Goal: Task Accomplishment & Management: Manage account settings

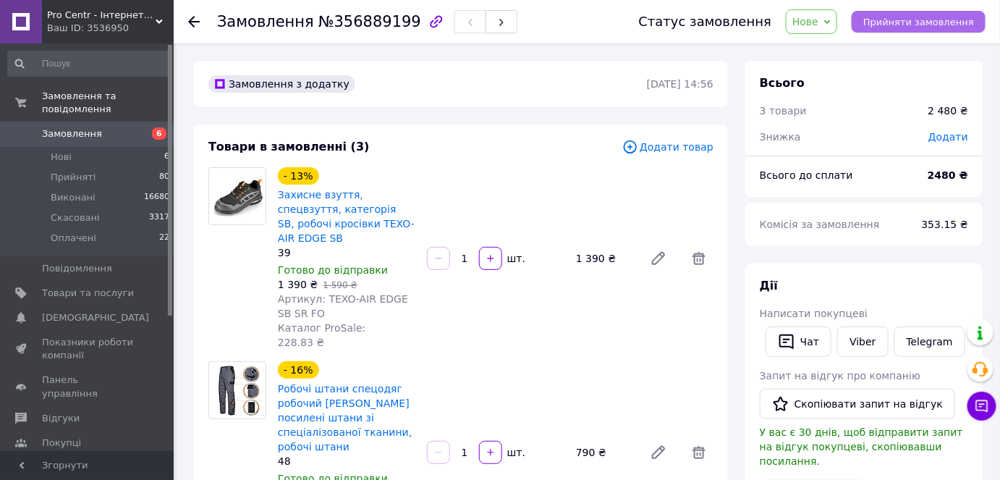
click at [902, 17] on span "Прийняти замовлення" at bounding box center [918, 22] width 111 height 11
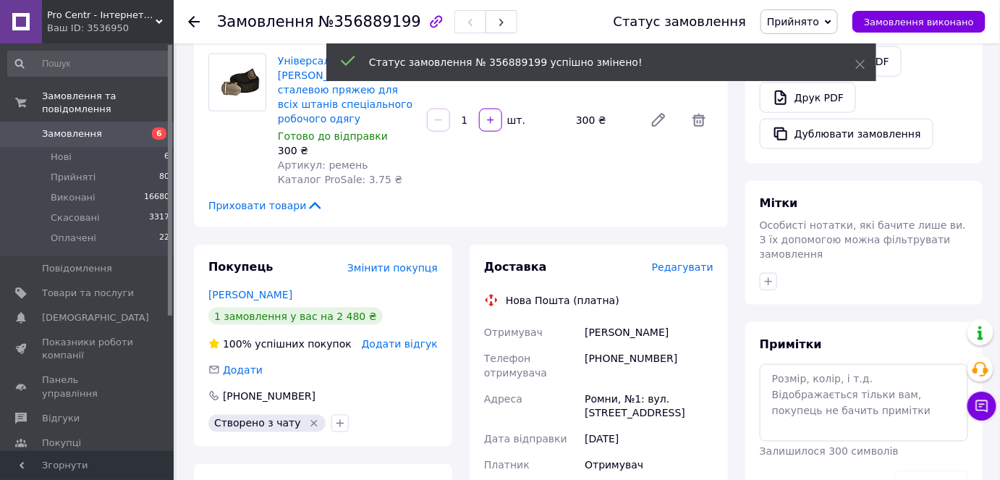
scroll to position [526, 0]
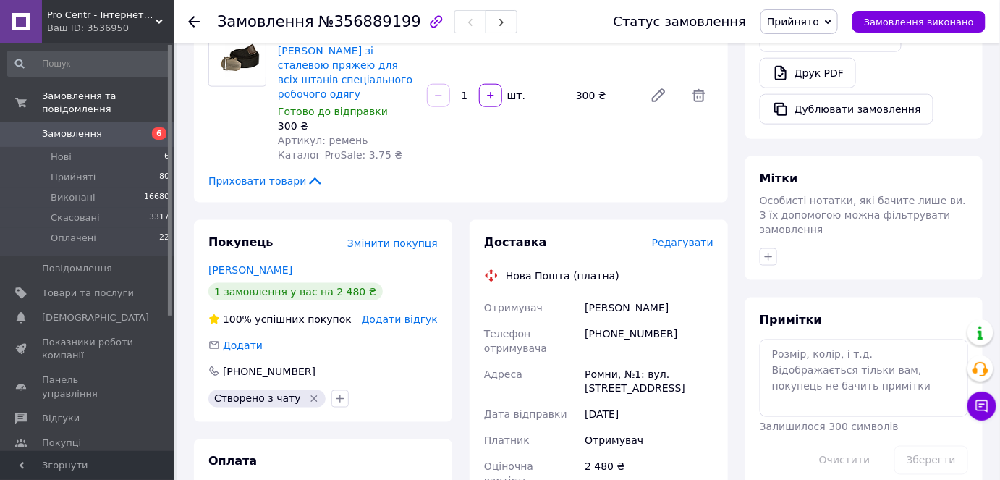
click at [609, 321] on div "[PHONE_NUMBER]" at bounding box center [649, 341] width 135 height 41
copy div "380999869285"
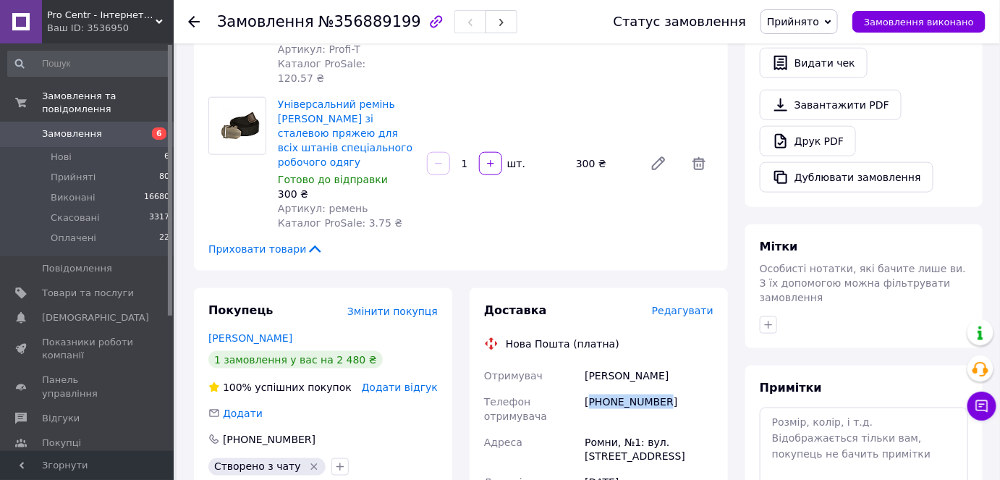
scroll to position [460, 0]
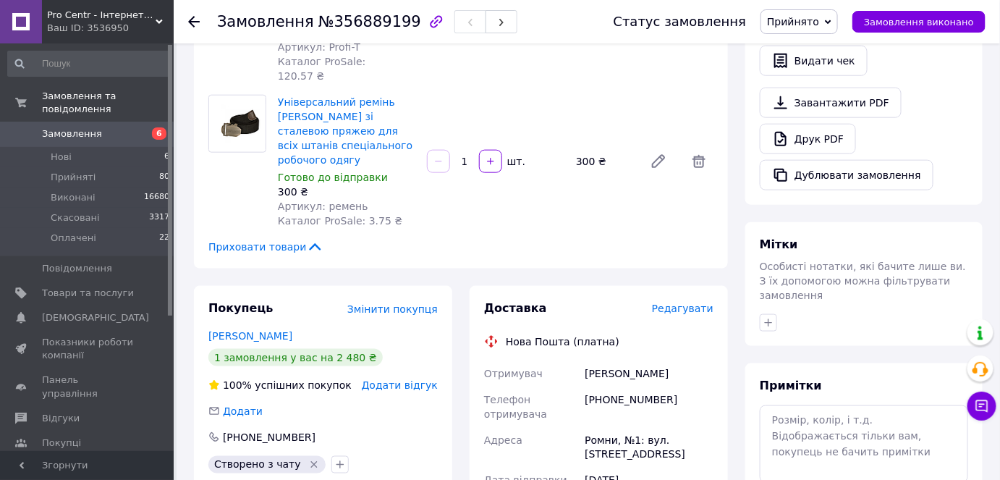
click at [608, 360] on div "Ковтунов Павло" at bounding box center [649, 373] width 135 height 26
copy div "Ковтунов"
click at [645, 360] on div "Ковтунов Павло" at bounding box center [649, 373] width 135 height 26
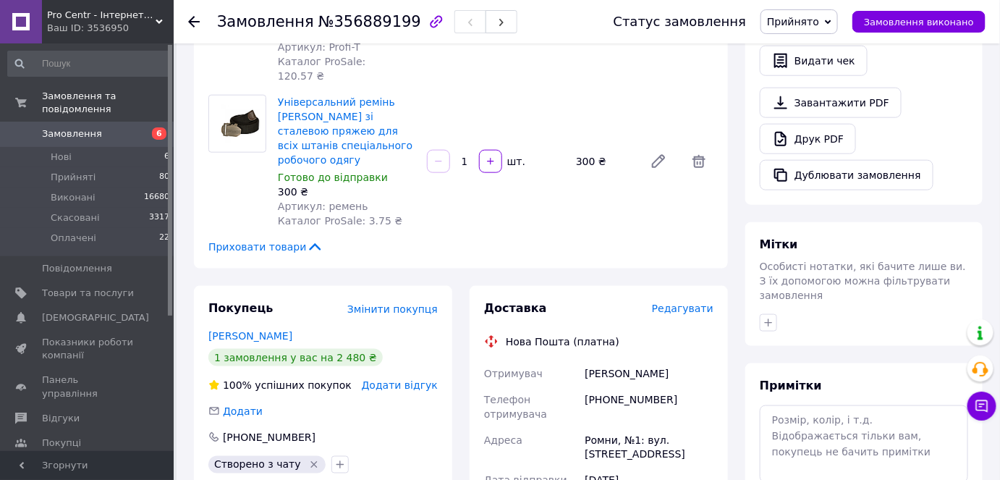
copy div "Павло"
click at [603, 427] on div "Ромни, №1: вул. Полтавська, 41" at bounding box center [649, 447] width 135 height 41
copy div "Ромни"
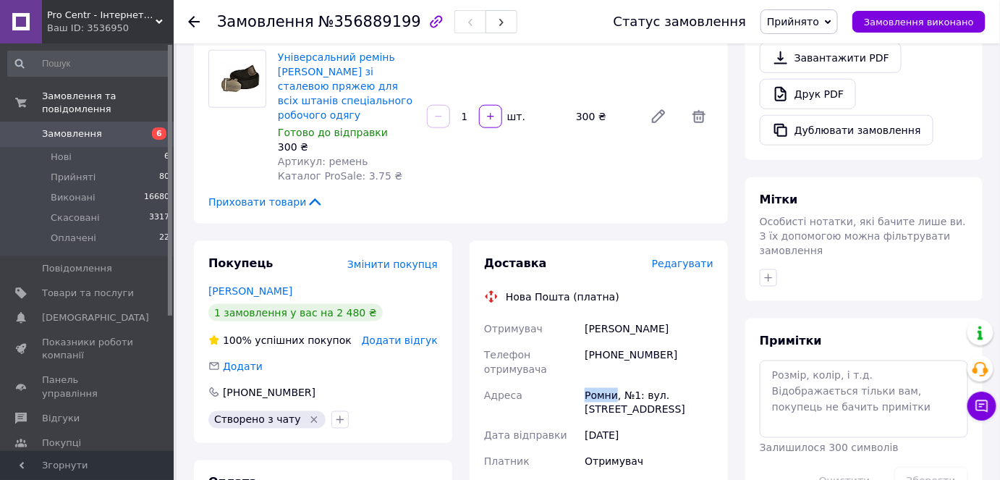
scroll to position [724, 0]
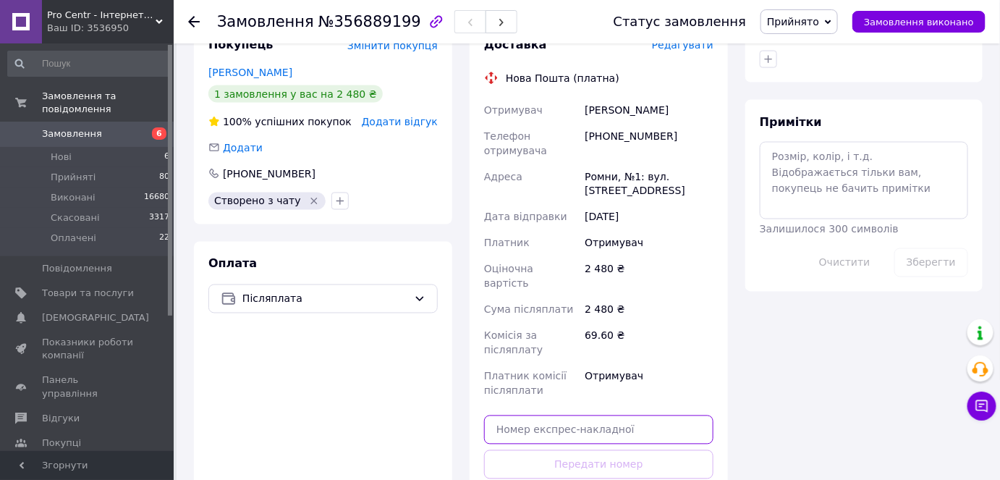
click at [562, 415] on input "text" at bounding box center [598, 429] width 229 height 29
paste input "20451225138582"
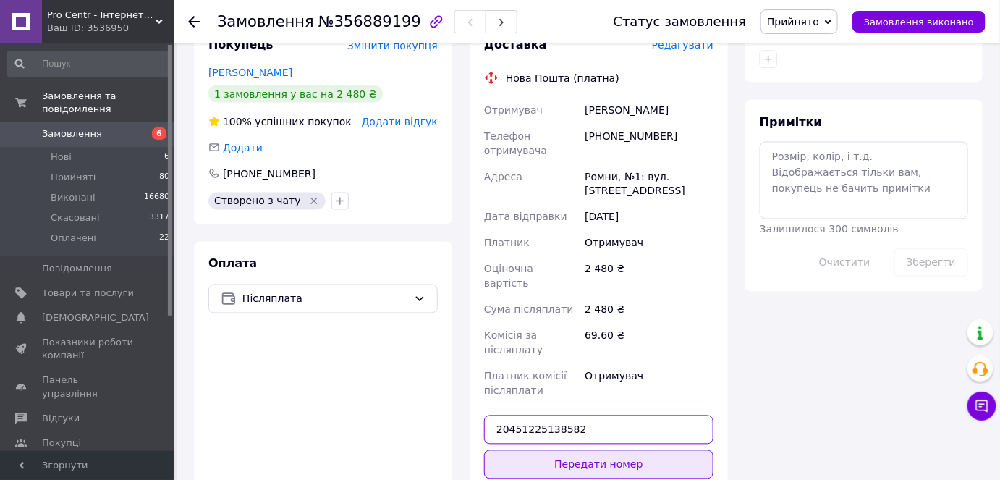
type input "20451225138582"
click at [573, 450] on button "Передати номер" at bounding box center [598, 464] width 229 height 29
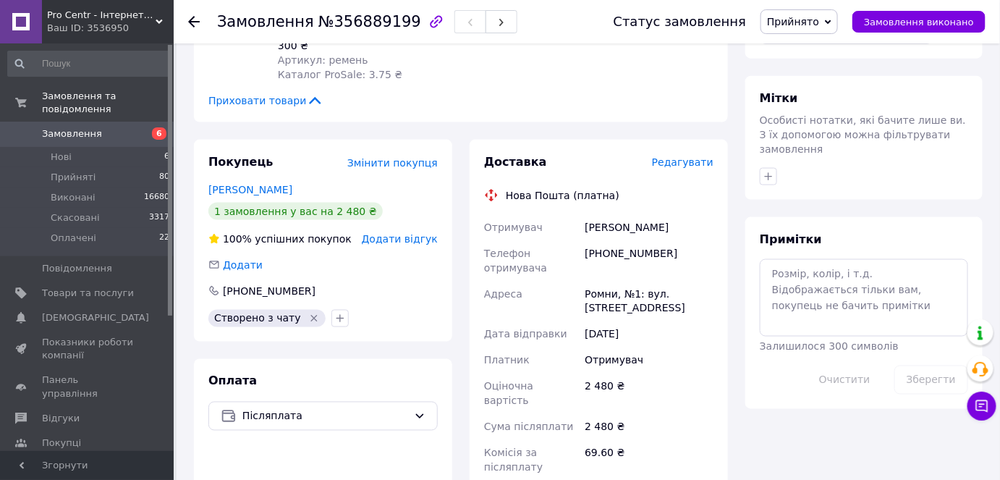
scroll to position [460, 0]
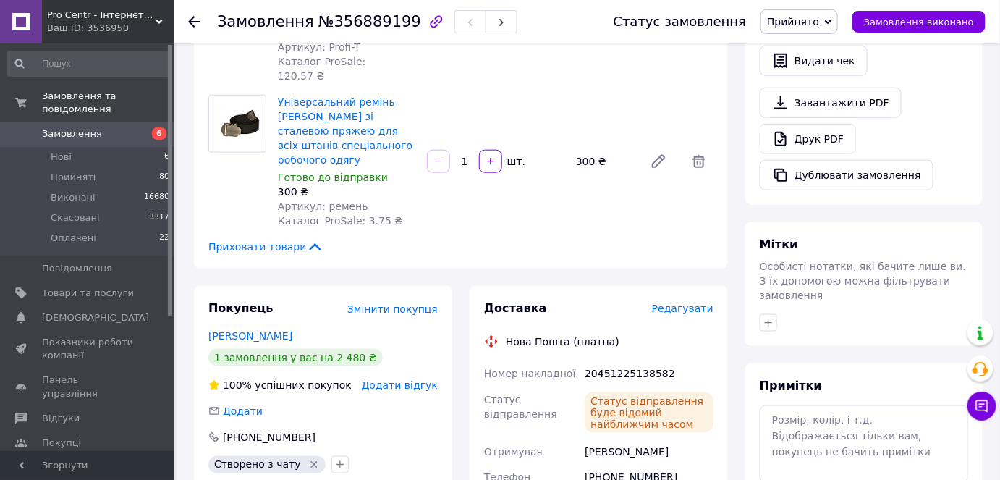
drag, startPoint x: 584, startPoint y: 408, endPoint x: 664, endPoint y: 404, distance: 79.7
click at [664, 438] on div "Ковтунов Павло" at bounding box center [649, 451] width 135 height 26
copy div "Ковтунов Павло"
click at [634, 360] on div "20451225138582" at bounding box center [649, 373] width 135 height 26
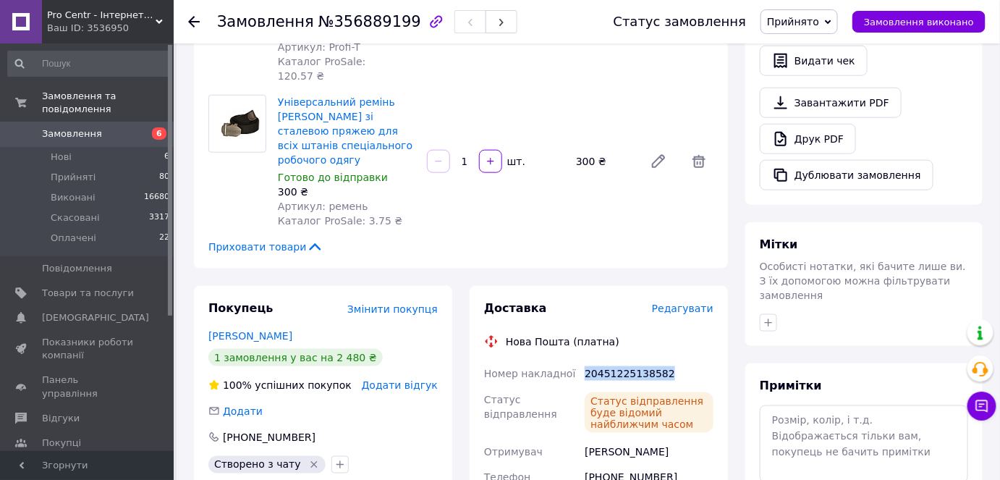
copy div "20451225138582"
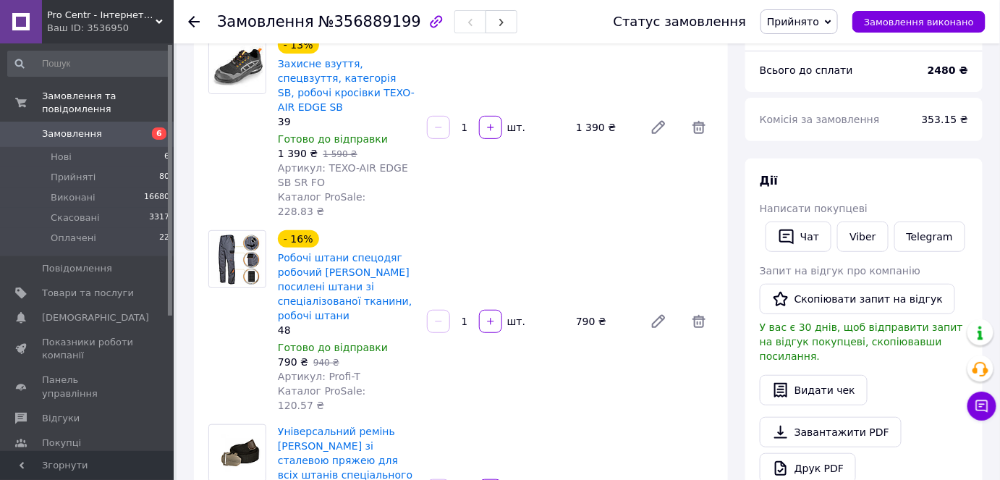
scroll to position [592, 0]
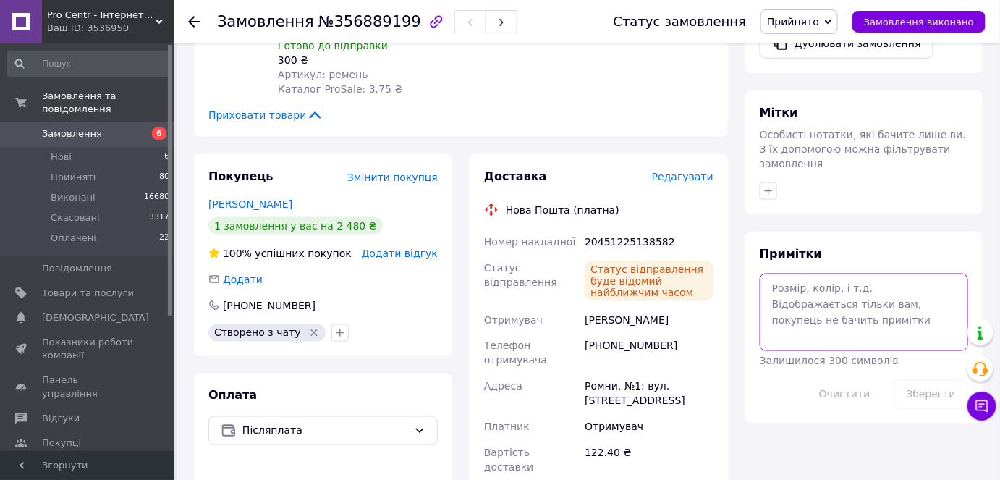
click at [837, 284] on textarea at bounding box center [864, 312] width 208 height 77
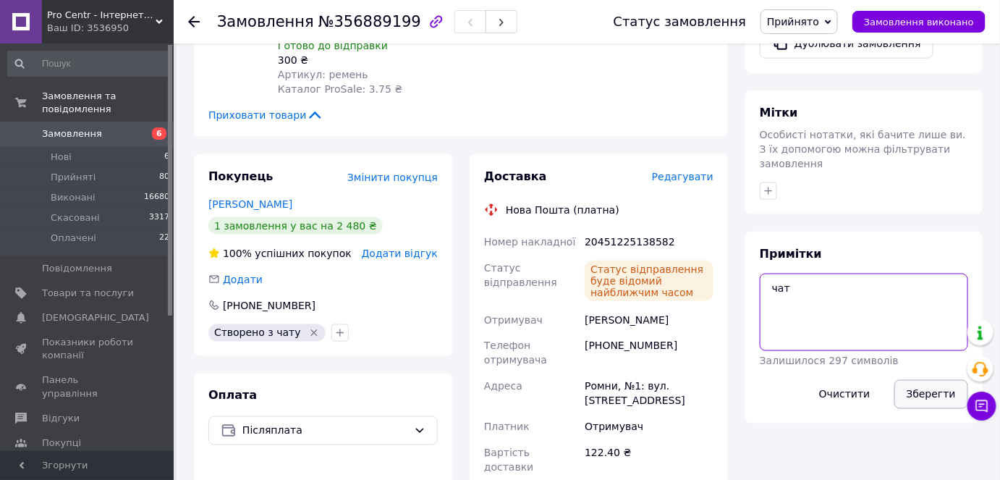
type textarea "чат"
click at [920, 380] on button "Зберегти" at bounding box center [931, 394] width 74 height 29
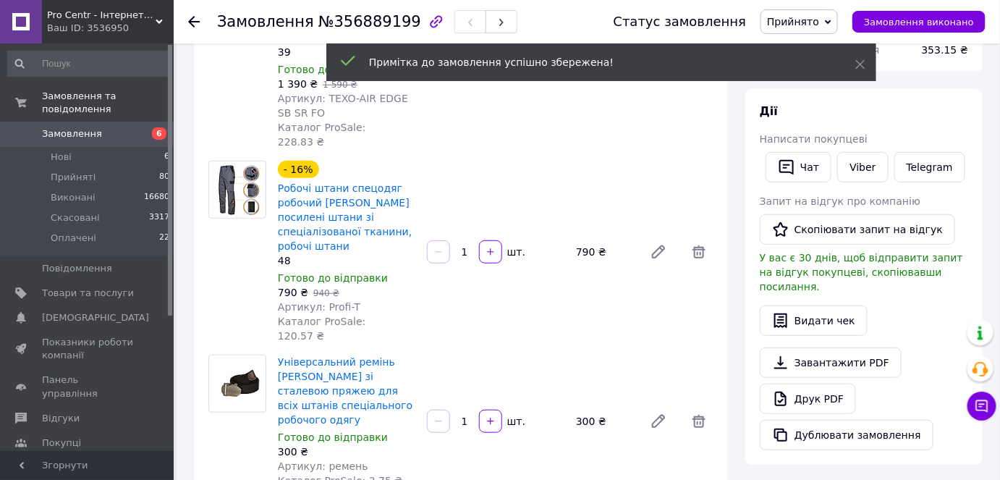
scroll to position [131, 0]
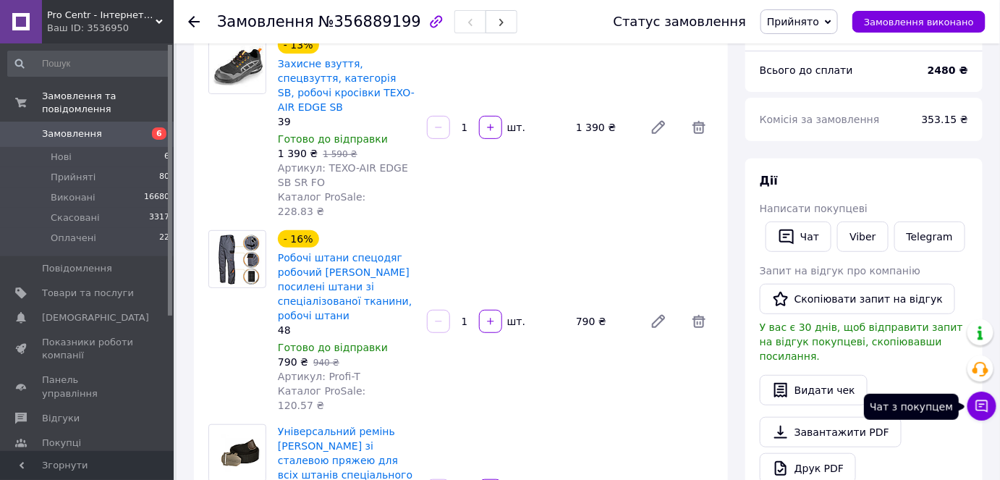
click at [980, 402] on icon at bounding box center [982, 406] width 14 height 14
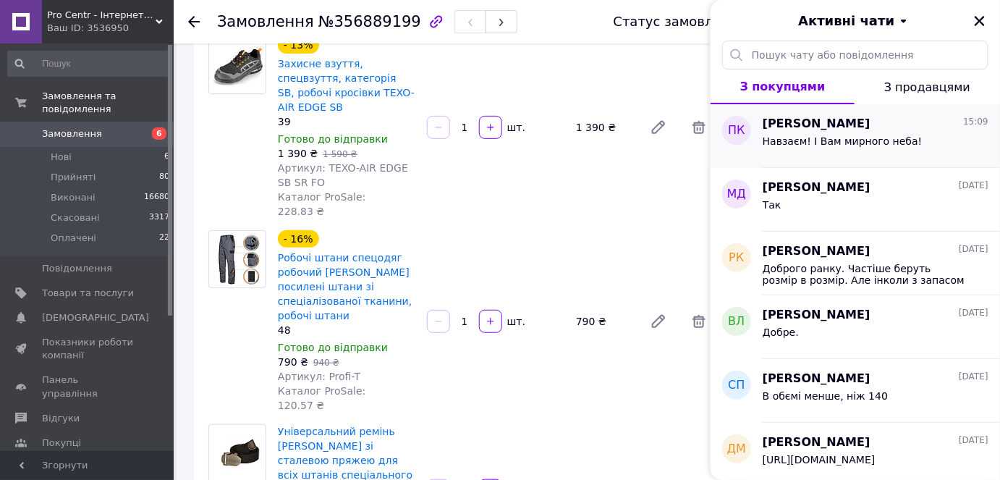
click at [897, 151] on div "Навзаєм! І Вам мирного неба!" at bounding box center [843, 145] width 160 height 20
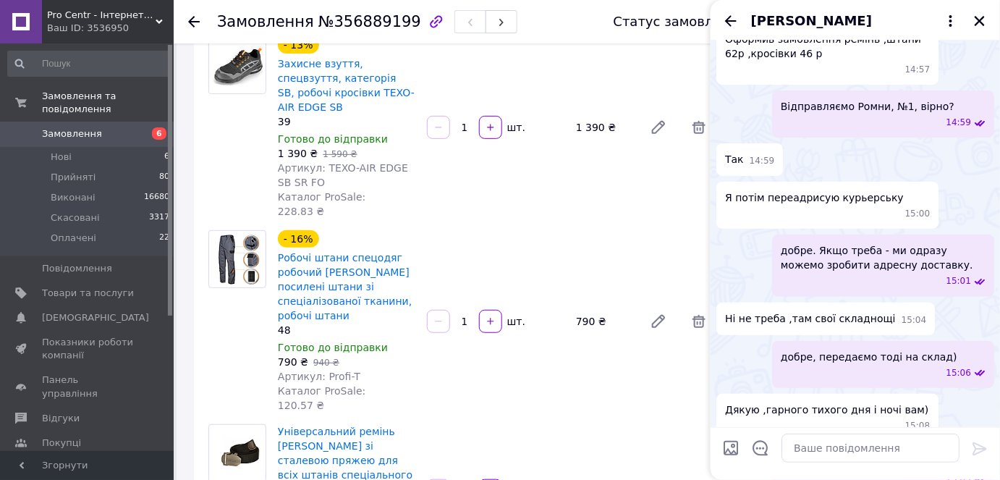
scroll to position [1872, 0]
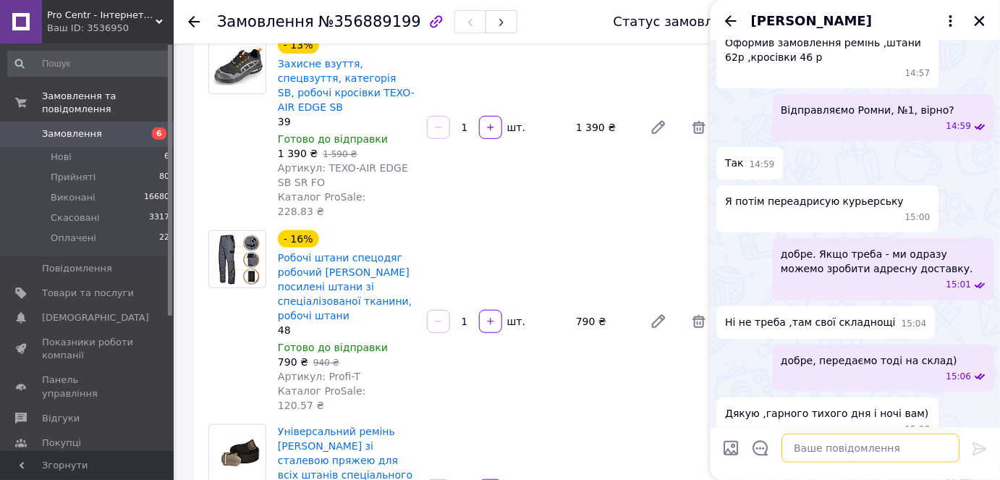
click at [821, 449] on textarea at bounding box center [870, 447] width 178 height 29
type textarea "В"
click at [869, 452] on textarea "Передали на склад, ТТТН" at bounding box center [856, 447] width 207 height 29
click at [881, 451] on textarea "Передали на склад, ТТН" at bounding box center [856, 447] width 207 height 29
paste textarea "20451225138582"
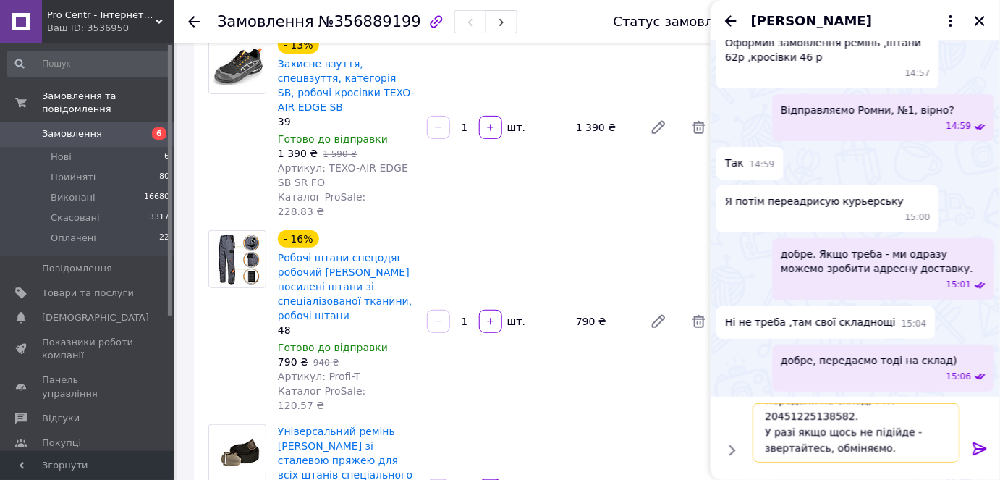
scroll to position [17, 0]
type textarea "Передали на склад, ТТН 20451225138582. У разі якщо щось не підійде - звертайтес…"
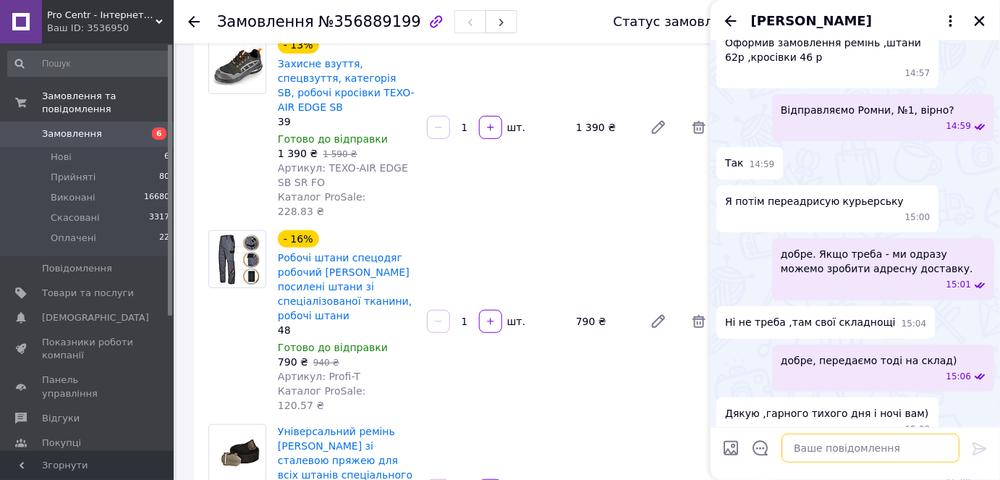
scroll to position [0, 0]
click at [982, 22] on icon "Закрити" at bounding box center [980, 21] width 10 height 10
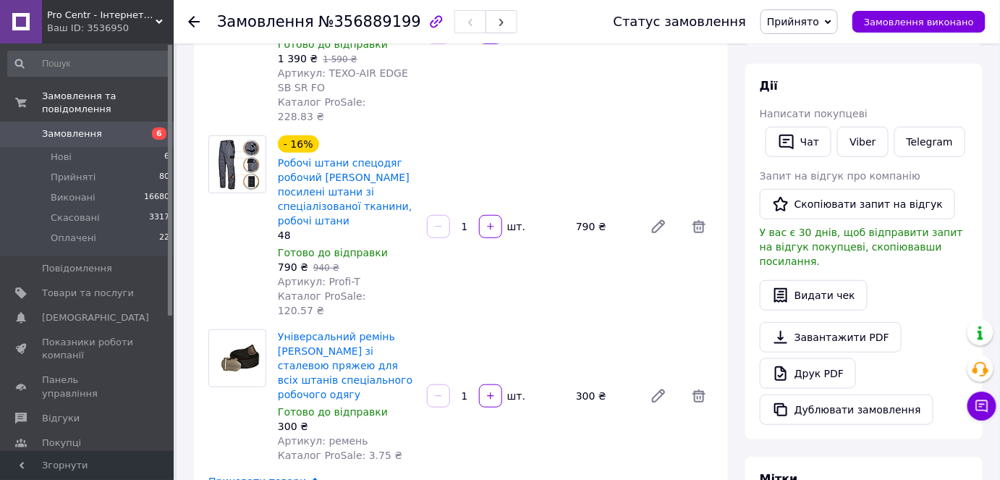
scroll to position [65, 0]
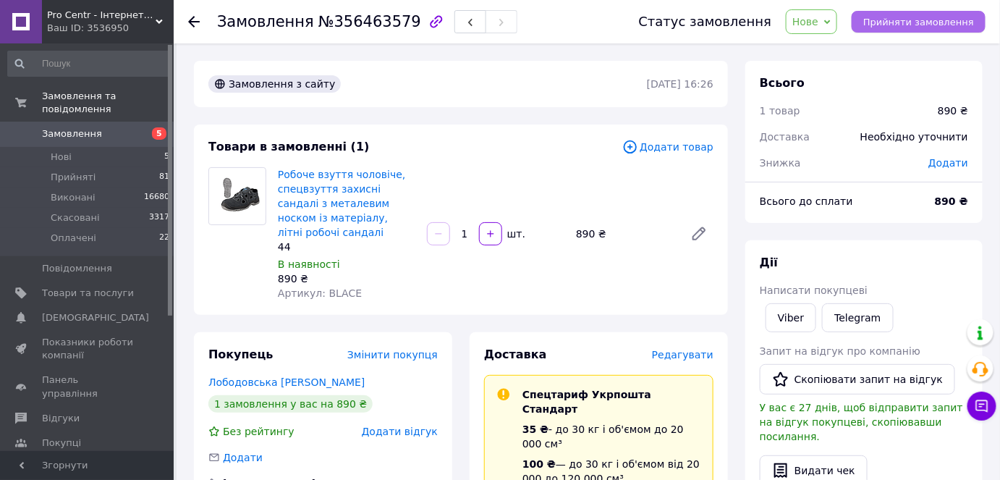
drag, startPoint x: 900, startPoint y: 16, endPoint x: 887, endPoint y: 18, distance: 13.2
click at [899, 17] on span "Прийняти замовлення" at bounding box center [918, 22] width 111 height 11
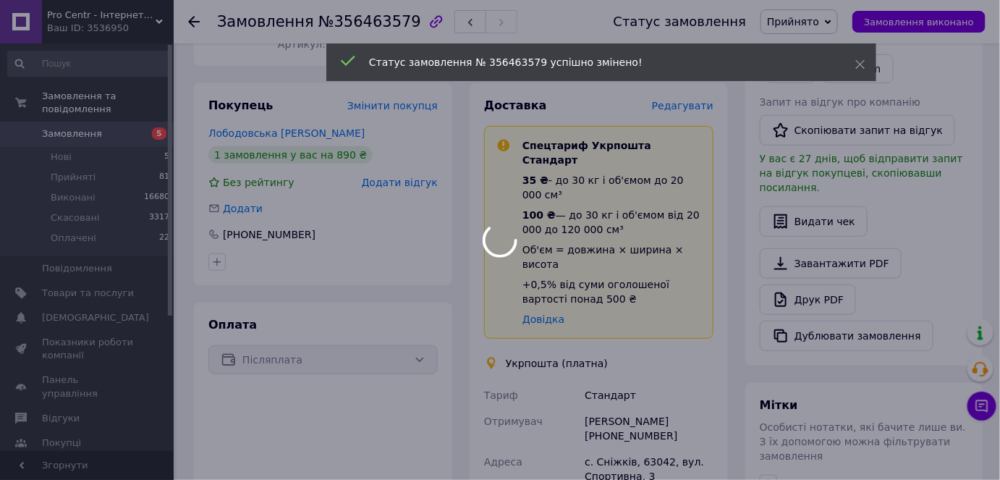
scroll to position [394, 0]
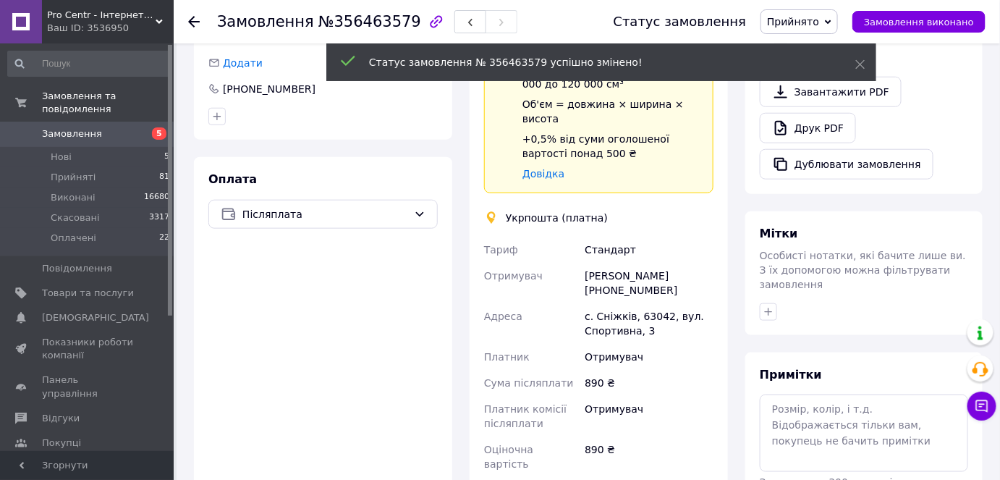
click at [633, 263] on div "Таня Лободовська +380989140738" at bounding box center [649, 283] width 135 height 41
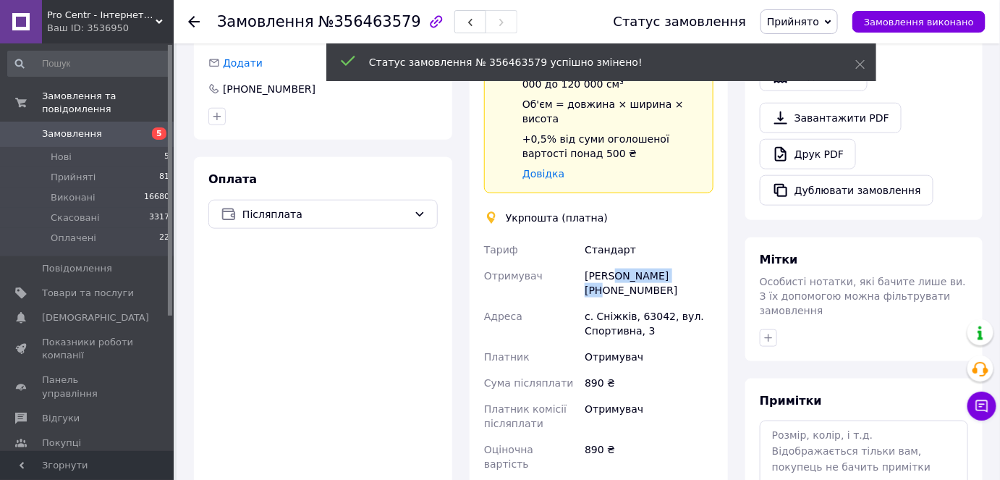
copy div "Лободовська"
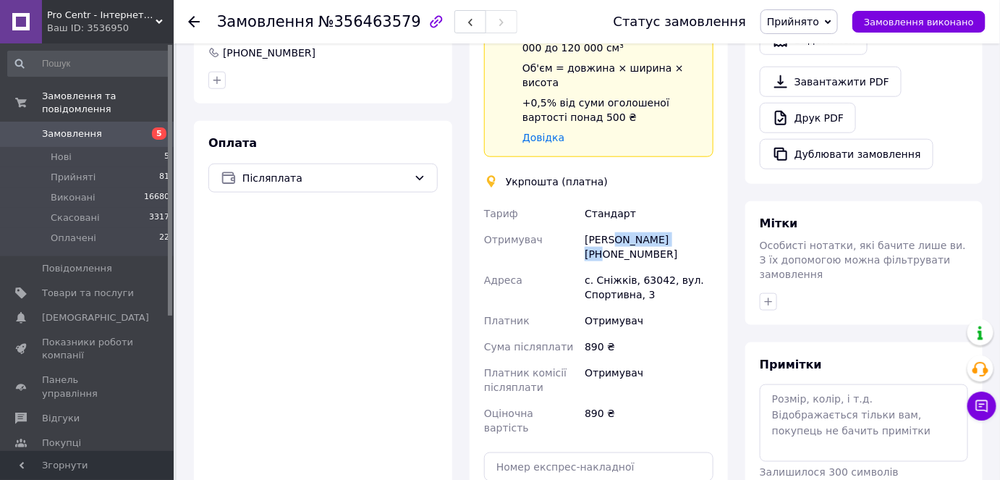
scroll to position [460, 0]
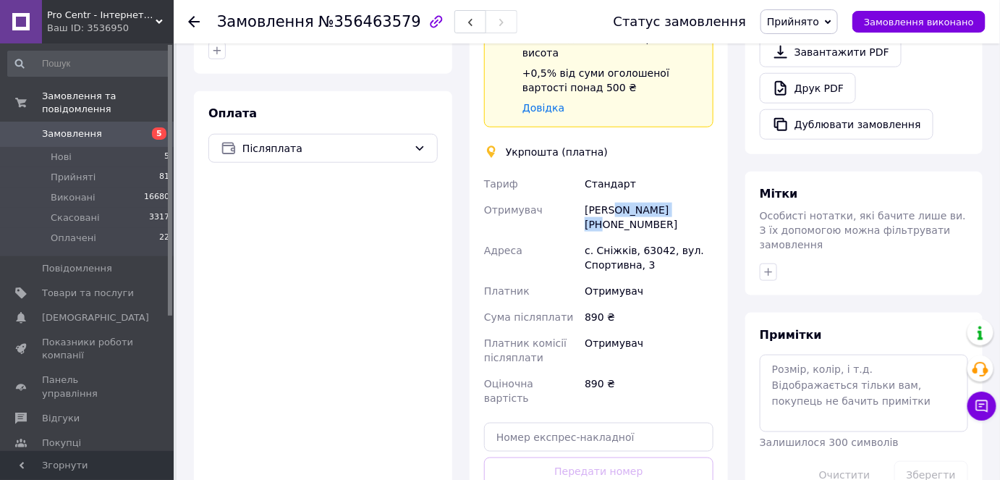
drag, startPoint x: 601, startPoint y: 178, endPoint x: 669, endPoint y: 184, distance: 68.3
click at [668, 197] on div "Таня Лободовська +380989140738" at bounding box center [649, 217] width 135 height 41
copy div "0989140738"
click at [654, 237] on div "с. Сніжків, 63042, вул. Спортивна, 3" at bounding box center [649, 257] width 135 height 41
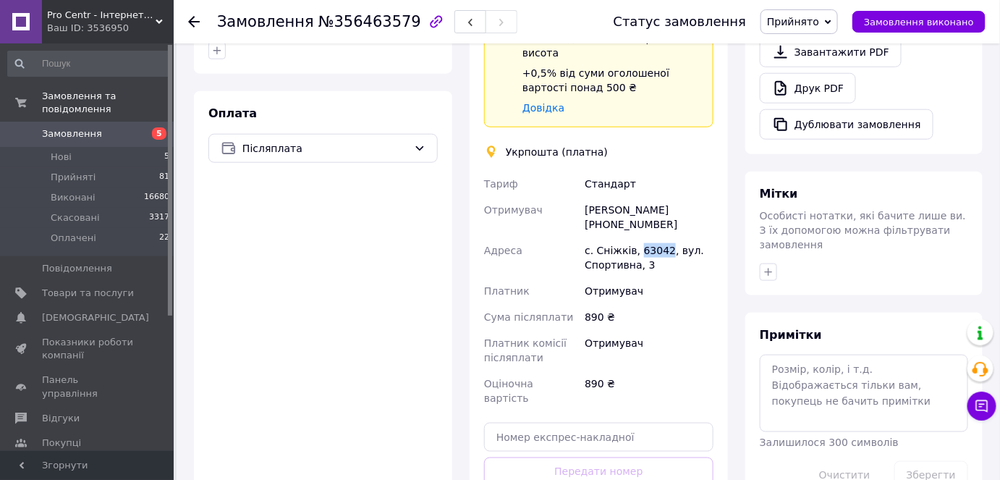
copy div "63042"
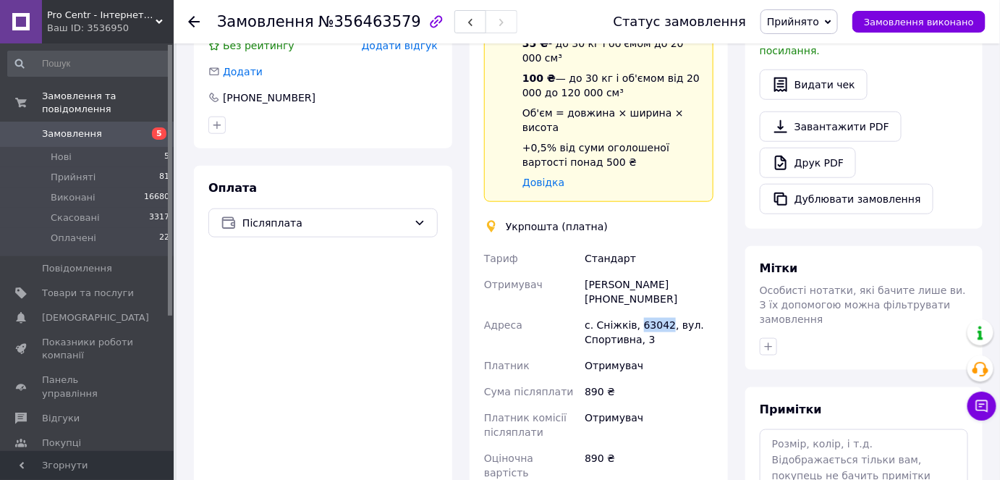
scroll to position [526, 0]
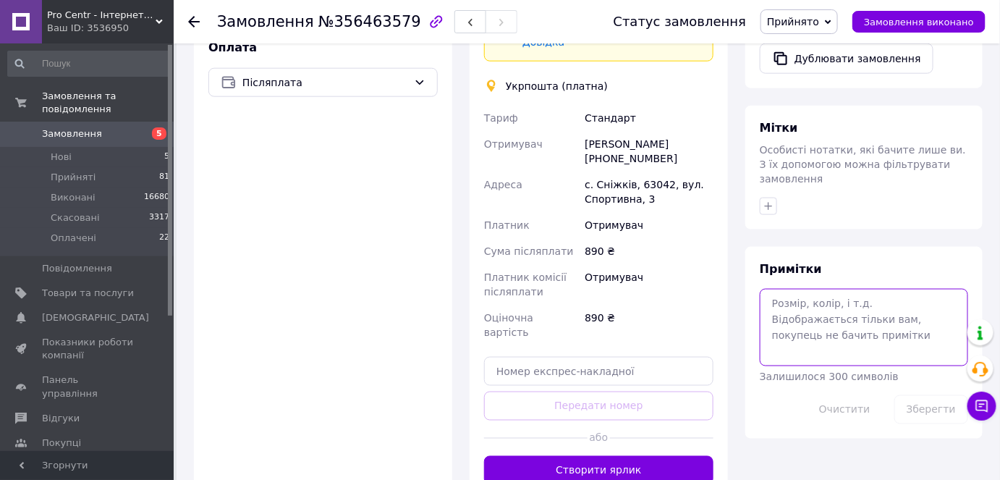
click at [827, 289] on textarea at bounding box center [864, 327] width 208 height 77
paste textarea "0505352840046"
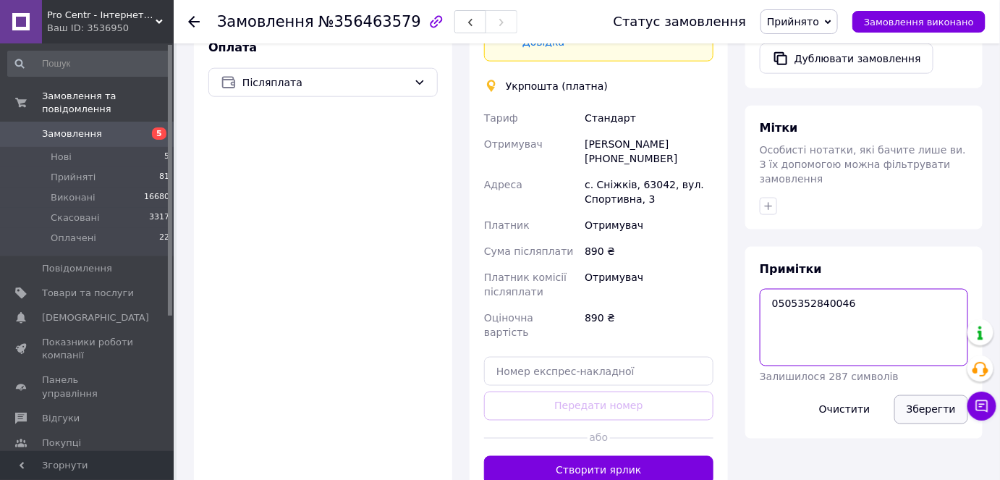
type textarea "0505352840046"
click at [924, 395] on button "Зберегти" at bounding box center [931, 409] width 74 height 29
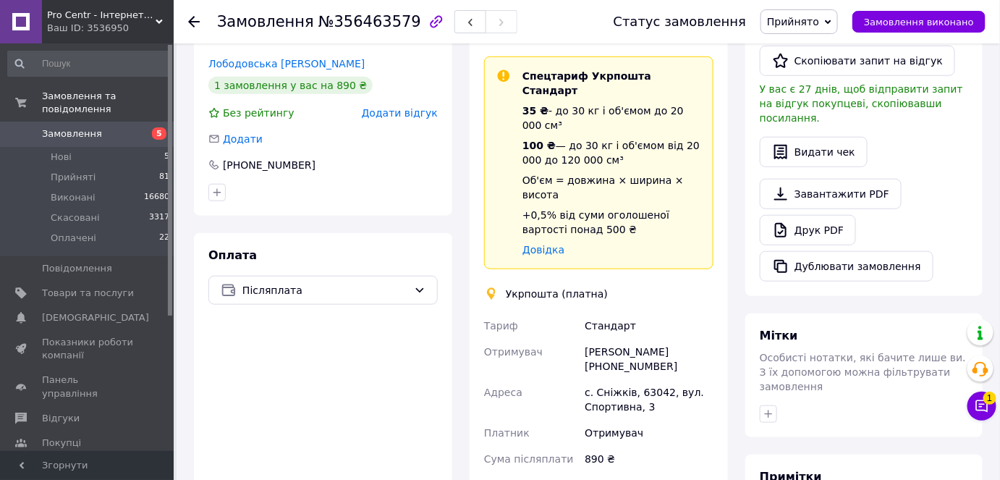
scroll to position [394, 0]
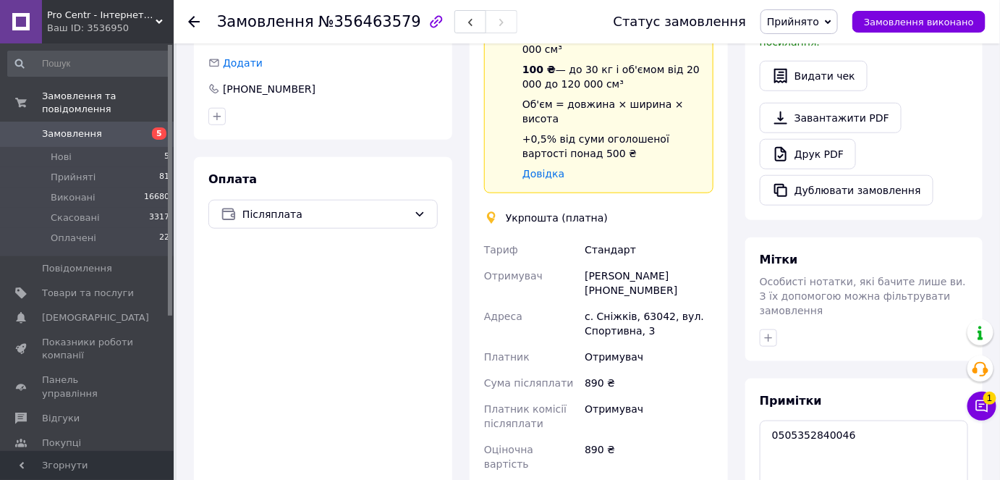
click at [801, 393] on div "Примітки 0505352840046 Залишилося 287 символів Очистити Зберегти" at bounding box center [864, 474] width 208 height 163
click at [805, 420] on textarea "0505352840046" at bounding box center [864, 458] width 208 height 77
click at [623, 263] on div "Таня Лободовська +380989140738" at bounding box center [649, 283] width 135 height 41
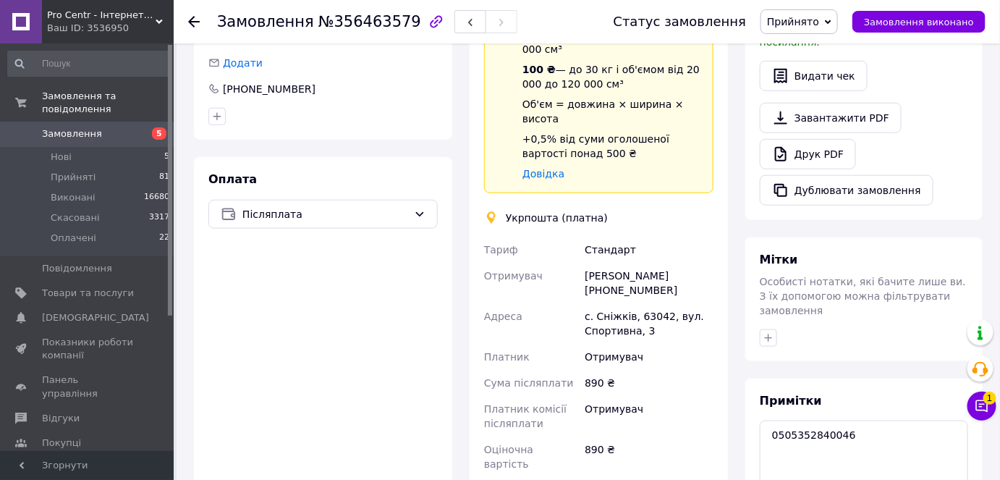
copy div "380989140738"
click at [983, 406] on icon at bounding box center [982, 406] width 14 height 14
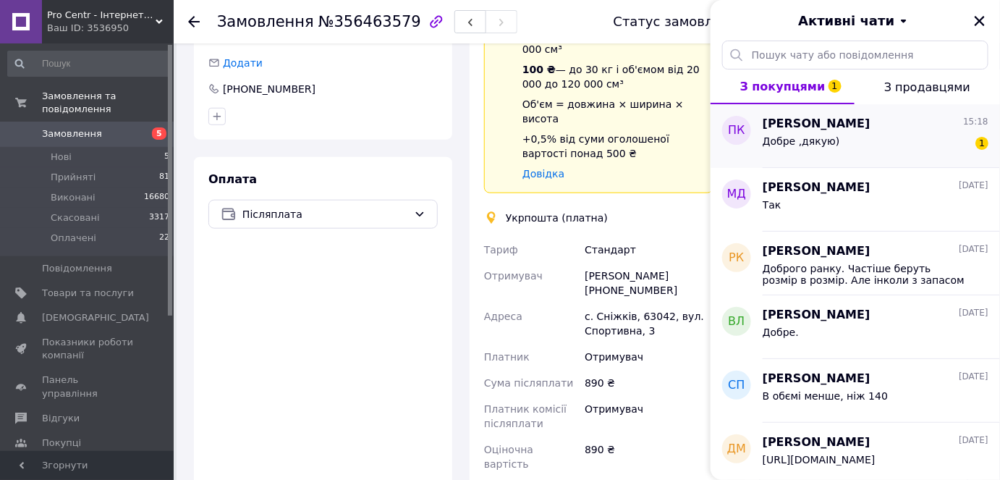
click at [904, 132] on div "Добре ,дякую) 1" at bounding box center [876, 143] width 226 height 23
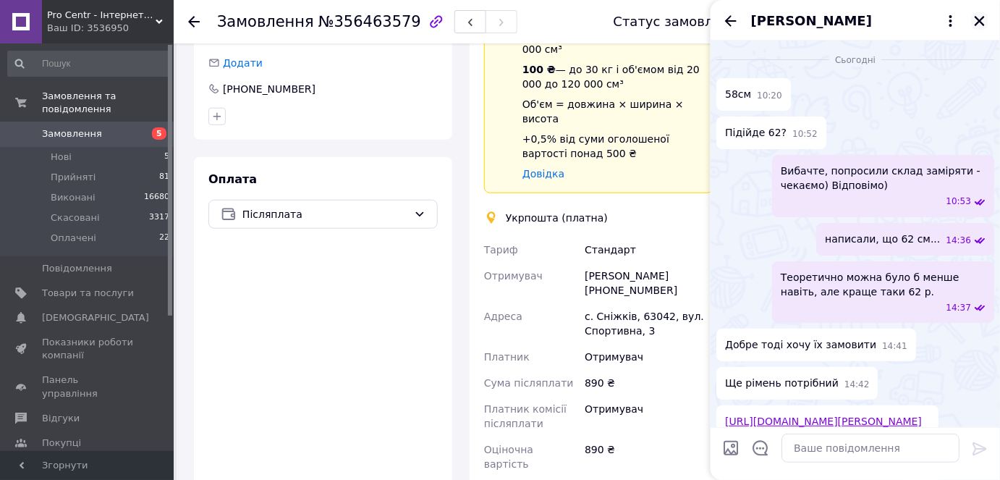
scroll to position [2018, 0]
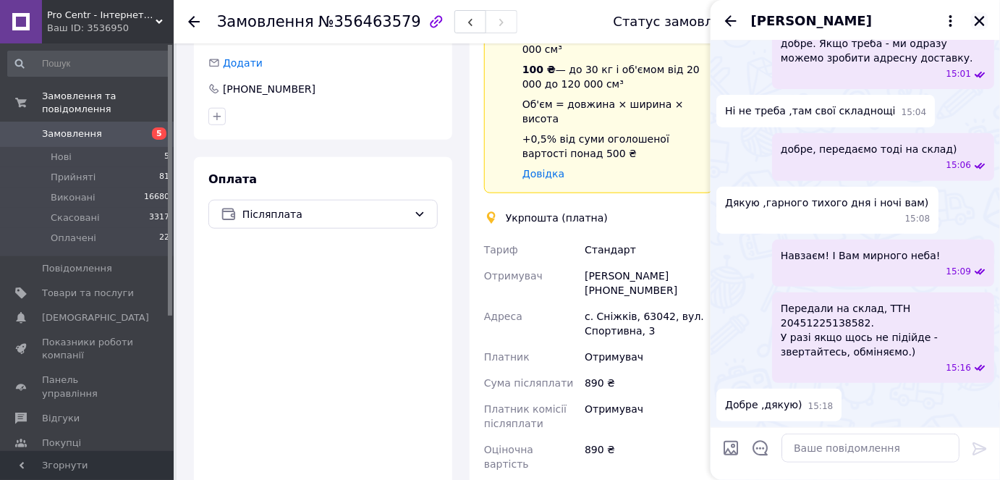
click at [977, 20] on icon "Закрити" at bounding box center [979, 20] width 13 height 13
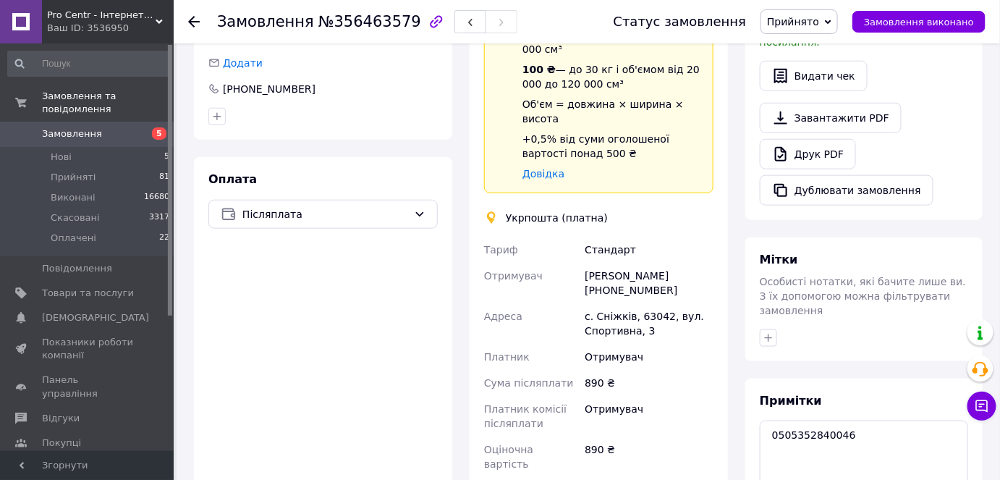
click at [664, 344] on div "Отримувач" at bounding box center [649, 357] width 135 height 26
click at [616, 263] on div "Таня Лободовська +380989140738" at bounding box center [649, 283] width 135 height 41
click at [611, 263] on div "Таня Лободовська +380989140738" at bounding box center [649, 283] width 135 height 41
copy div "380989140738"
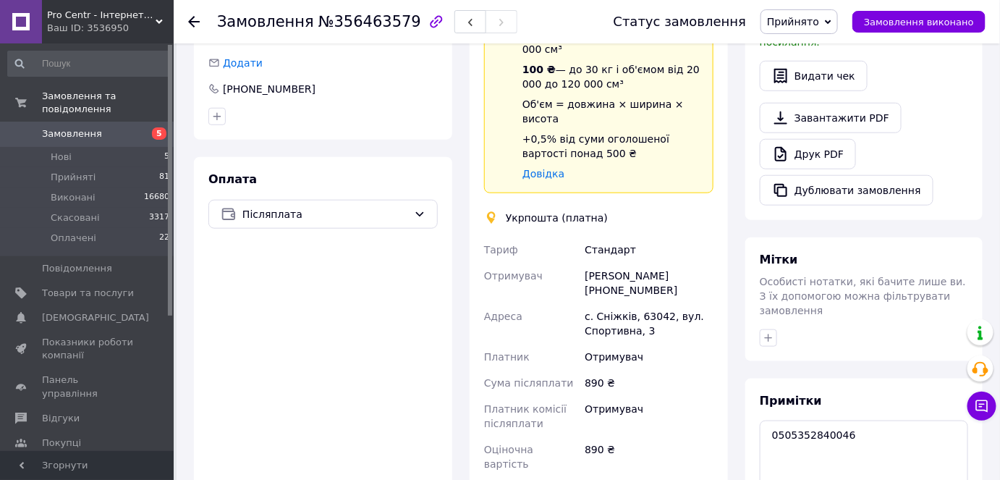
drag, startPoint x: 723, startPoint y: 448, endPoint x: 716, endPoint y: 438, distance: 12.4
click at [723, 448] on div "Доставка Редагувати Спецтариф Укрпошта Стандарт 35 ₴ - до 30 кг і об'ємом до 20…" at bounding box center [599, 284] width 258 height 693
click at [820, 420] on textarea "0505352840046" at bounding box center [864, 458] width 208 height 77
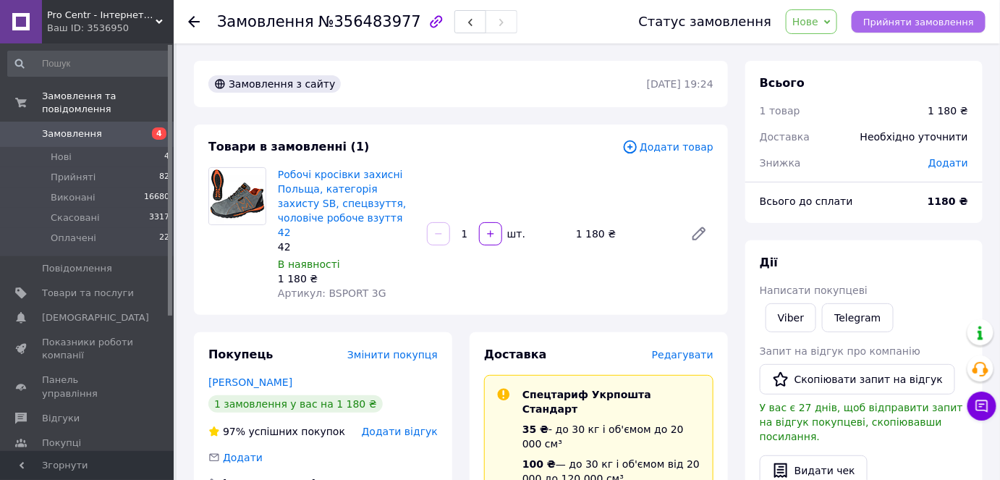
click at [904, 27] on span "Прийняти замовлення" at bounding box center [918, 22] width 111 height 11
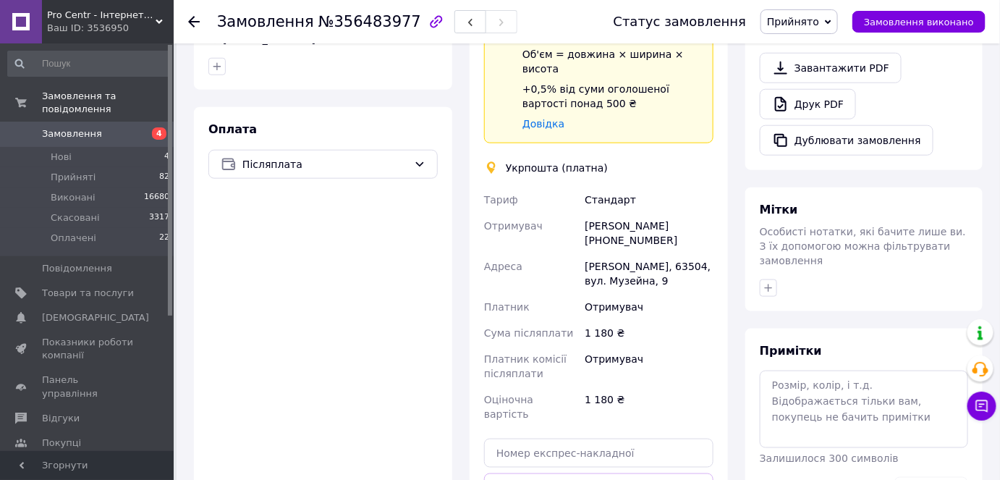
scroll to position [460, 0]
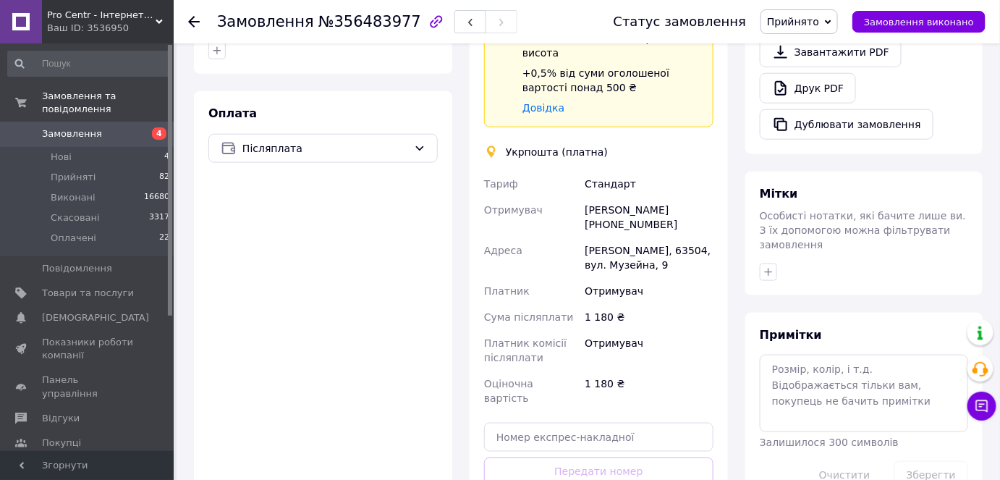
click at [625, 197] on div "Ірина Федорова +380505832048" at bounding box center [649, 217] width 135 height 41
copy div "Федорова"
click at [591, 197] on div "Ірина Федорова +380505832048" at bounding box center [649, 217] width 135 height 41
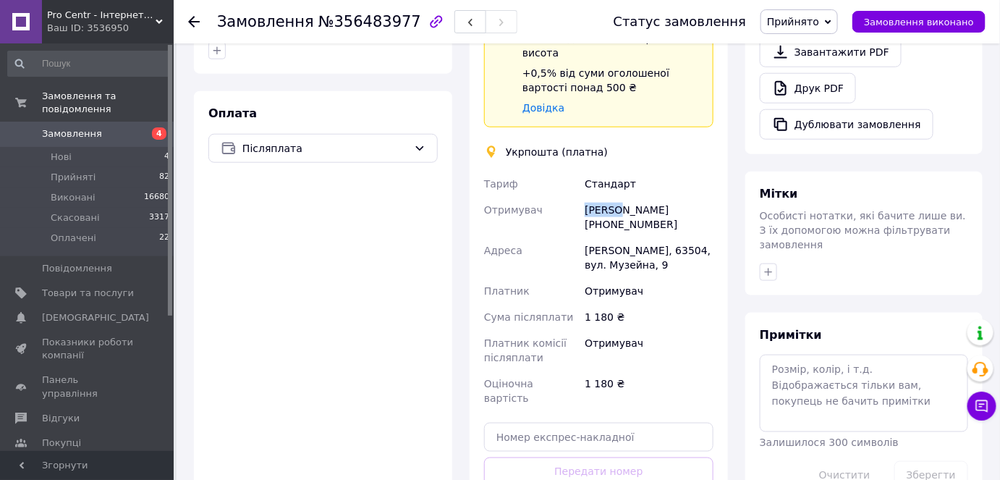
copy div "Ірина"
drag, startPoint x: 603, startPoint y: 164, endPoint x: 688, endPoint y: 166, distance: 84.7
click at [688, 197] on div "Ірина Федорова +380505832048" at bounding box center [649, 217] width 135 height 41
copy div "0505832048"
click at [633, 237] on div "Чугуев, 63504, вул. Музейна, 9" at bounding box center [649, 257] width 135 height 41
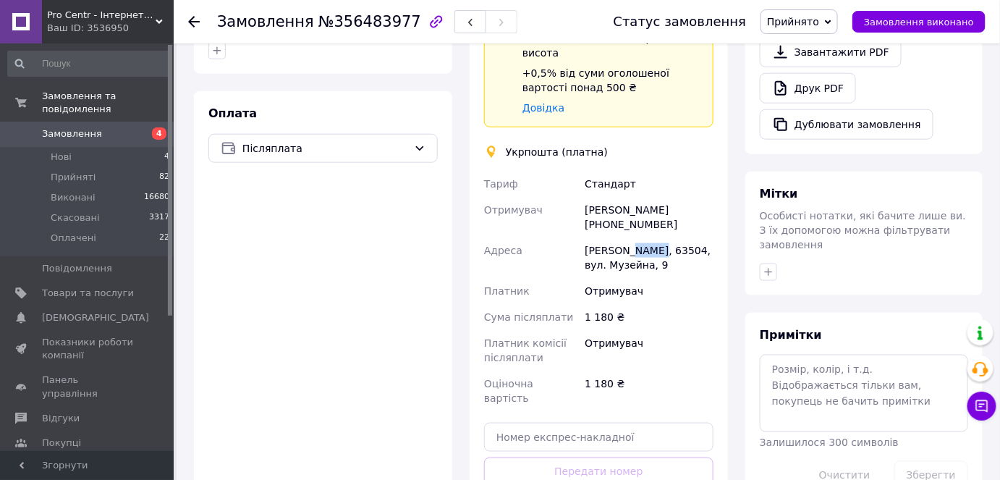
click at [633, 237] on div "Чугуев, 63504, вул. Музейна, 9" at bounding box center [649, 257] width 135 height 41
copy div "63504"
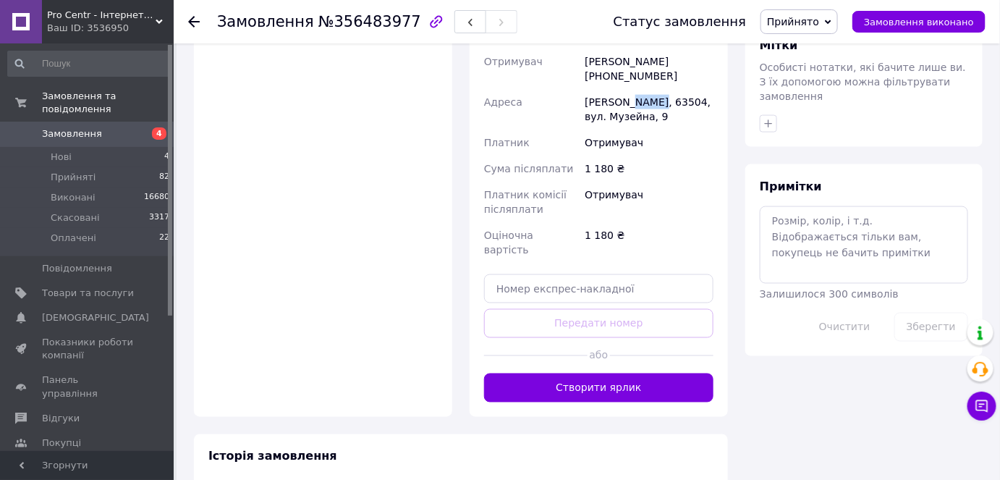
scroll to position [627, 0]
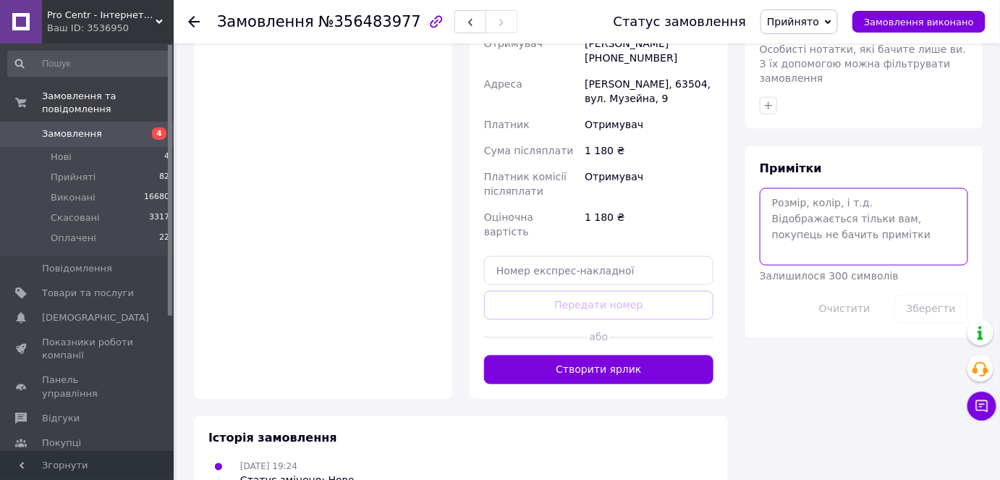
click at [831, 200] on textarea at bounding box center [864, 226] width 208 height 77
paste textarea "0505352843231"
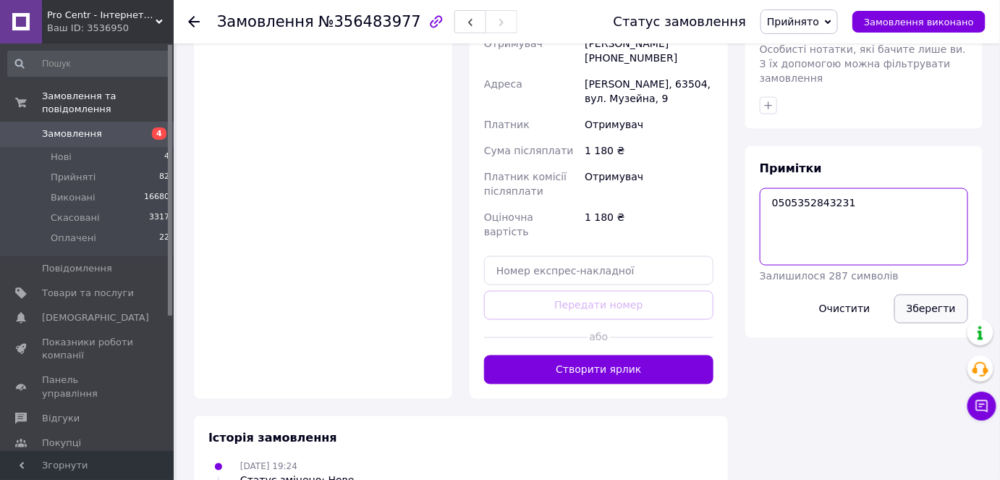
type textarea "0505352843231"
click at [912, 295] on button "Зберегти" at bounding box center [931, 309] width 74 height 29
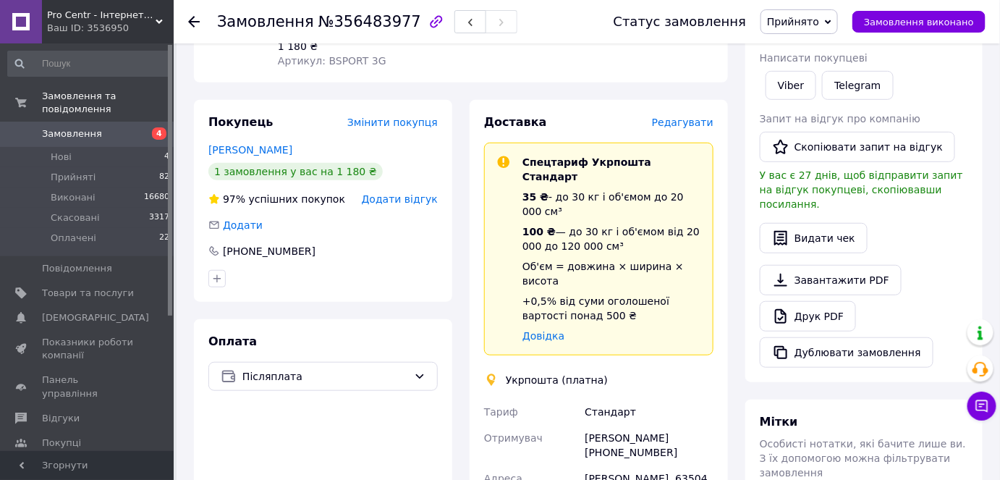
scroll to position [232, 0]
drag, startPoint x: 208, startPoint y: 136, endPoint x: 315, endPoint y: 134, distance: 107.1
click at [315, 134] on div "Покупець Змінити покупця Федорова Ірина 1 замовлення у вас на 1 180 ₴ 97% успіш…" at bounding box center [323, 202] width 258 height 202
copy link "Федорова Ірина"
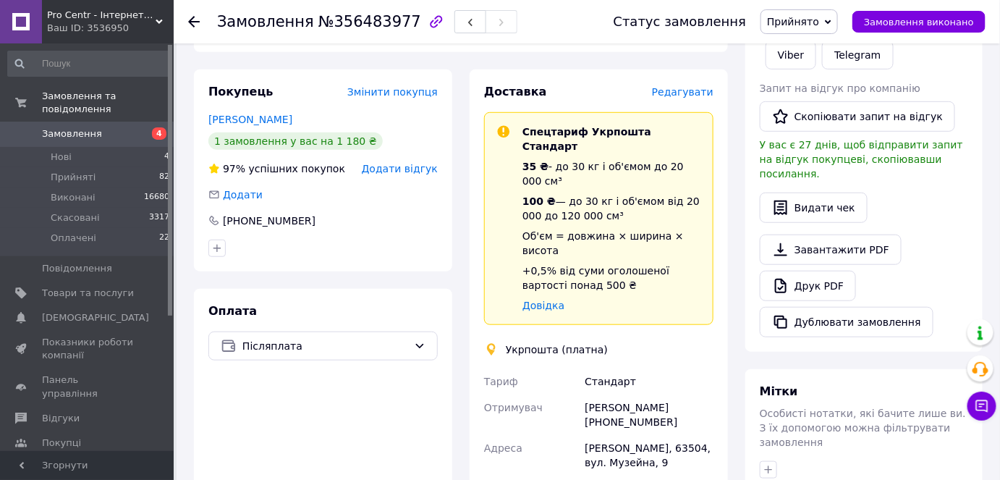
scroll to position [460, 0]
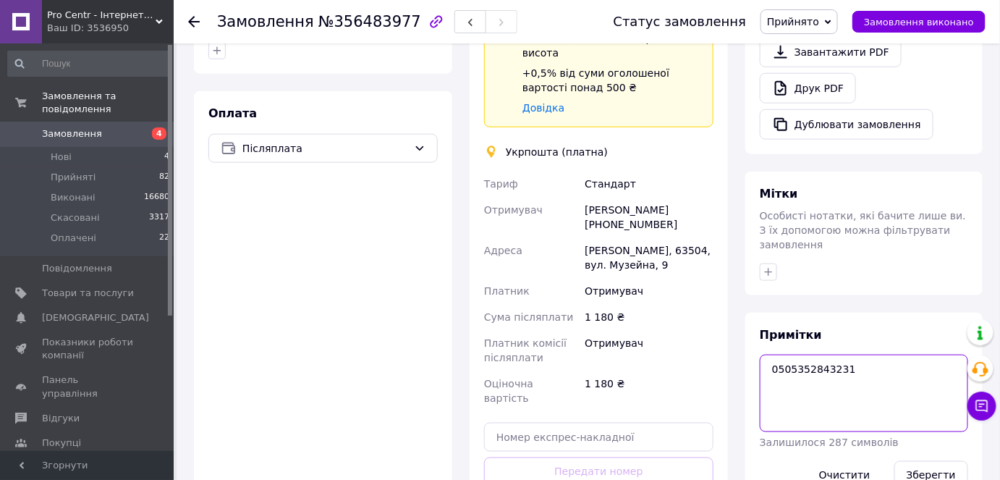
click at [808, 355] on textarea "0505352843231" at bounding box center [864, 393] width 208 height 77
click at [621, 197] on div "Ірина Федорова +380505832048" at bounding box center [649, 217] width 135 height 41
click at [616, 197] on div "Ірина Федорова +380505832048" at bounding box center [649, 217] width 135 height 41
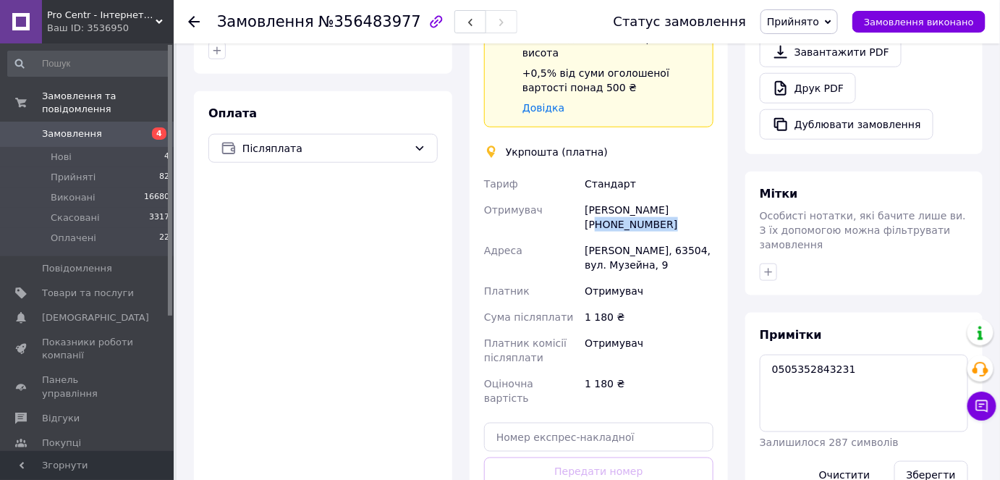
click at [616, 197] on div "Ірина Федорова +380505832048" at bounding box center [649, 217] width 135 height 41
copy div "380505832048"
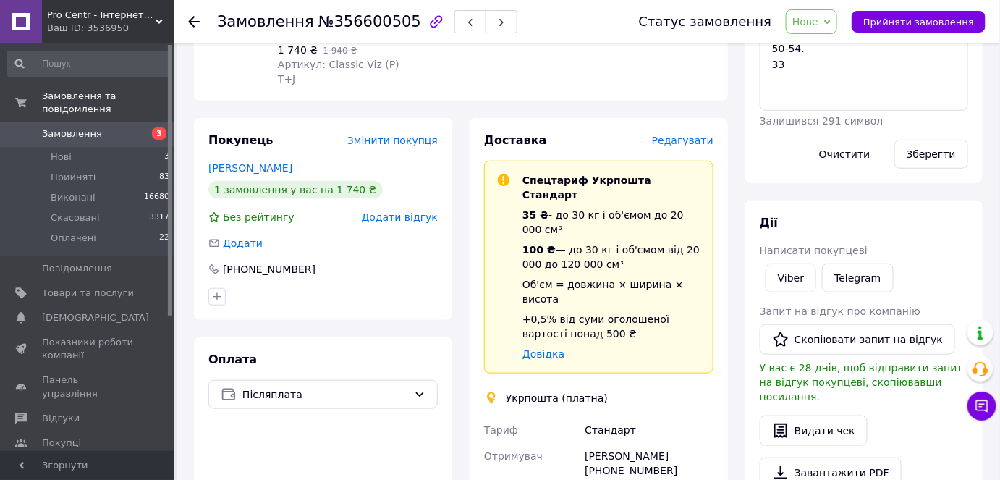
scroll to position [329, 0]
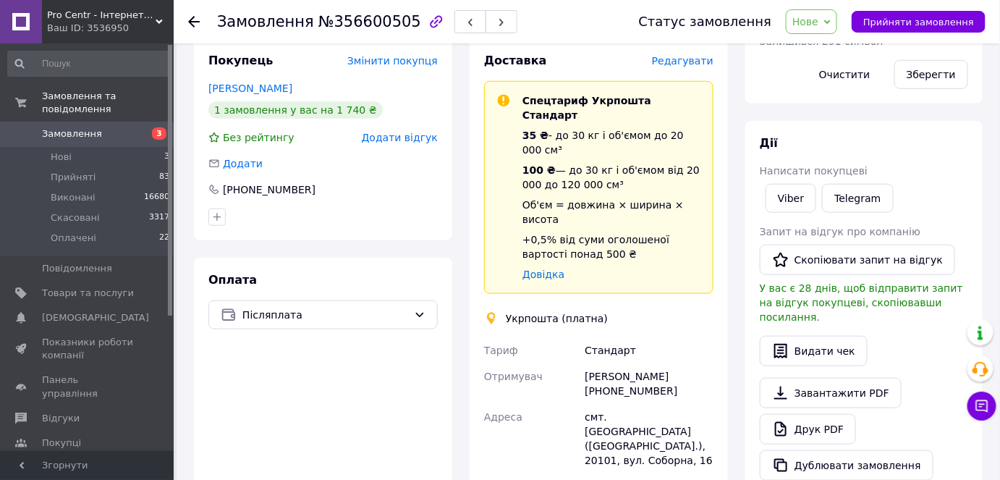
click at [621, 363] on div "[PERSON_NAME] [PHONE_NUMBER]" at bounding box center [649, 383] width 135 height 41
copy div "380674652005"
click at [893, 29] on button "Прийняти замовлення" at bounding box center [919, 22] width 134 height 22
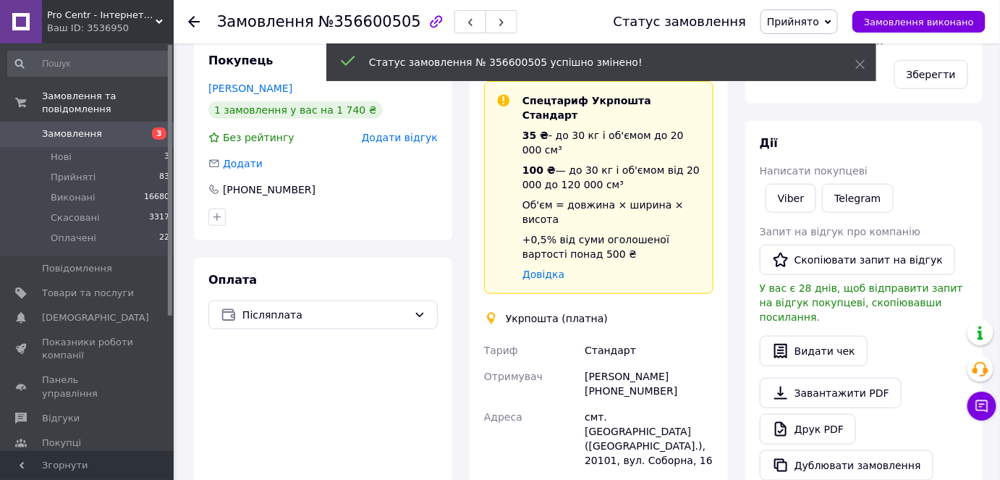
copy div "380674652005"
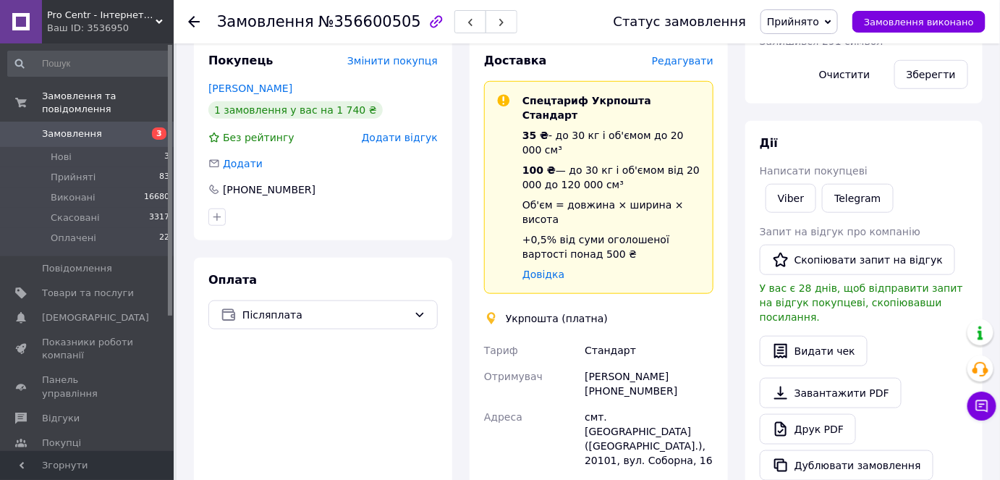
click at [625, 363] on div "Сергій Баланчук +380674652005" at bounding box center [649, 383] width 135 height 41
copy div "Баланчук"
click at [600, 363] on div "Сергій Баланчук +380674652005" at bounding box center [649, 383] width 135 height 41
drag, startPoint x: 604, startPoint y: 317, endPoint x: 681, endPoint y: 310, distance: 77.0
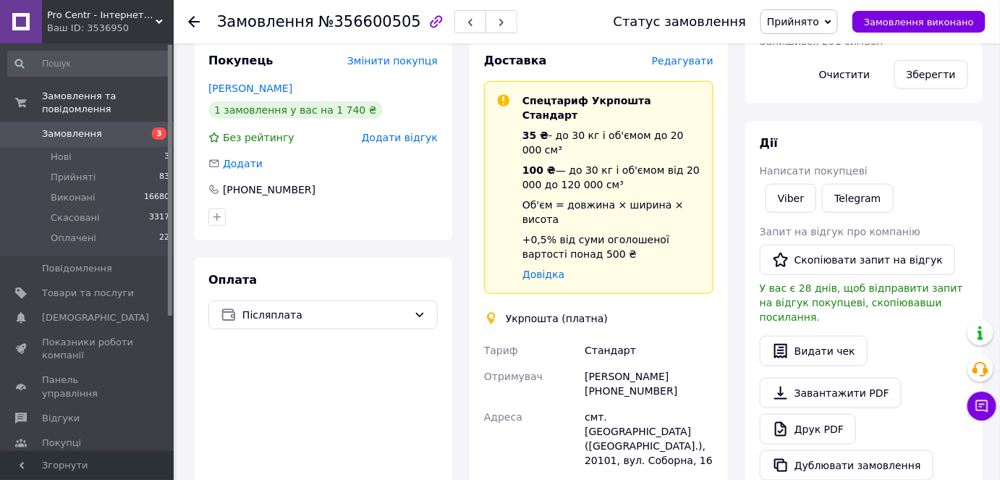
click at [681, 363] on div "Сергій Баланчук +380674652005" at bounding box center [649, 383] width 135 height 41
copy div "0674652005"
click at [617, 404] on div "смт. Маньківка (Черкаська обл.), 20101, вул. Соборна, 16" at bounding box center [649, 438] width 135 height 69
copy div "20101"
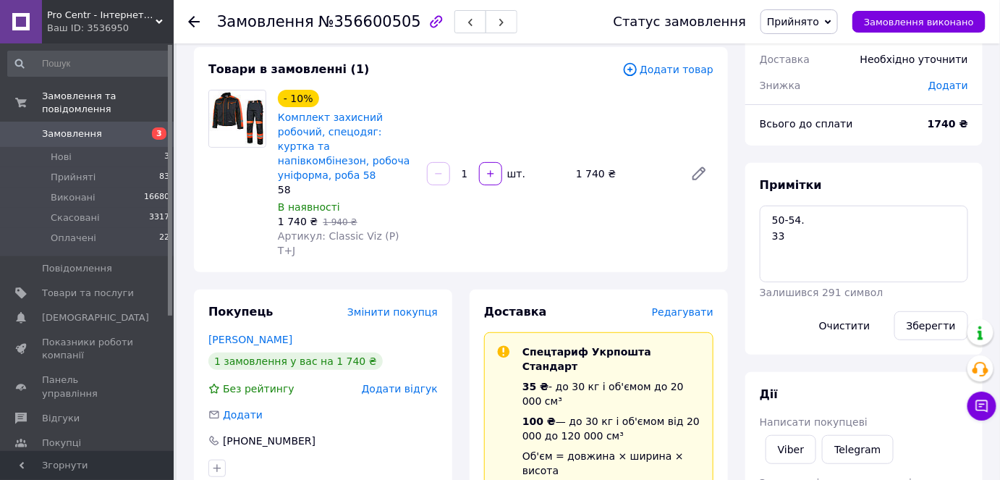
scroll to position [65, 0]
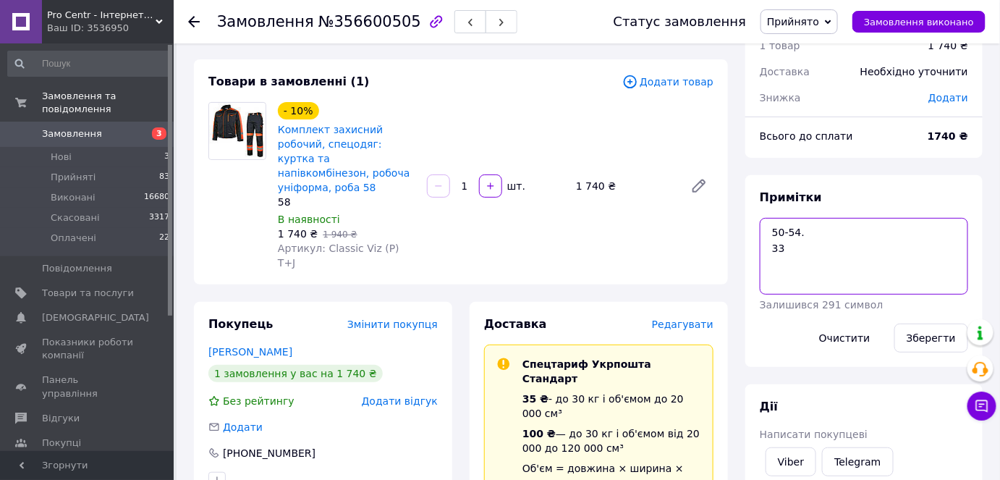
click at [870, 267] on textarea "50-54. 33" at bounding box center [864, 256] width 208 height 77
drag, startPoint x: 869, startPoint y: 268, endPoint x: 719, endPoint y: 191, distance: 168.3
paste textarea "0505352847350"
type textarea "0505352847350"
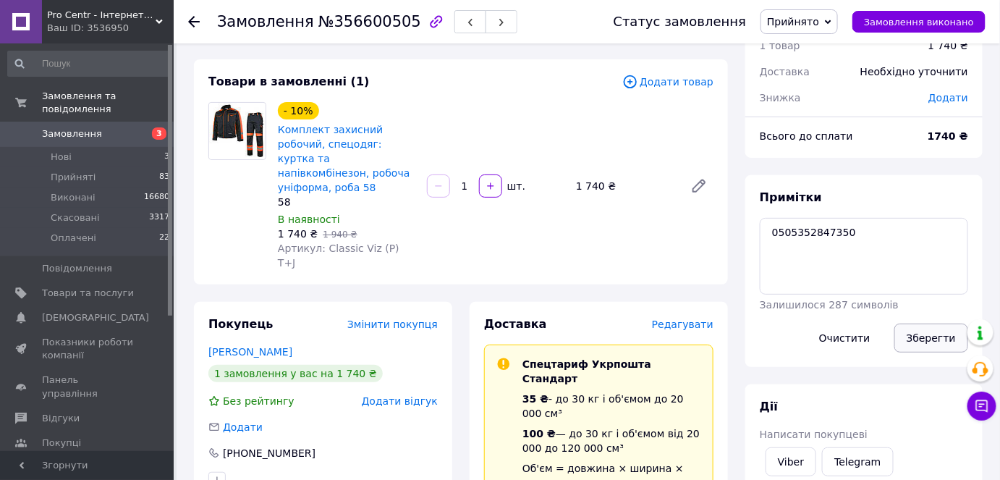
click at [938, 342] on button "Зберегти" at bounding box center [931, 337] width 74 height 29
drag, startPoint x: 197, startPoint y: 319, endPoint x: 346, endPoint y: 382, distance: 161.8
click at [311, 322] on div "Покупець Змінити покупця Баланчук Сергій 1 замовлення у вас на 1 740 ₴ Без рейт…" at bounding box center [323, 403] width 258 height 202
copy link "Баланчук Сергій"
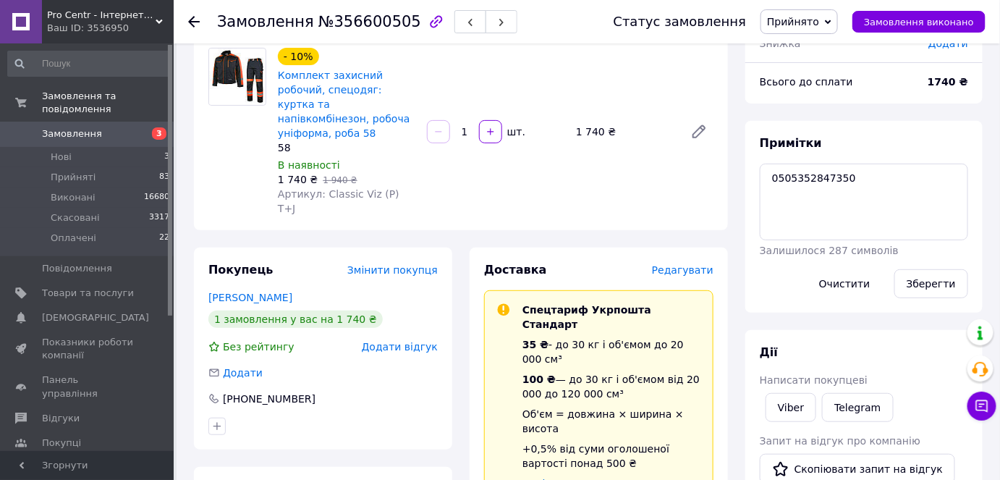
scroll to position [197, 0]
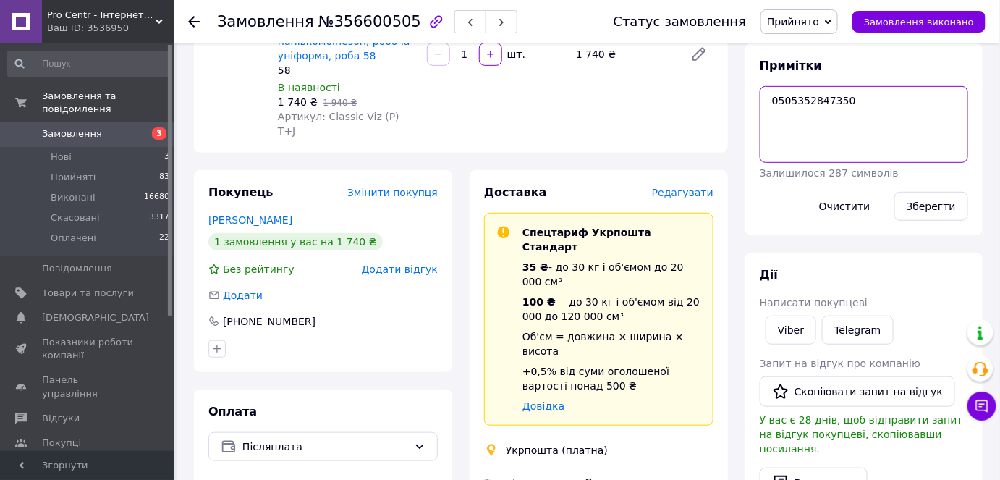
click at [814, 96] on textarea "0505352847350" at bounding box center [864, 124] width 208 height 77
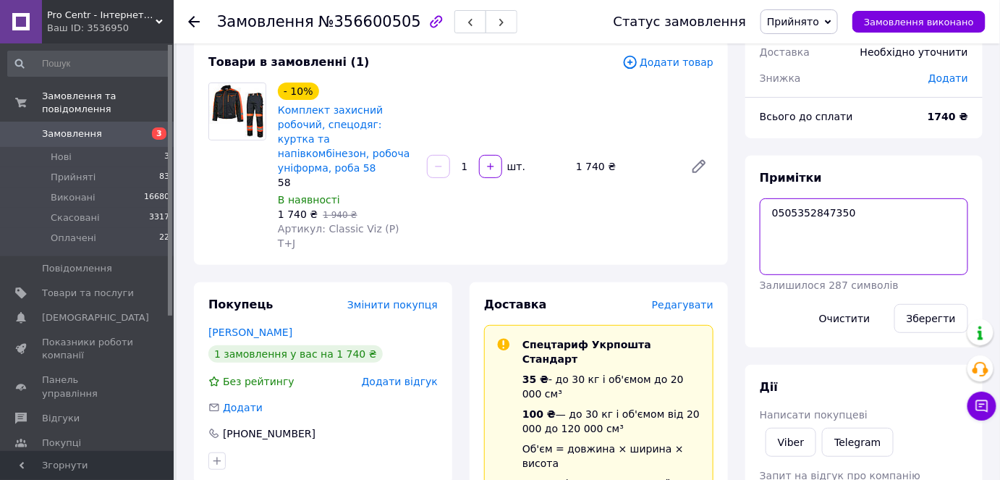
scroll to position [0, 0]
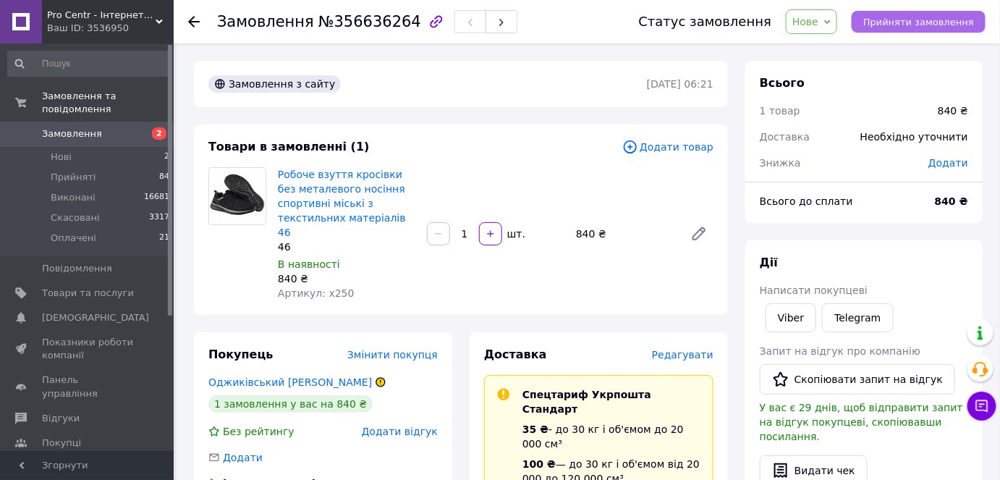
click at [912, 21] on span "Прийняти замовлення" at bounding box center [918, 22] width 111 height 11
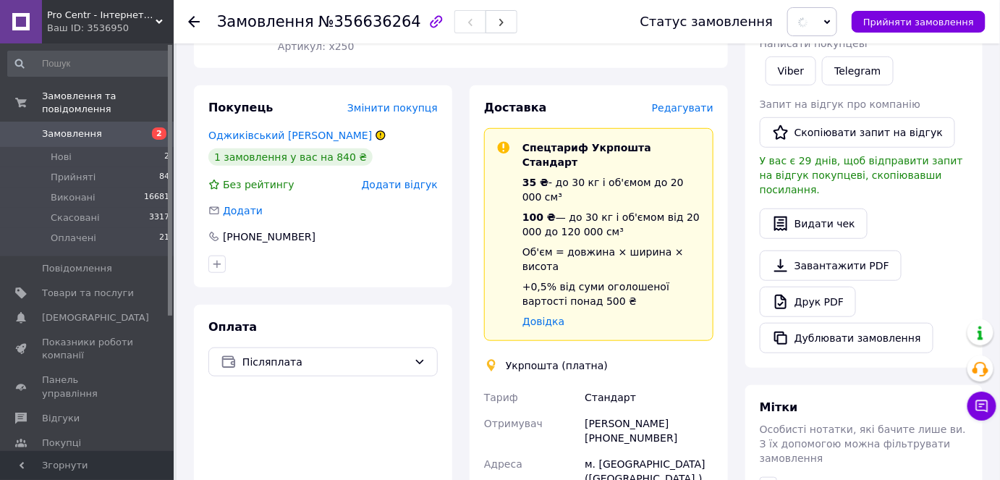
scroll to position [263, 0]
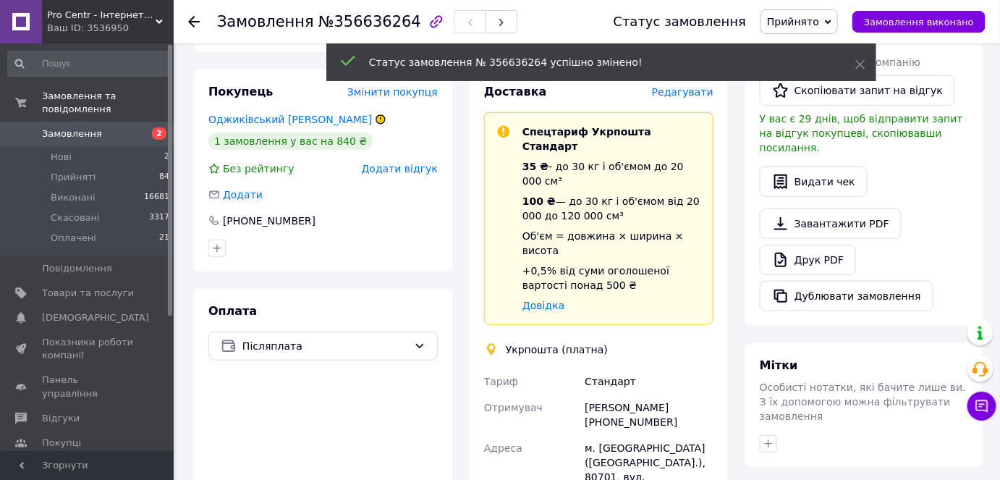
click at [668, 394] on div "[PERSON_NAME] [PHONE_NUMBER]" at bounding box center [649, 414] width 135 height 41
click at [669, 394] on div "[PERSON_NAME] [PHONE_NUMBER]" at bounding box center [649, 414] width 135 height 41
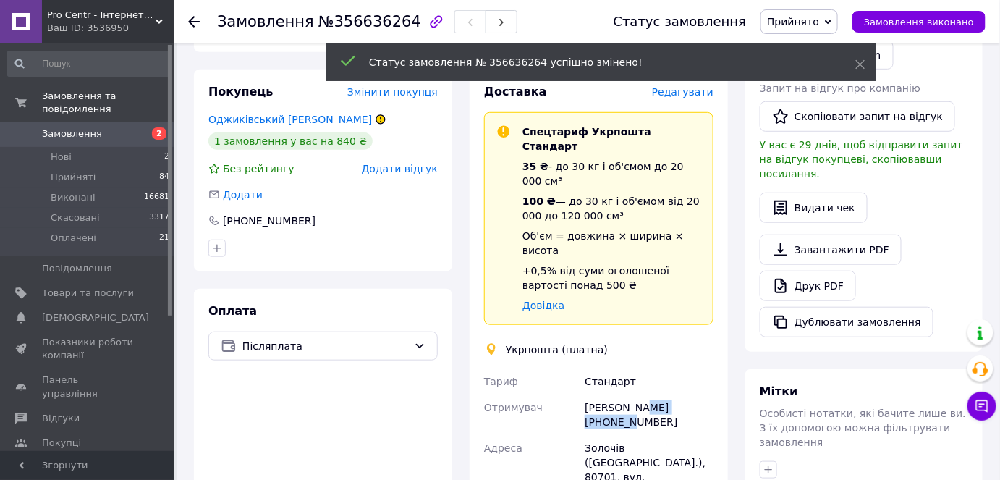
copy div "Оджиківський"
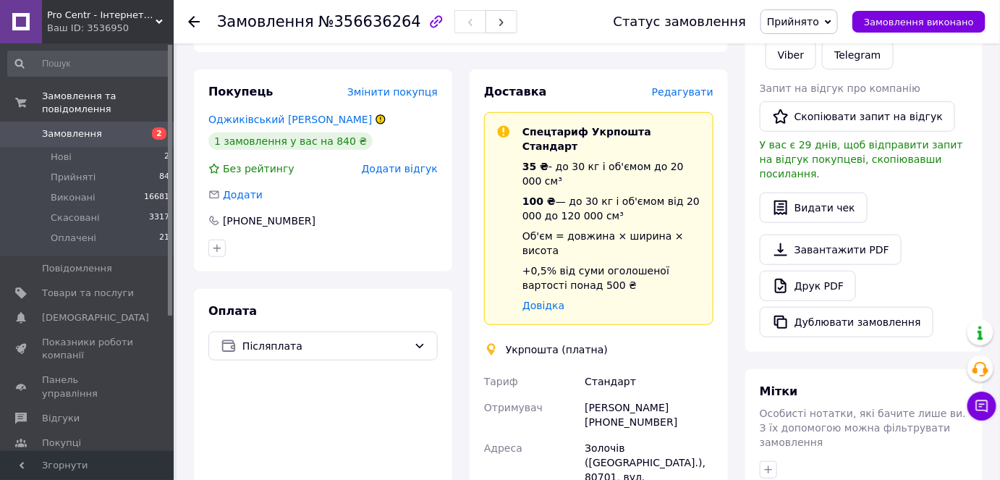
click at [603, 394] on div "[PERSON_NAME] [PHONE_NUMBER]" at bounding box center [649, 414] width 135 height 41
copy div "[PERSON_NAME]"
drag, startPoint x: 602, startPoint y: 361, endPoint x: 681, endPoint y: 375, distance: 80.1
click at [675, 394] on div "[PERSON_NAME] [PHONE_NUMBER]" at bounding box center [649, 414] width 135 height 41
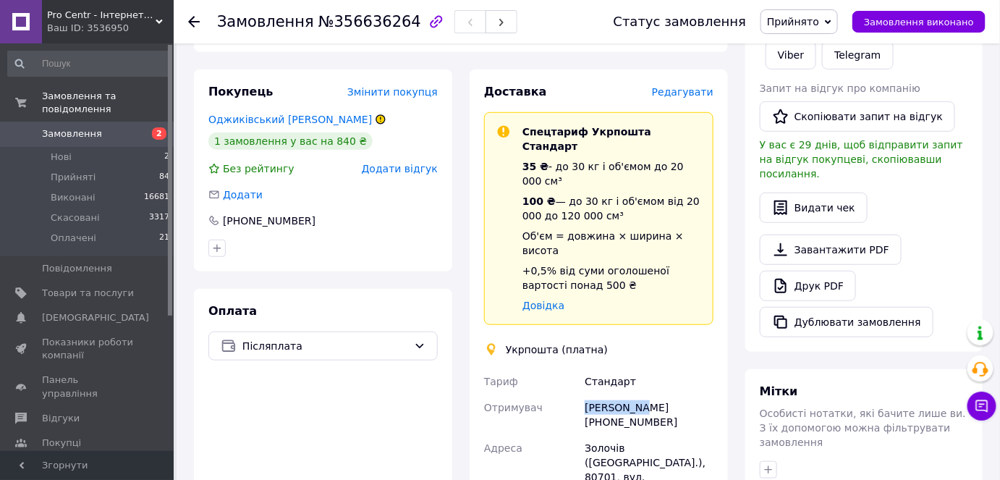
copy div "0677018715"
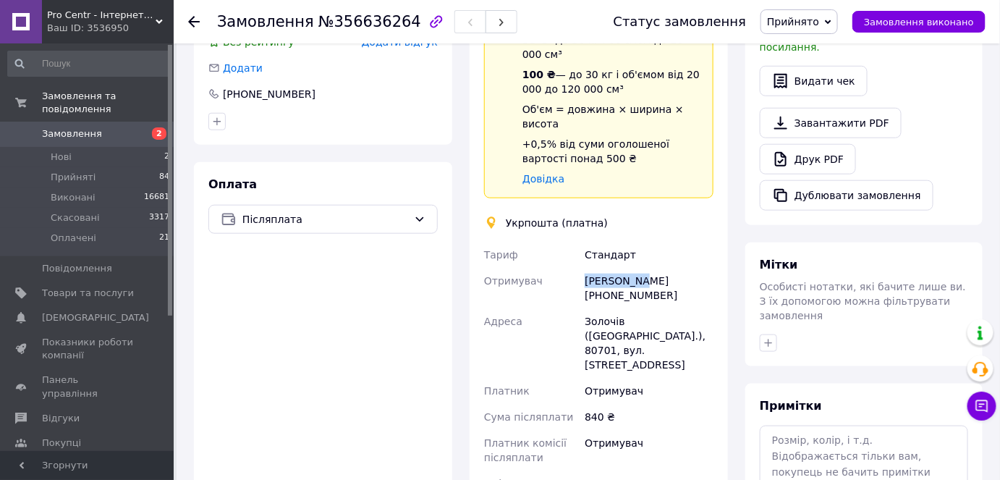
scroll to position [394, 0]
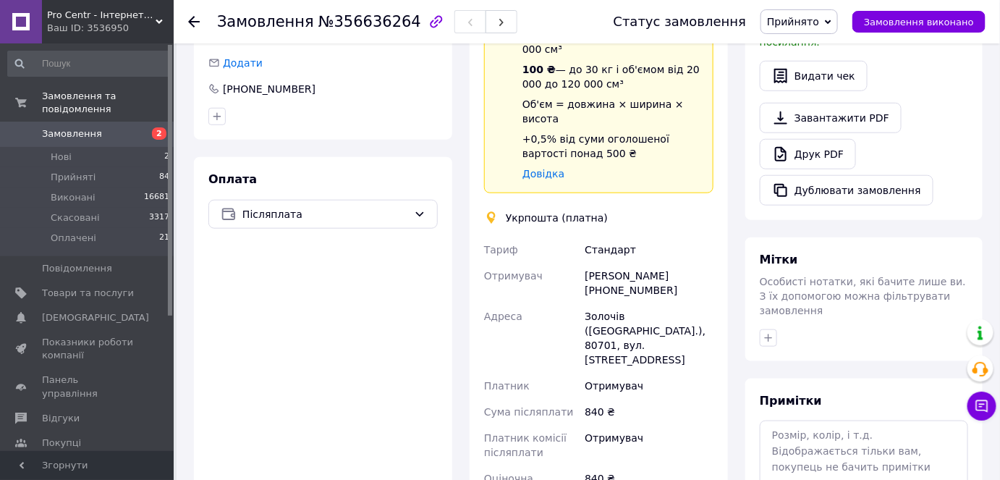
click at [595, 303] on div "Золочів (Львівська обл.), 80701, вул. Кармелюка, 12" at bounding box center [649, 337] width 135 height 69
copy div "80701"
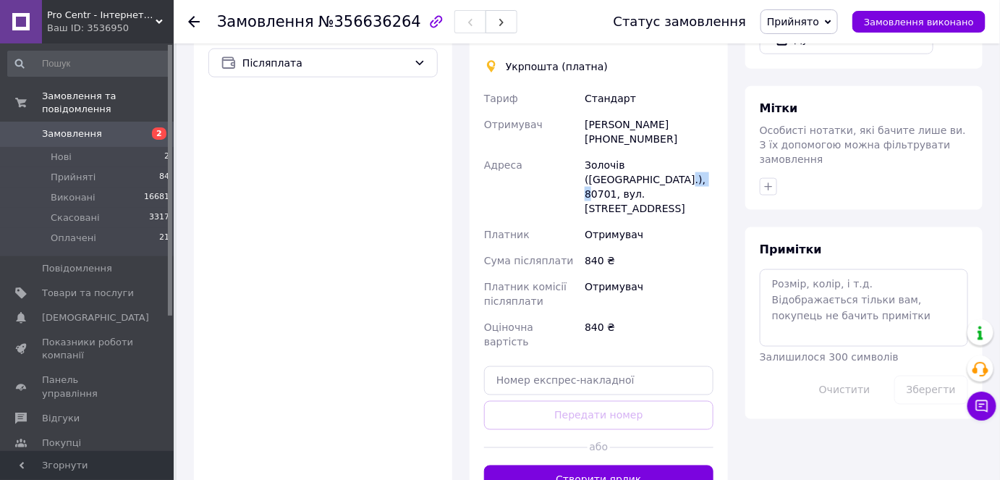
scroll to position [495, 0]
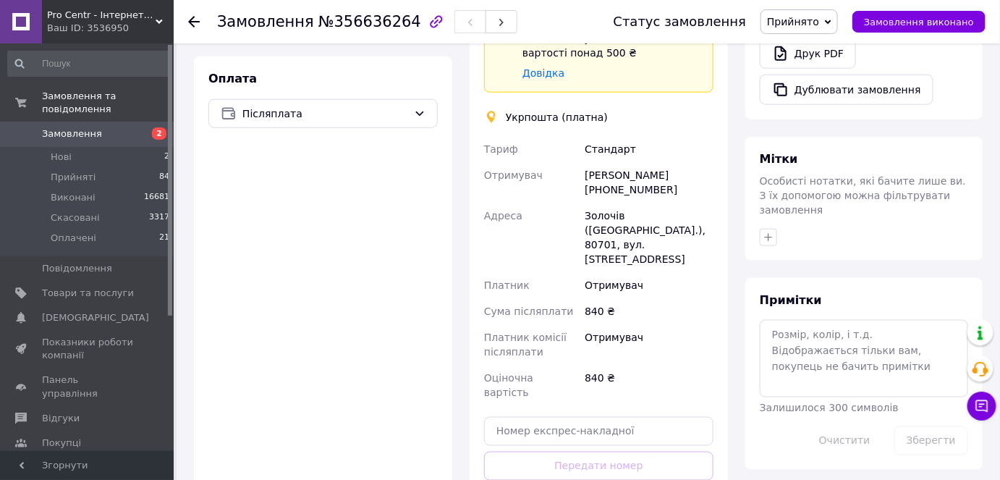
click at [787, 278] on div "Примітки Залишилося 300 символів Очистити Зберегти" at bounding box center [863, 374] width 237 height 192
click at [797, 331] on textarea at bounding box center [864, 358] width 208 height 77
paste textarea "0505352852800"
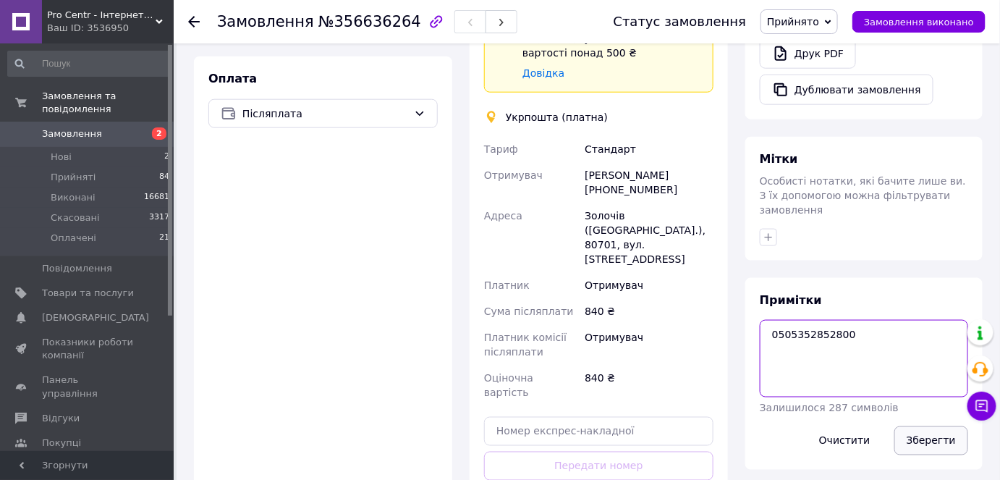
type textarea "0505352852800"
click at [918, 426] on button "Зберегти" at bounding box center [931, 440] width 74 height 29
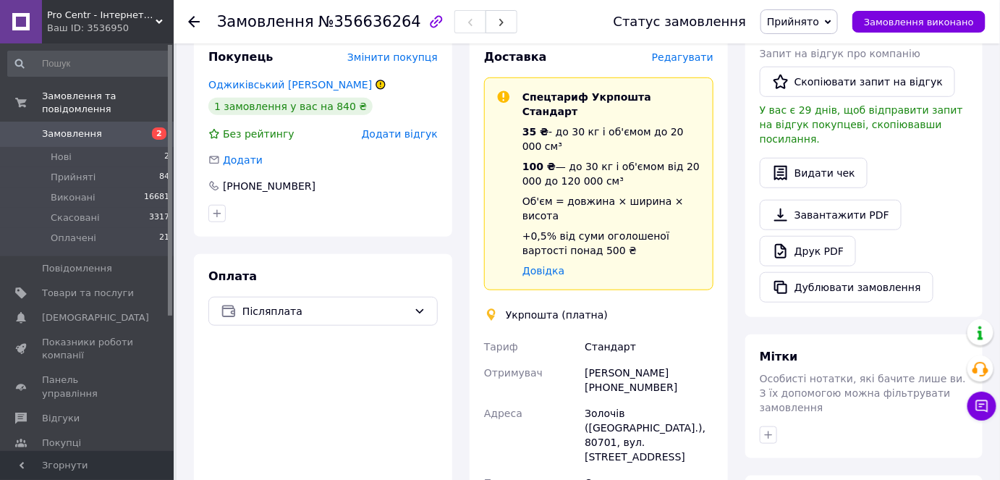
scroll to position [100, 0]
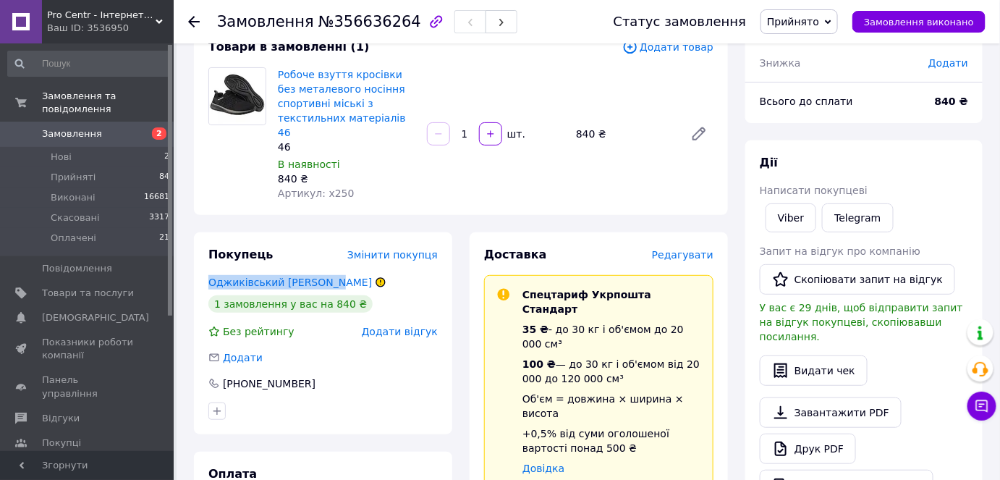
drag, startPoint x: 201, startPoint y: 267, endPoint x: 328, endPoint y: 262, distance: 126.7
click at [328, 262] on div "Покупець Змінити покупця Оджиківський Олександр 1 замовлення у вас на 840 ₴ Без…" at bounding box center [323, 333] width 258 height 202
copy link "Оджиківський Олександр"
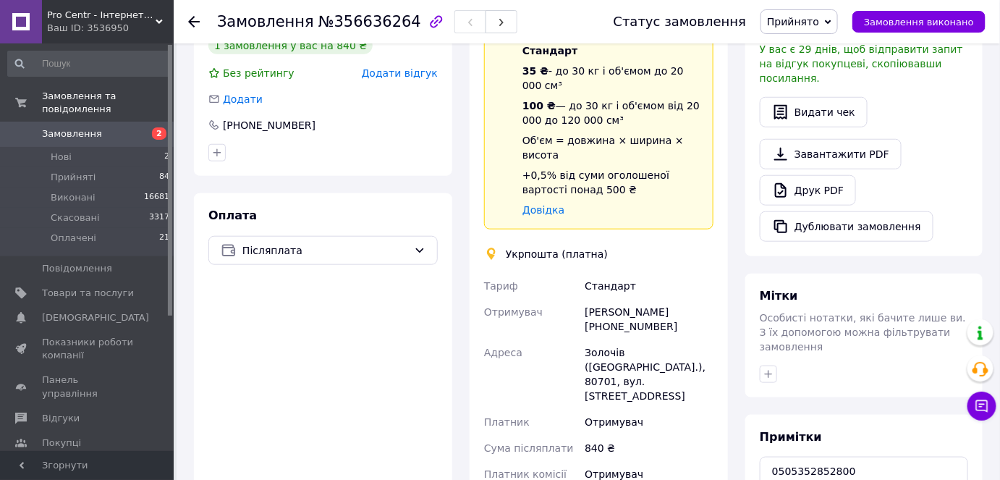
scroll to position [561, 0]
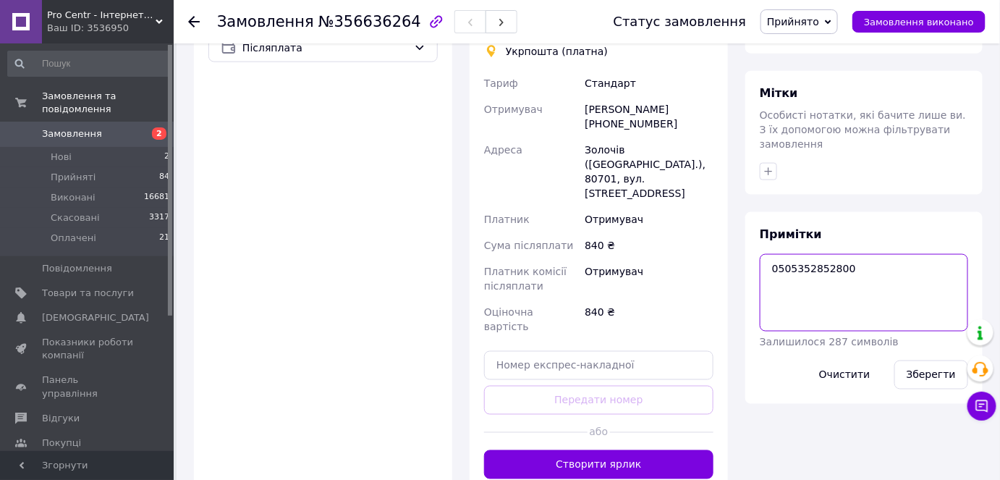
click at [822, 254] on textarea "0505352852800" at bounding box center [864, 292] width 208 height 77
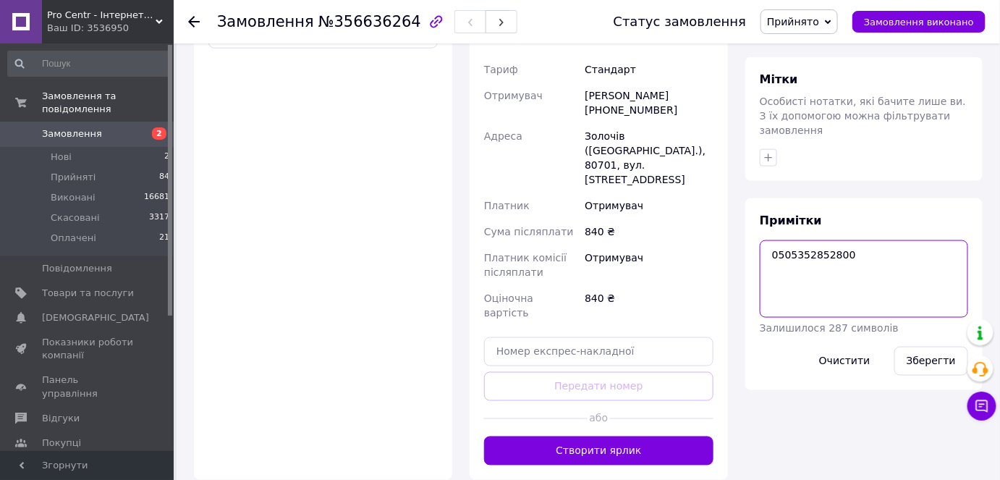
scroll to position [661, 0]
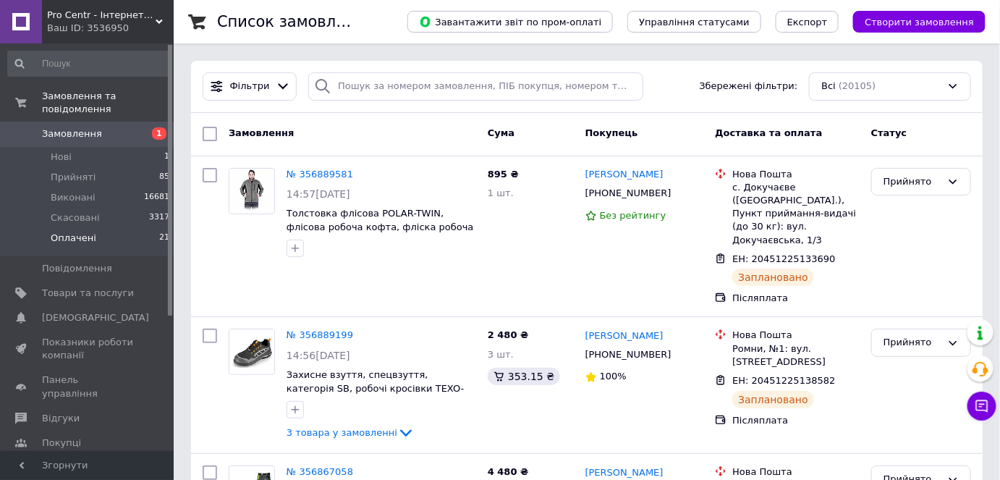
click at [100, 228] on li "Оплачені 21" at bounding box center [89, 241] width 178 height 27
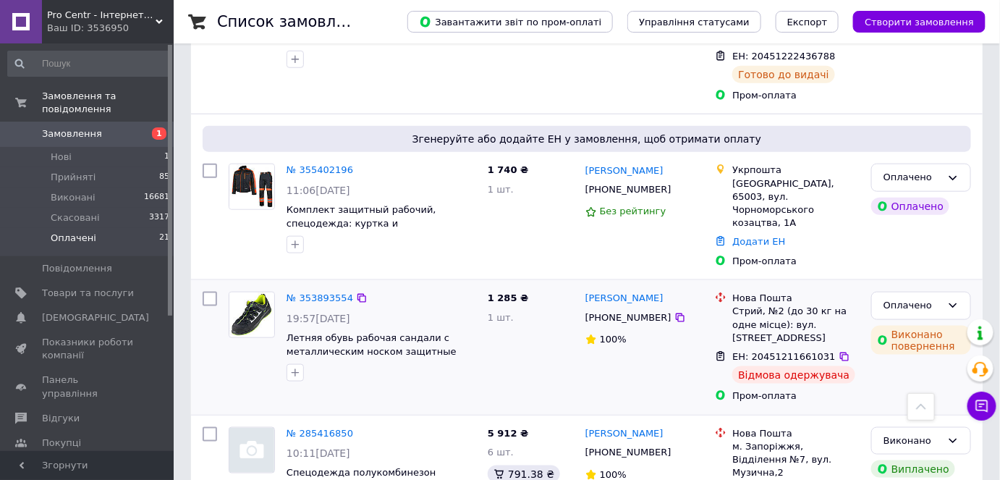
scroll to position [2236, 0]
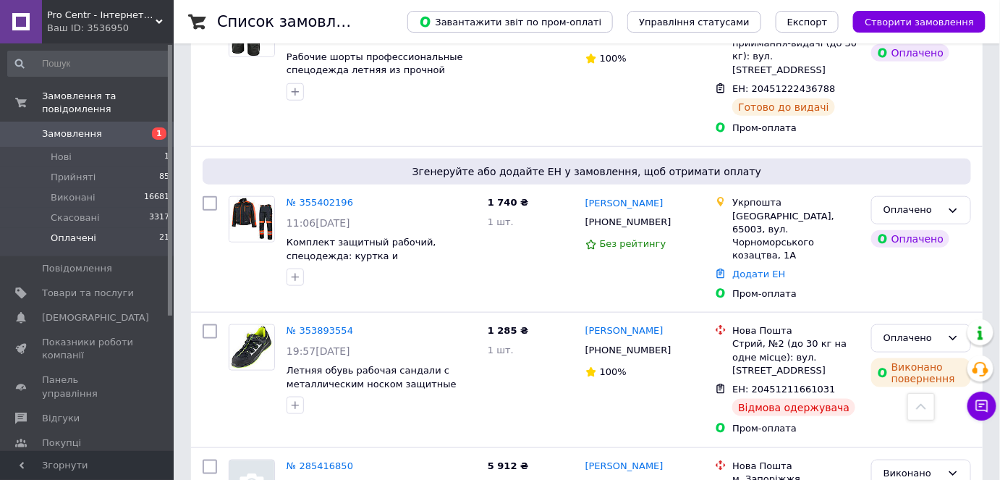
click at [70, 127] on span "Замовлення" at bounding box center [72, 133] width 60 height 13
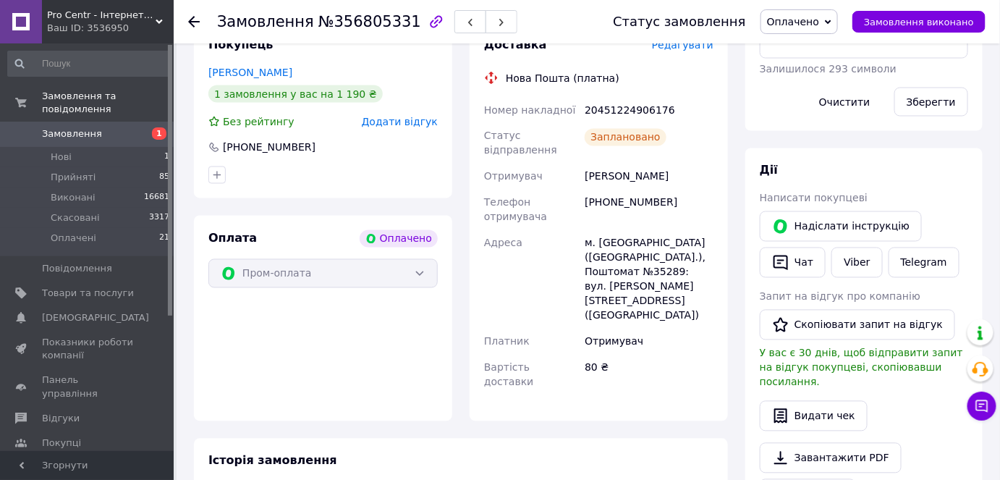
scroll to position [708, 0]
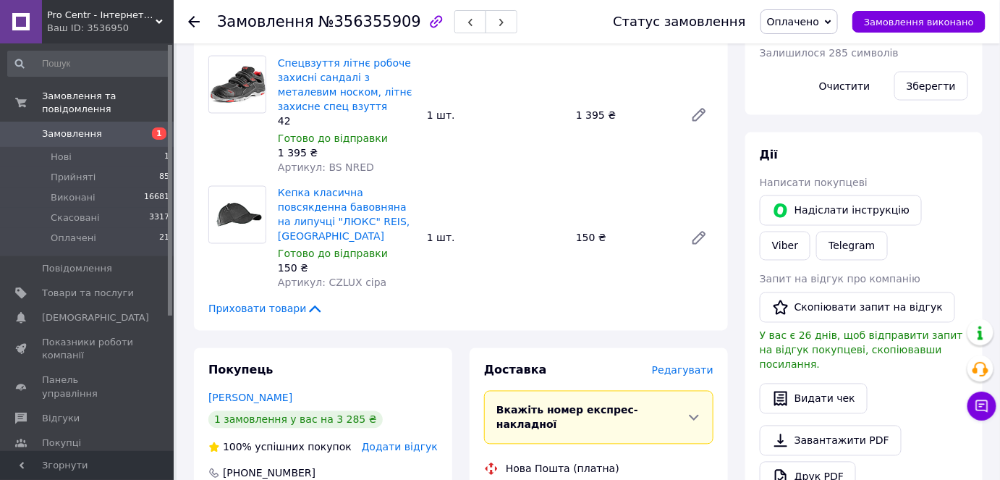
scroll to position [724, 0]
copy div "[PERSON_NAME]"
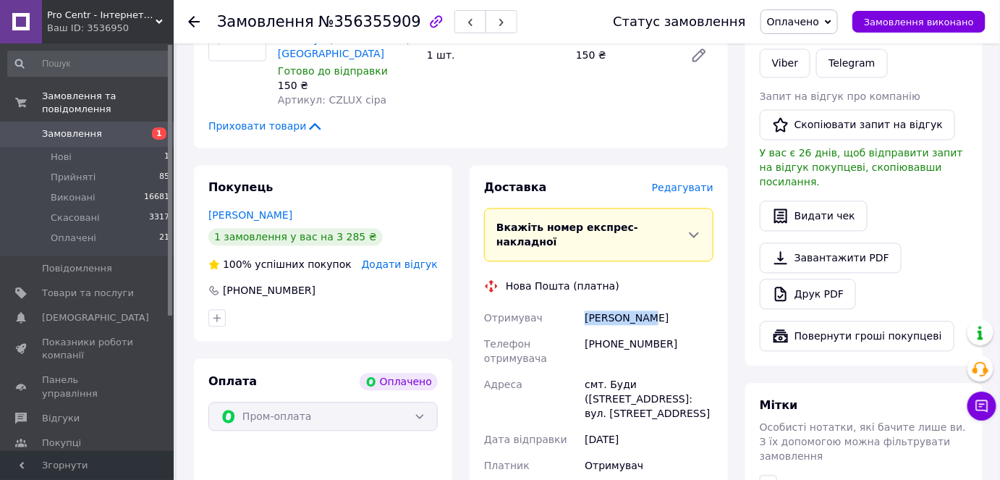
scroll to position [1052, 0]
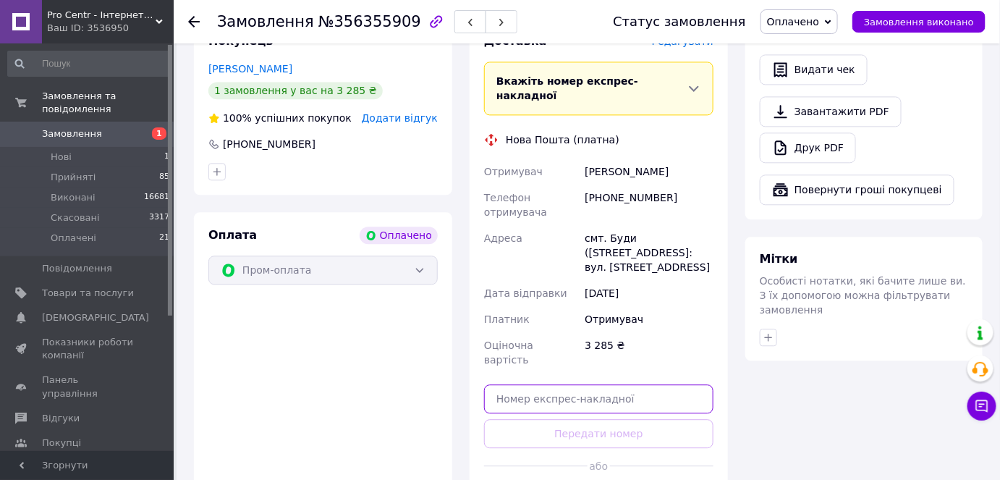
click at [617, 384] on input "text" at bounding box center [598, 398] width 229 height 29
paste input "20451223687902"
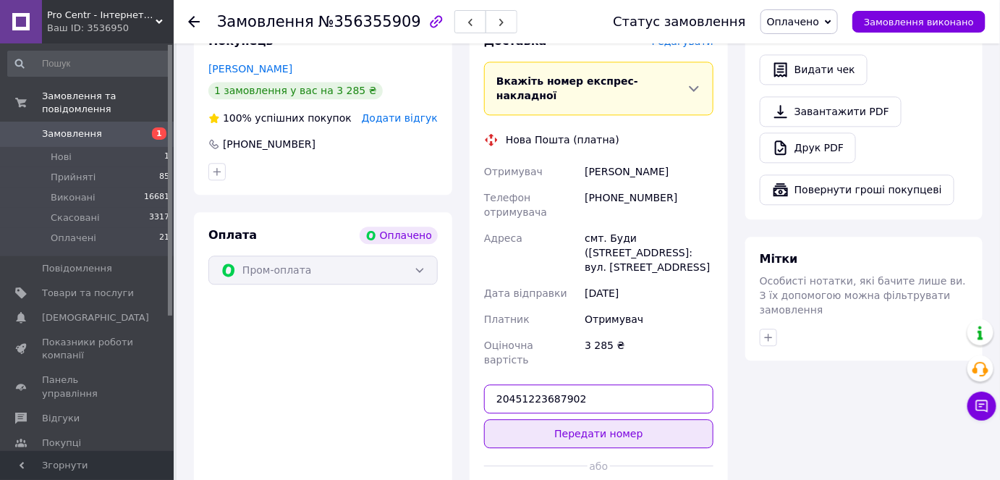
type input "20451223687902"
click at [587, 419] on button "Передати номер" at bounding box center [598, 433] width 229 height 29
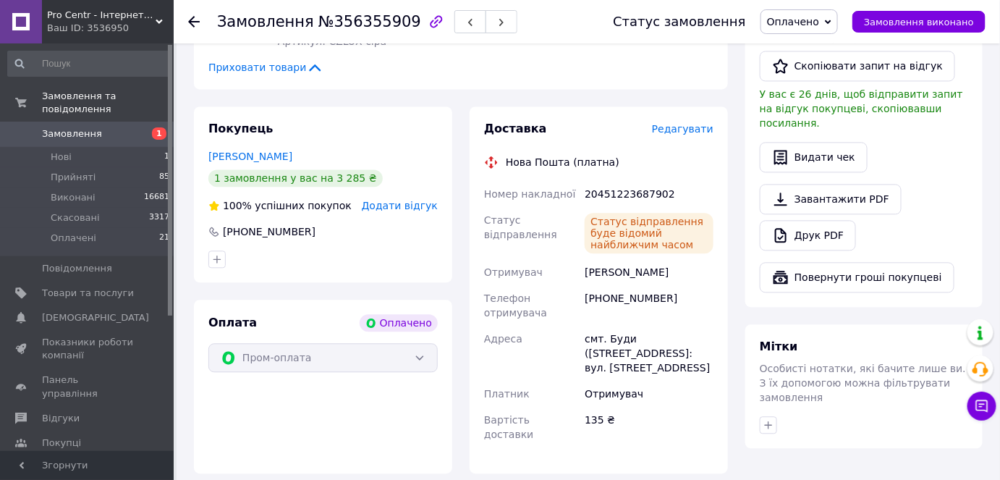
scroll to position [789, 0]
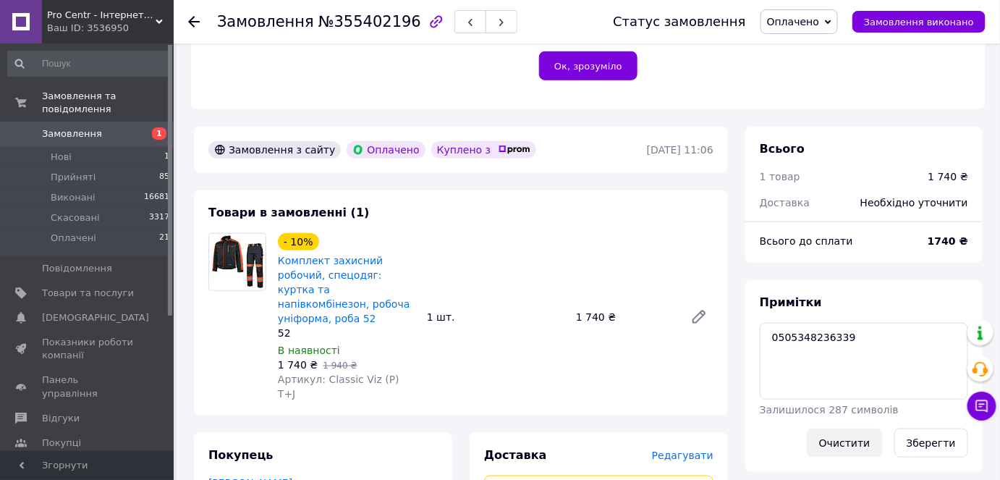
scroll to position [526, 0]
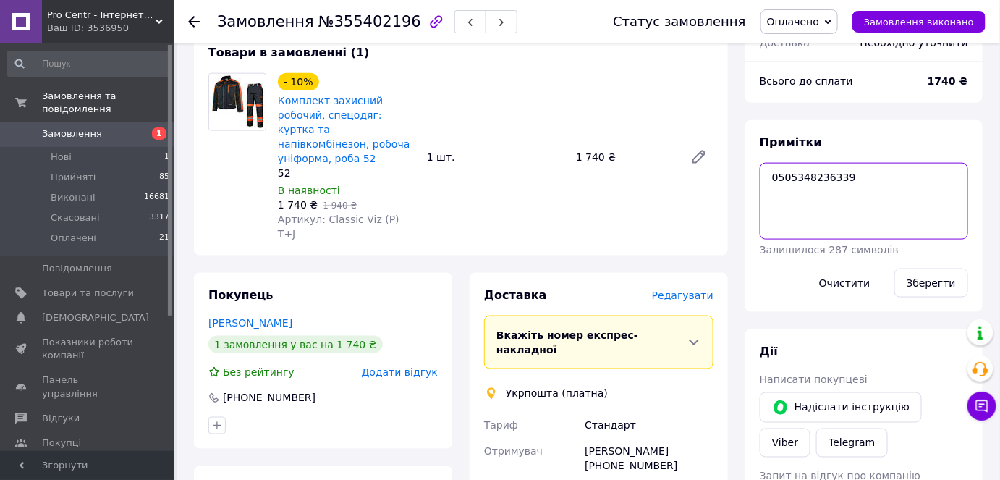
click at [817, 163] on textarea "0505348236339" at bounding box center [864, 201] width 208 height 77
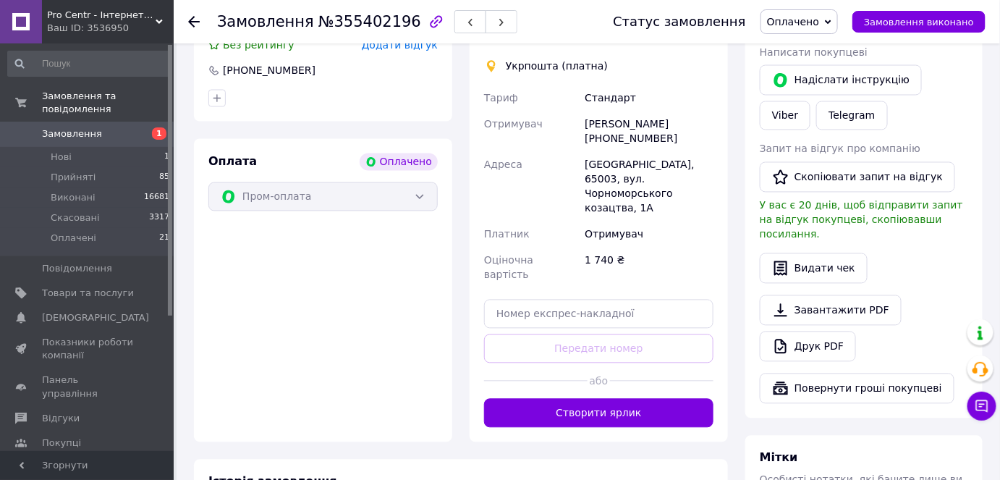
scroll to position [806, 0]
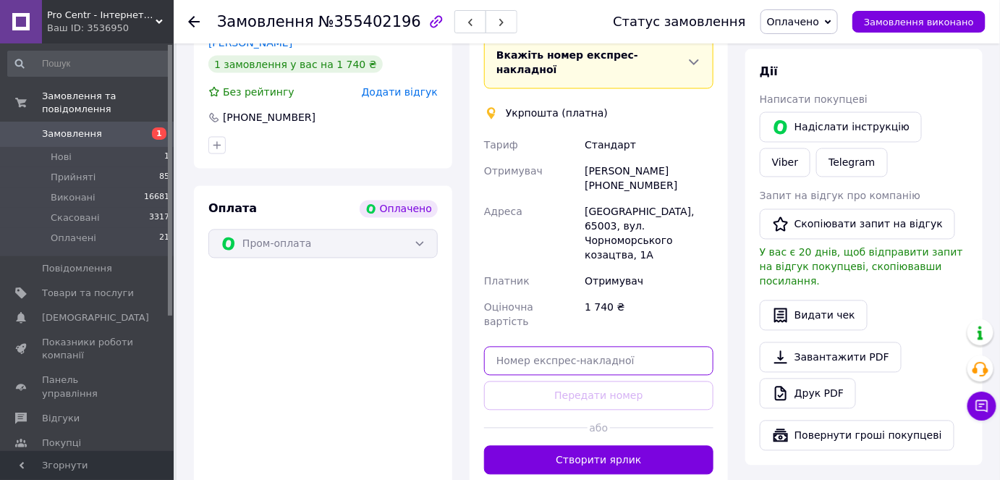
click at [603, 347] on input "text" at bounding box center [598, 361] width 229 height 29
paste input "0505348236339"
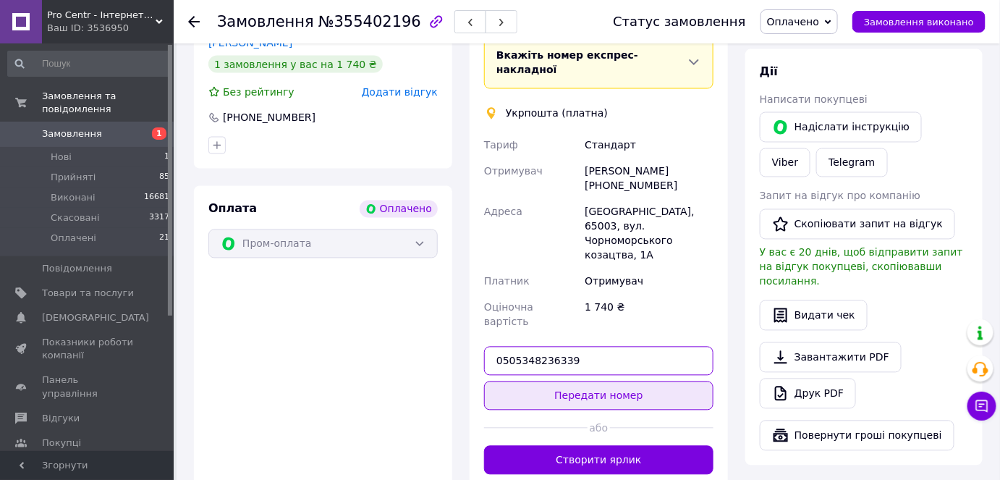
type input "0505348236339"
click at [590, 381] on button "Передати номер" at bounding box center [598, 395] width 229 height 29
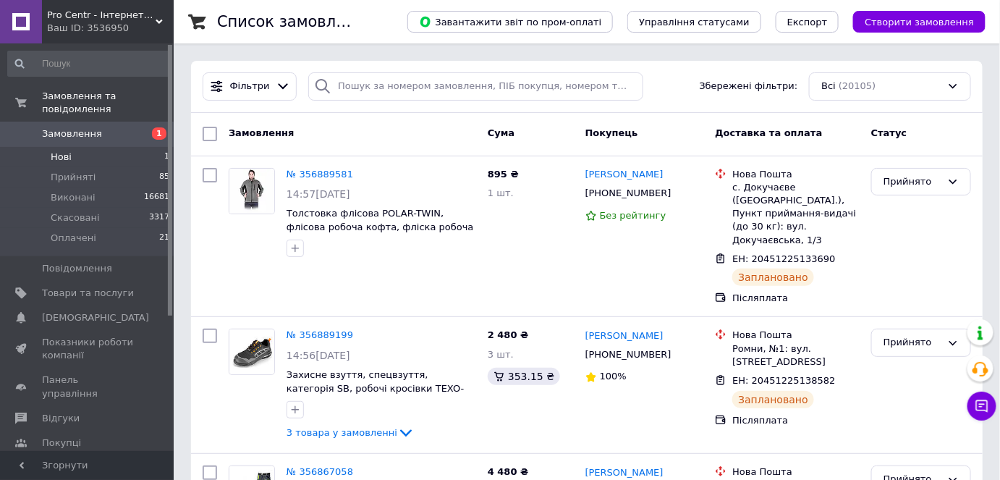
click at [101, 147] on li "Нові 1" at bounding box center [89, 157] width 178 height 20
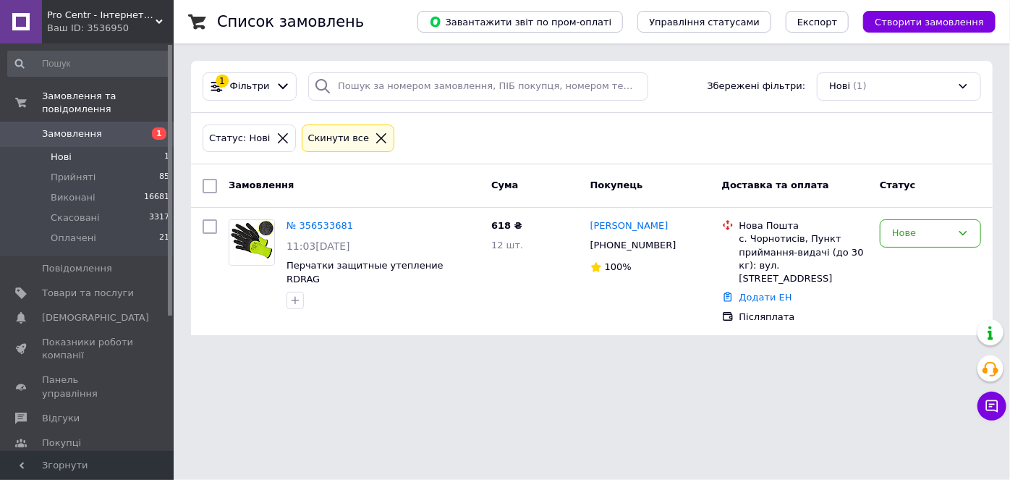
click at [375, 143] on icon at bounding box center [381, 138] width 13 height 13
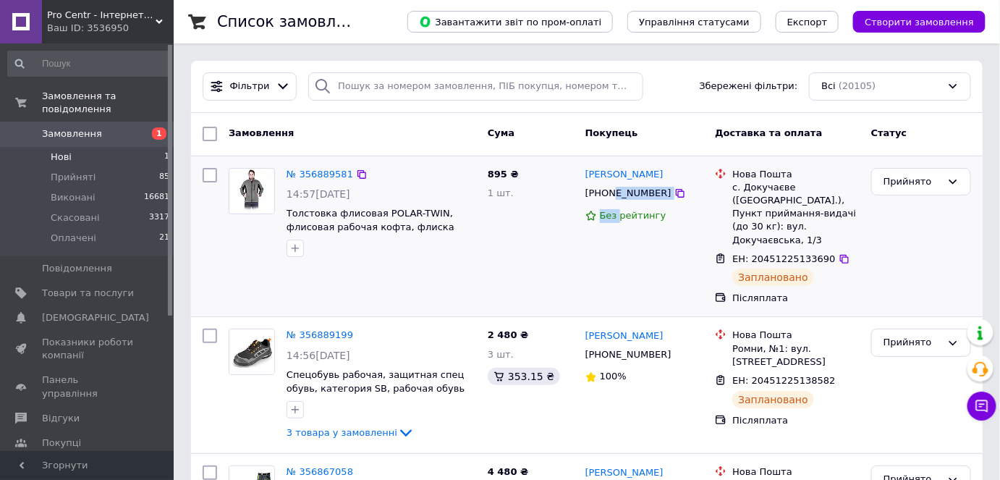
click at [611, 192] on div "[PHONE_NUMBER]" at bounding box center [628, 193] width 92 height 19
copy div "380987351910"
click at [775, 232] on div "с. Докучаєве ([GEOGRAPHIC_DATA].), Пункт приймання-видачі (до 30 кг): вул. Доку…" at bounding box center [795, 214] width 127 height 66
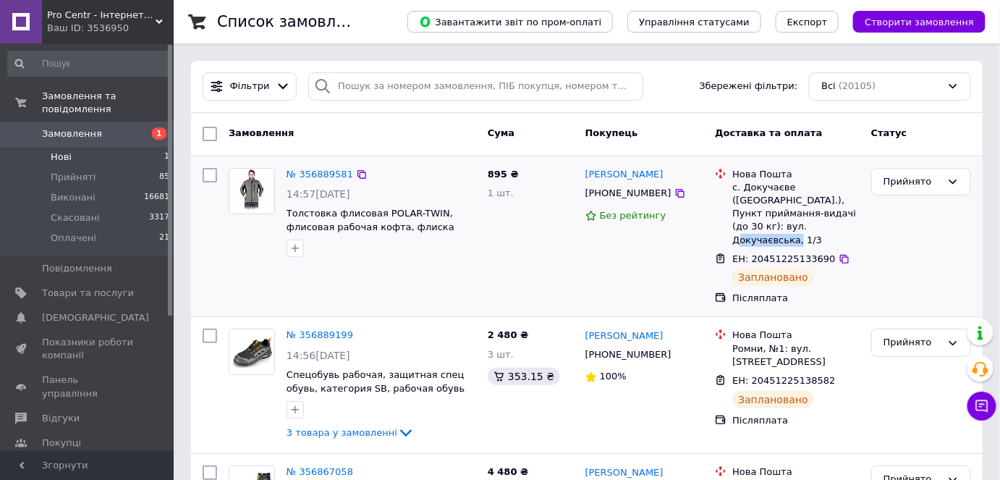
copy div "Докучаєвська"
click at [775, 253] on span "ЕН: 20451225133690" at bounding box center [783, 258] width 103 height 11
copy span "20451225133690"
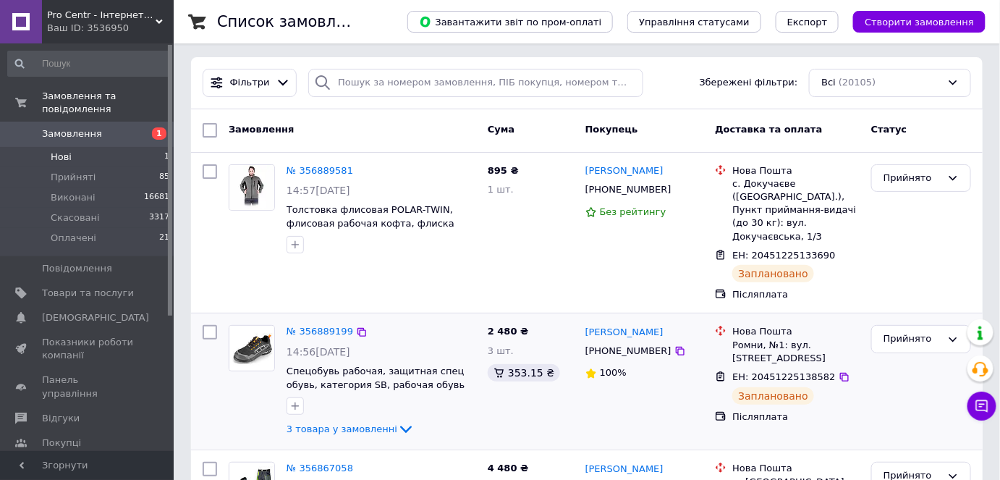
scroll to position [131, 0]
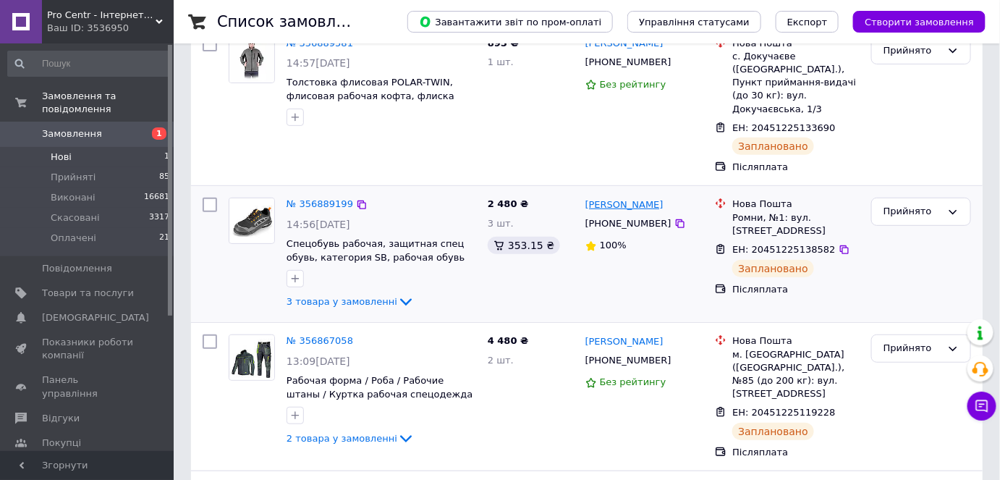
click at [616, 198] on link "[PERSON_NAME]" at bounding box center [624, 205] width 78 height 14
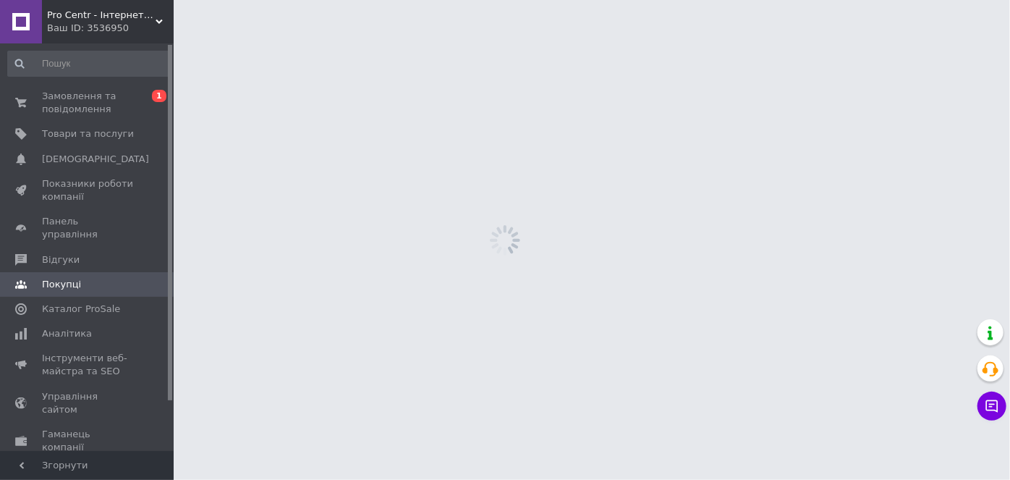
click at [614, 0] on html "Pro Centr - Інтернет-магазин спецодягу, спецвзуття та засобів індивідуального з…" at bounding box center [505, 0] width 1010 height 0
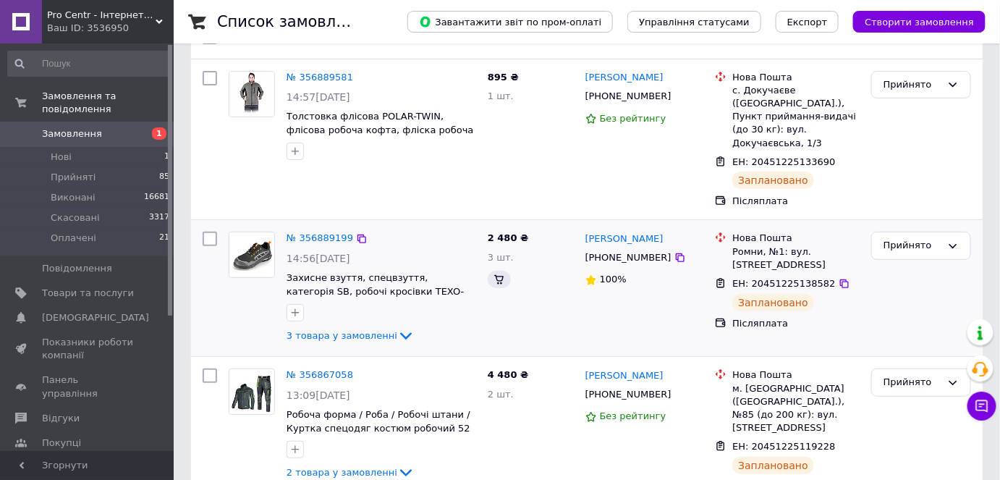
scroll to position [197, 0]
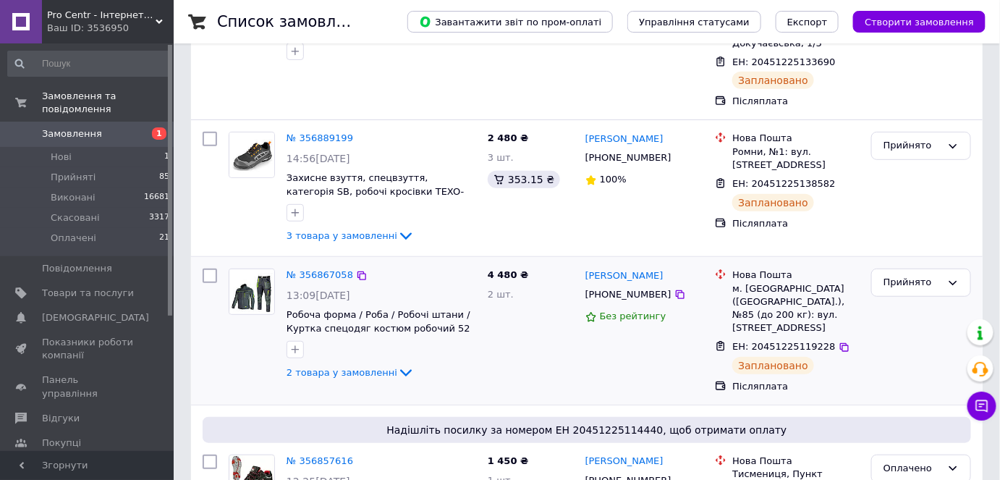
click at [617, 289] on div "+380930532374" at bounding box center [628, 294] width 92 height 19
copy div "380930532374"
click at [776, 341] on span "ЕН: 20451225119228" at bounding box center [783, 346] width 103 height 11
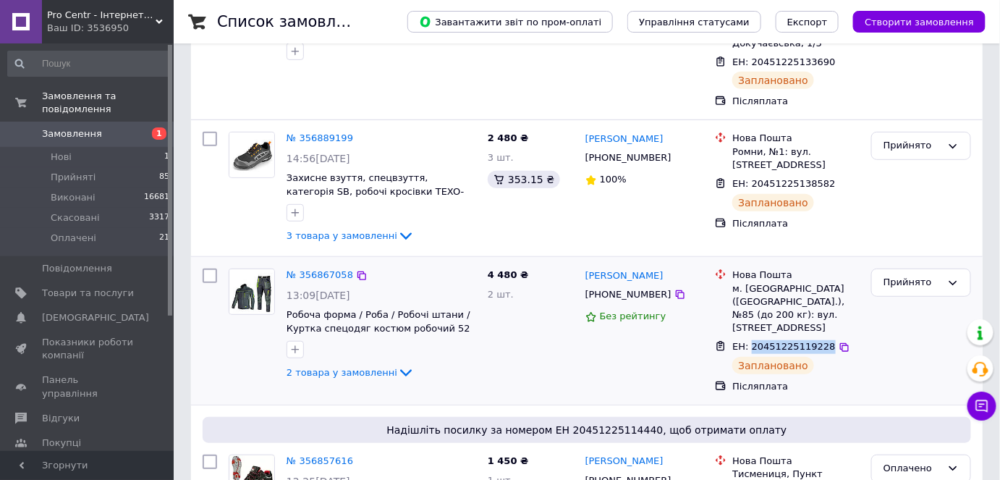
copy span "20451225119228"
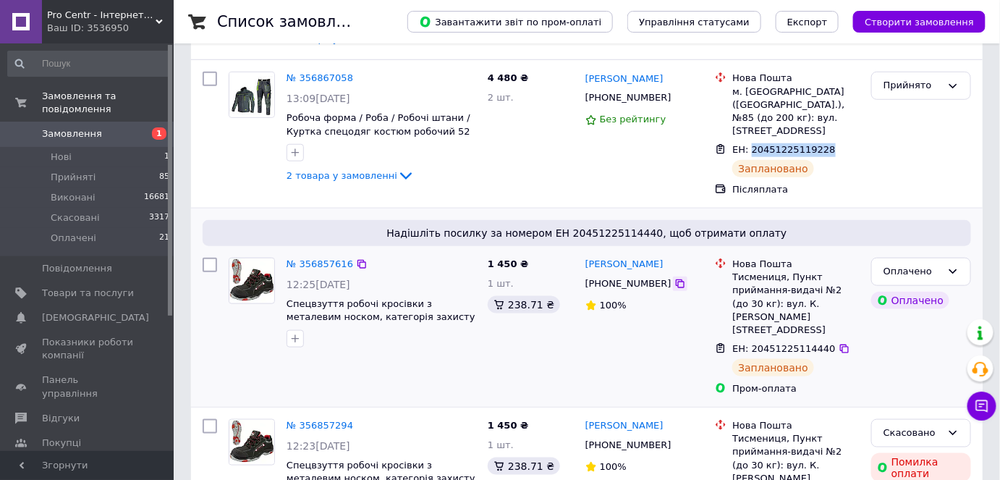
scroll to position [394, 0]
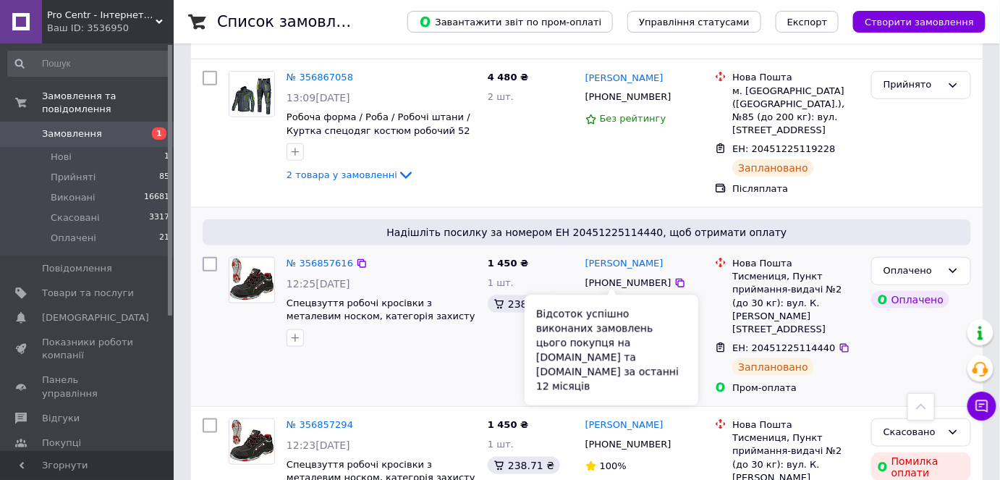
click at [611, 274] on div "+380953219681" at bounding box center [628, 283] width 92 height 19
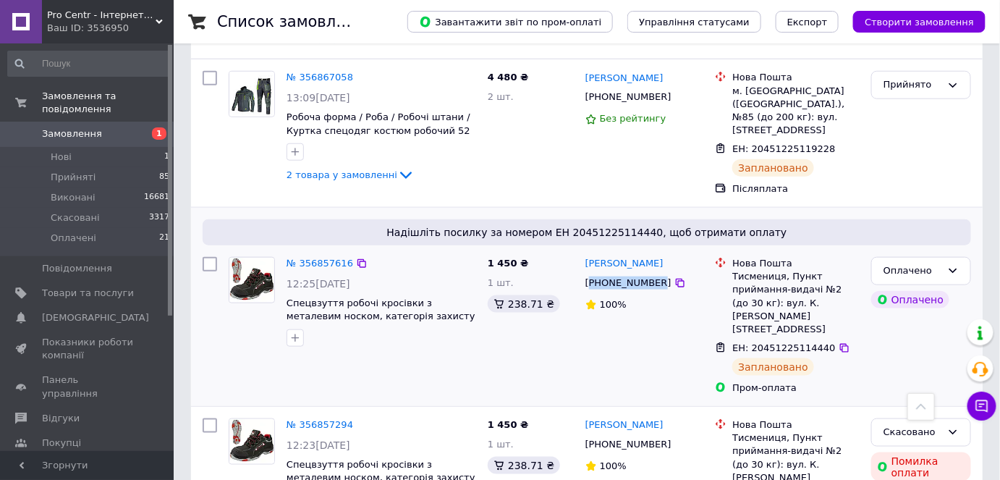
click at [611, 274] on div "+380953219681" at bounding box center [628, 283] width 92 height 19
copy div "380953219681"
click at [763, 342] on span "ЕН: 20451225114440" at bounding box center [783, 347] width 103 height 11
copy span "20451225114440"
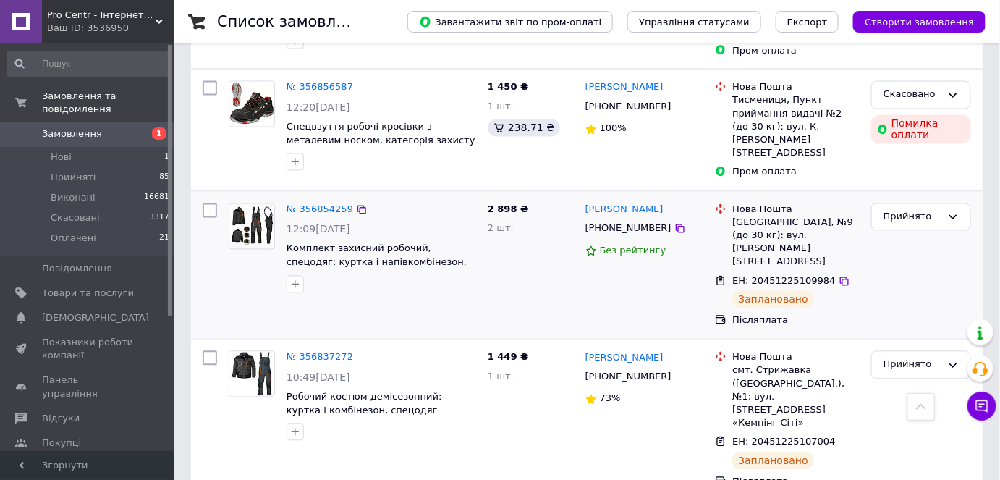
scroll to position [855, 0]
click at [629, 218] on div "+380978829513" at bounding box center [628, 227] width 92 height 19
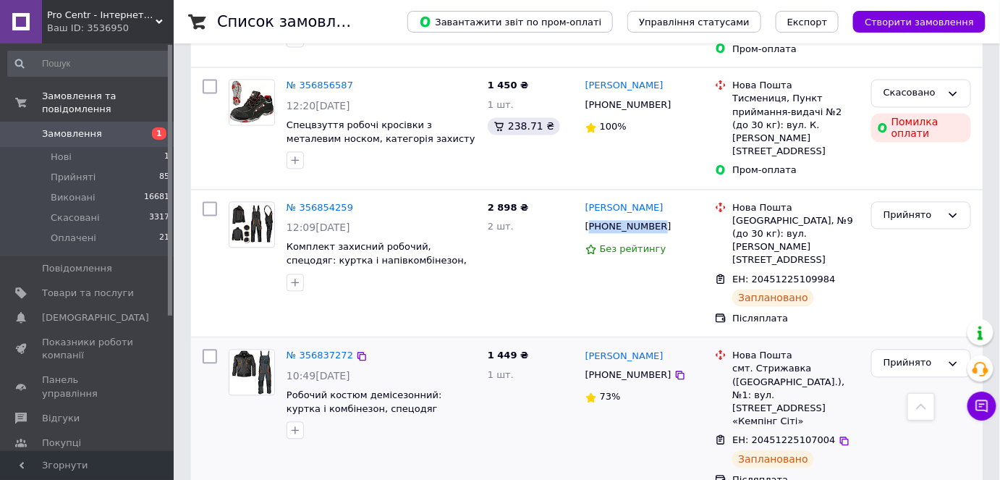
copy div "380978829513"
click at [632, 366] on div "+380963116301" at bounding box center [628, 375] width 92 height 19
copy div "380963116301"
click at [774, 435] on span "ЕН: 20451225107004" at bounding box center [783, 440] width 103 height 11
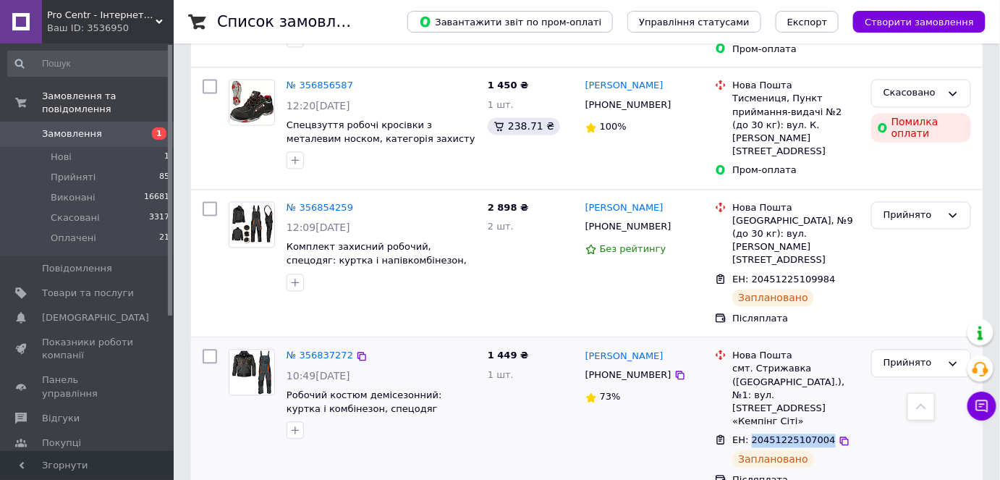
click at [774, 435] on span "ЕН: 20451225107004" at bounding box center [783, 440] width 103 height 11
copy span "20451225107004"
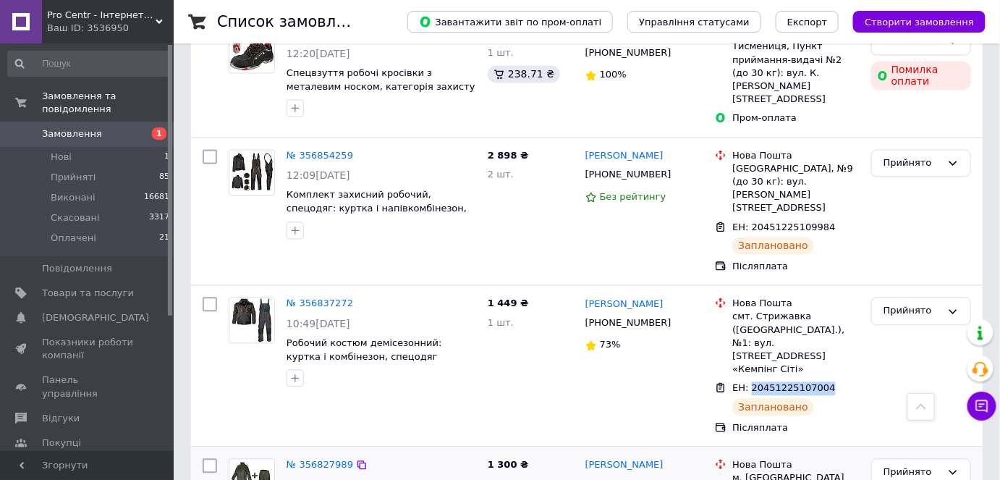
scroll to position [986, 0]
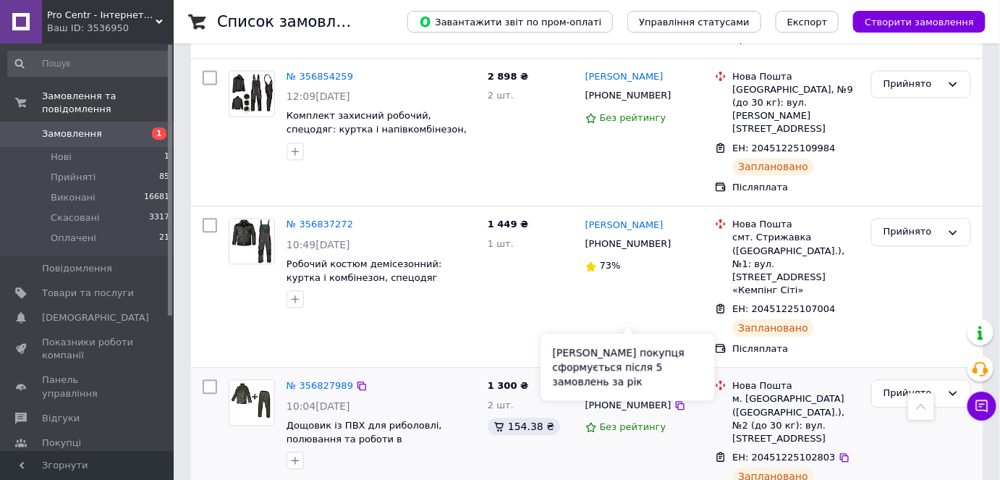
click at [631, 396] on div "+380660263758" at bounding box center [628, 405] width 92 height 19
click at [632, 396] on div "+380660263758" at bounding box center [628, 405] width 92 height 19
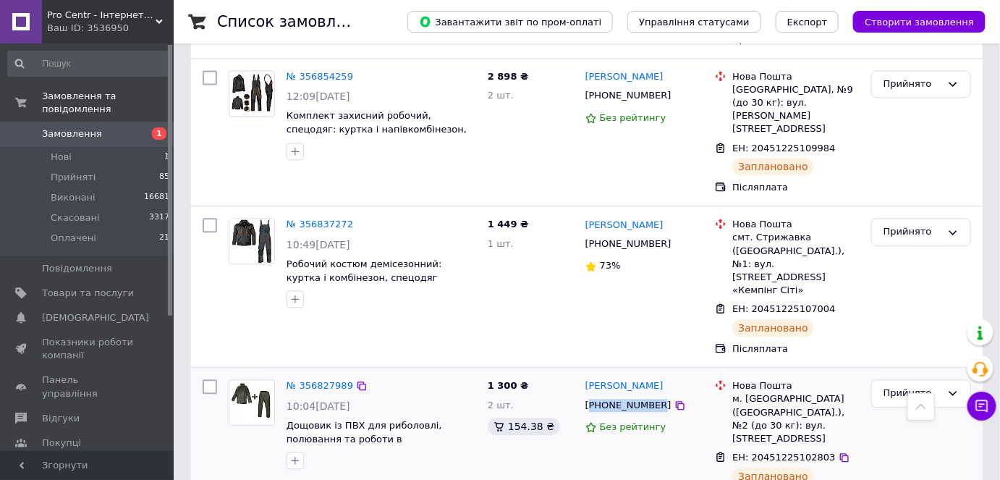
click at [632, 396] on div "+380660263758" at bounding box center [628, 405] width 92 height 19
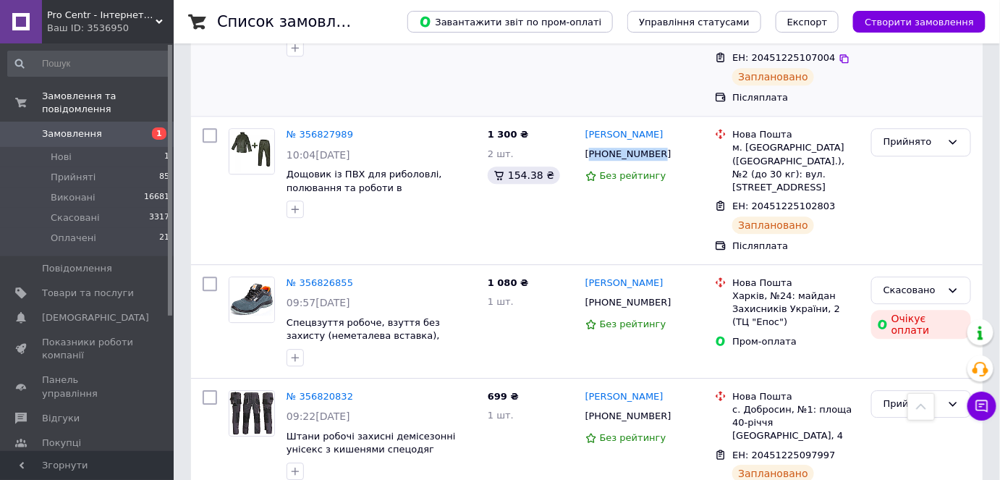
scroll to position [1250, 0]
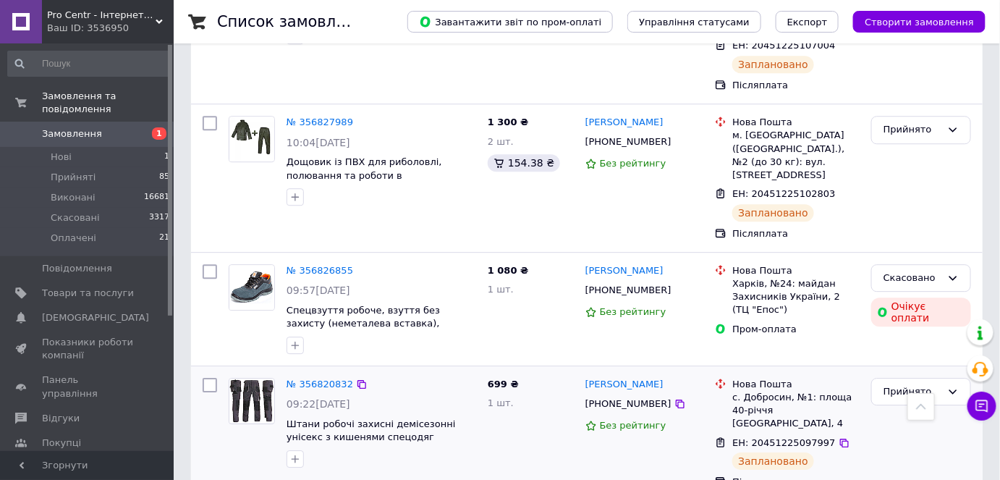
click at [590, 394] on div "+380988538719" at bounding box center [628, 403] width 92 height 19
click at [784, 437] on span "ЕН: 20451225097997" at bounding box center [783, 442] width 103 height 11
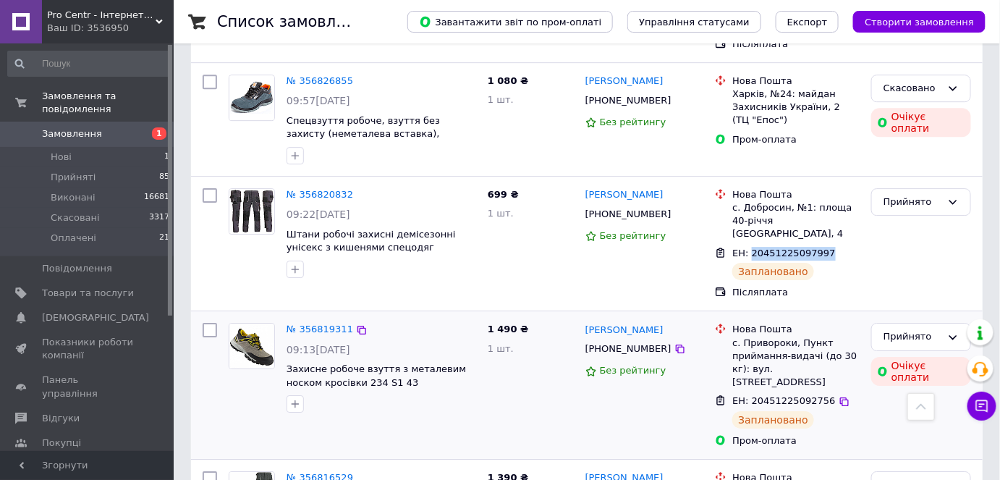
scroll to position [1447, 0]
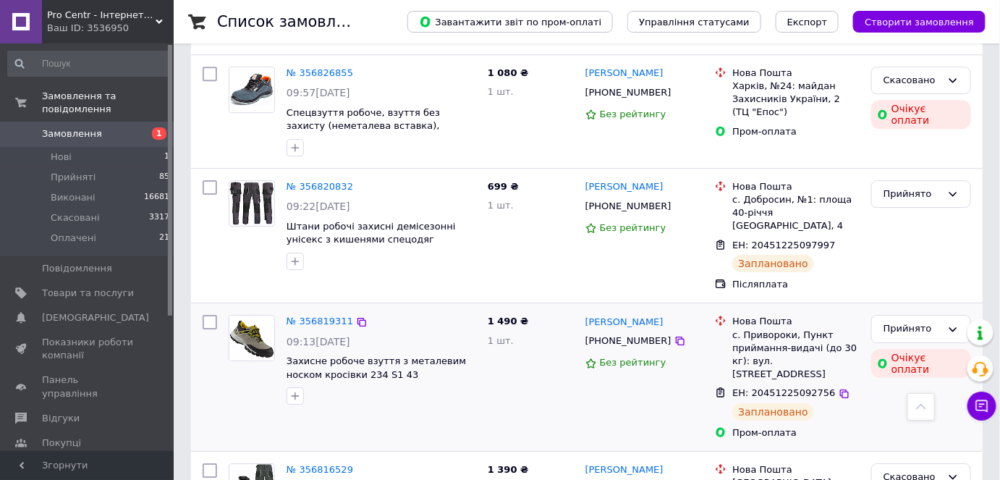
click at [616, 331] on div "+380681385882" at bounding box center [628, 340] width 92 height 19
click at [780, 387] on span "ЕН: 20451225092756" at bounding box center [783, 392] width 103 height 11
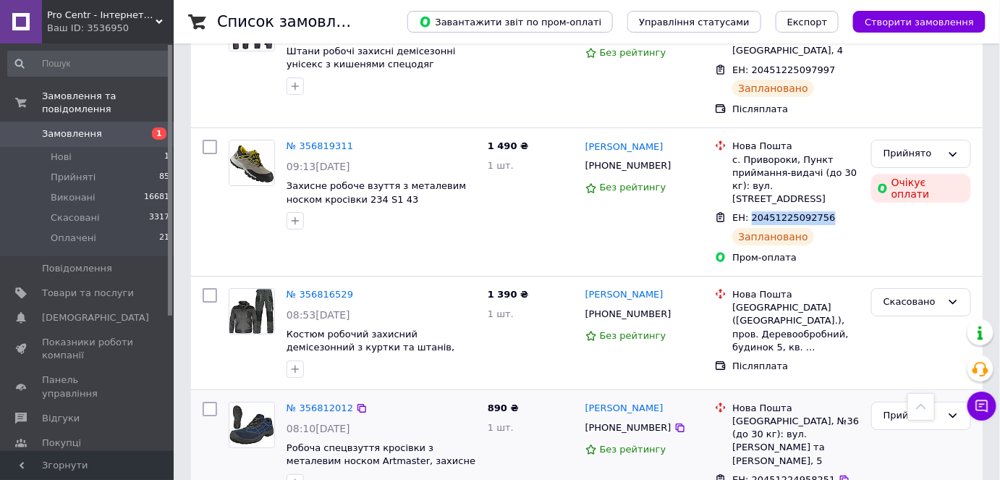
scroll to position [1644, 0]
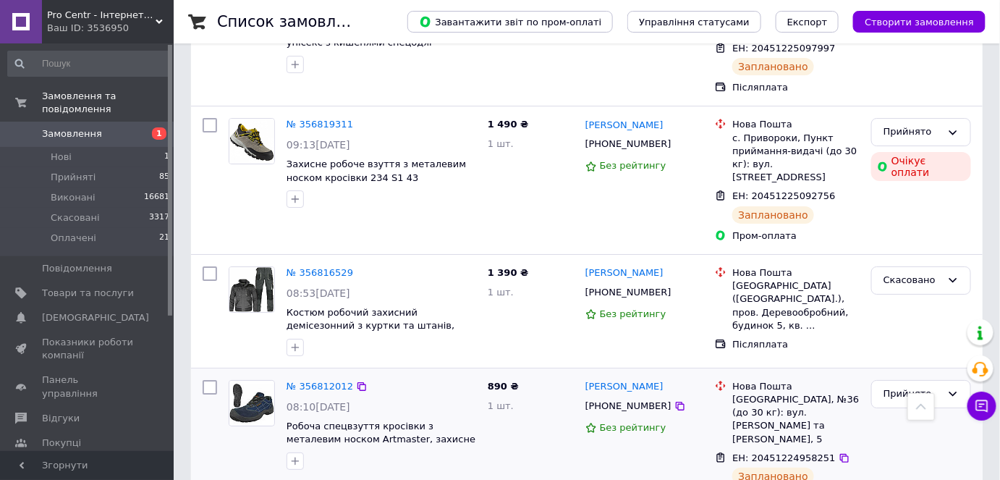
click at [620, 397] on div "+380985022884" at bounding box center [628, 406] width 92 height 19
click at [756, 452] on span "ЕН: 20451224958251" at bounding box center [783, 457] width 103 height 11
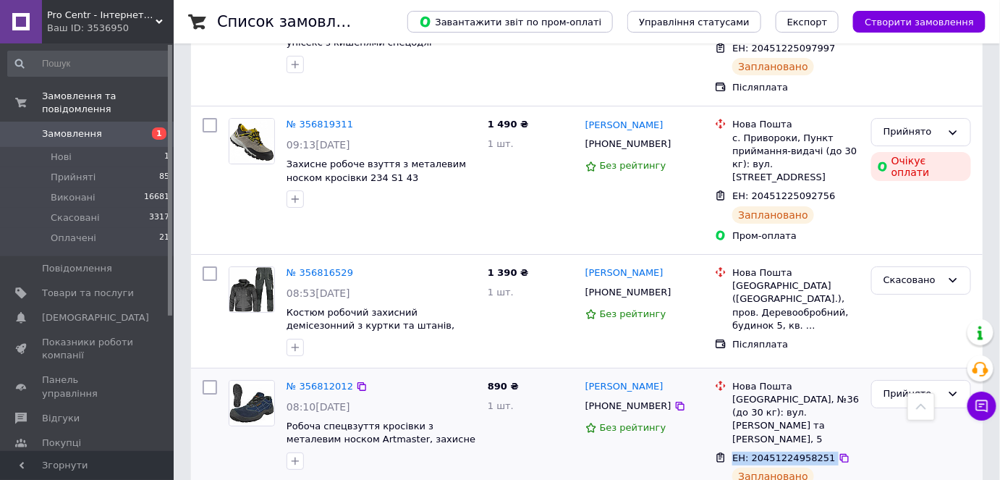
click at [756, 452] on span "ЕН: 20451224958251" at bounding box center [783, 457] width 103 height 11
click at [753, 377] on li "Нова Пошта Одеса, №36 (до 30 кг): вул. Івана та Юрія Лип, 5" at bounding box center [787, 413] width 145 height 72
click at [766, 452] on span "ЕН: 20451224958251" at bounding box center [783, 457] width 103 height 11
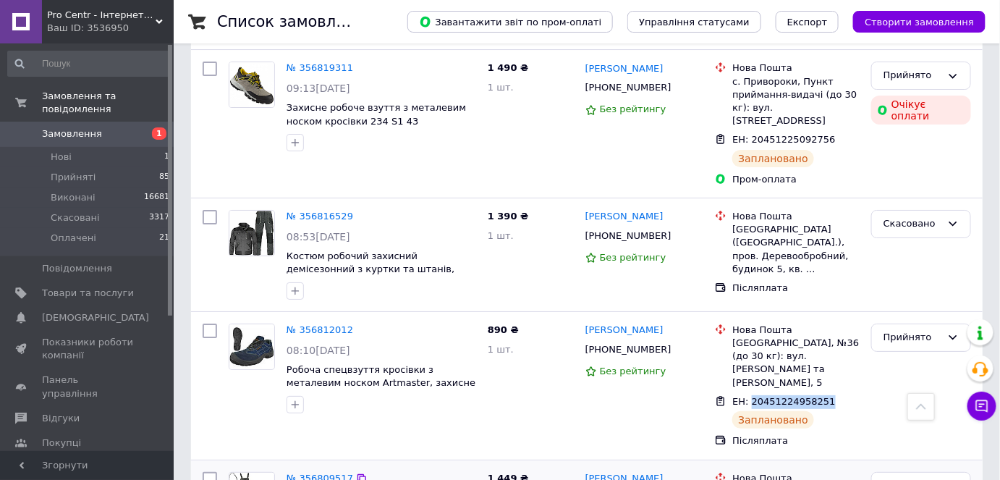
scroll to position [1710, 0]
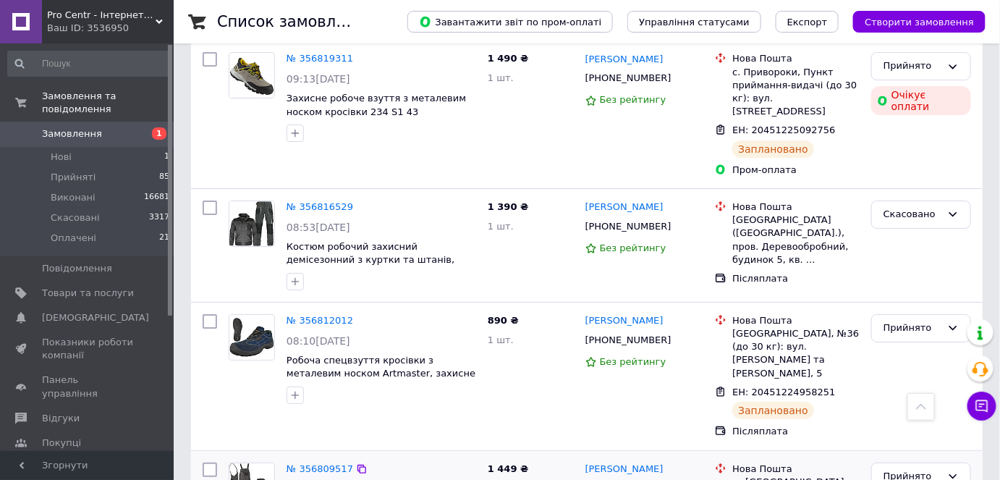
click at [632, 478] on div "+380678022492" at bounding box center [628, 487] width 92 height 19
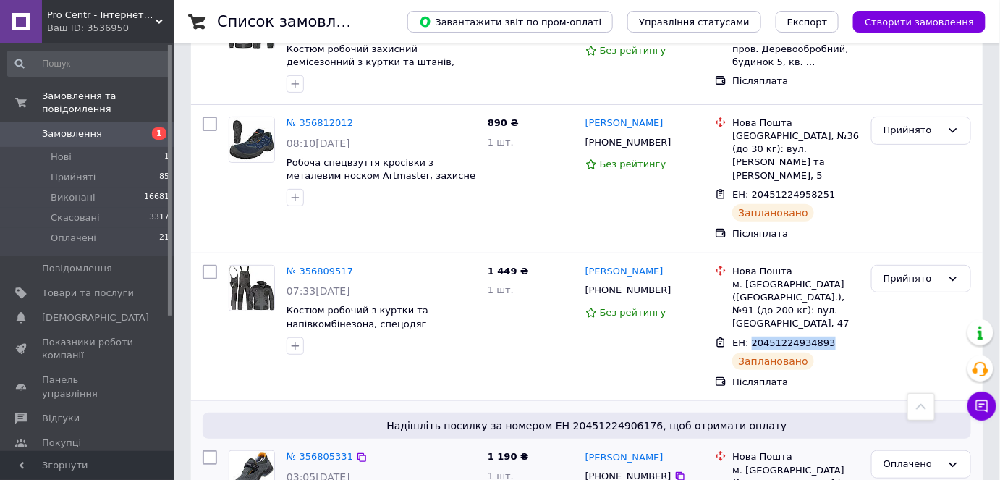
scroll to position [1973, 0]
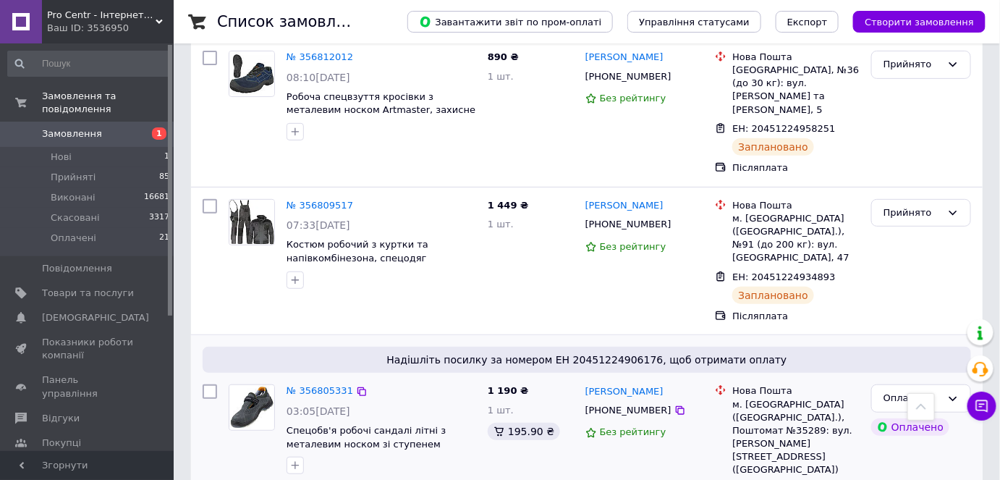
click at [611, 401] on div "+380984331107" at bounding box center [628, 410] width 92 height 19
click at [783, 479] on span "ЕН: 20451224906176" at bounding box center [783, 488] width 103 height 11
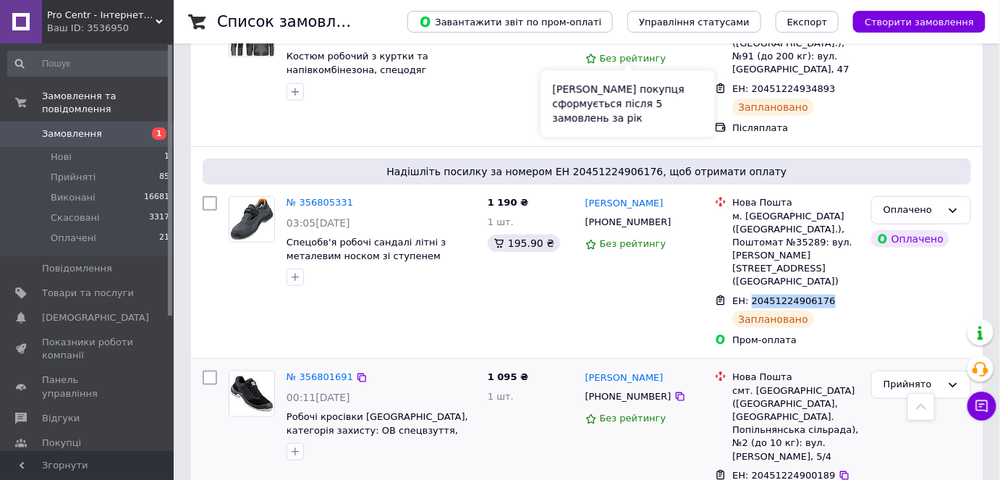
scroll to position [2171, 0]
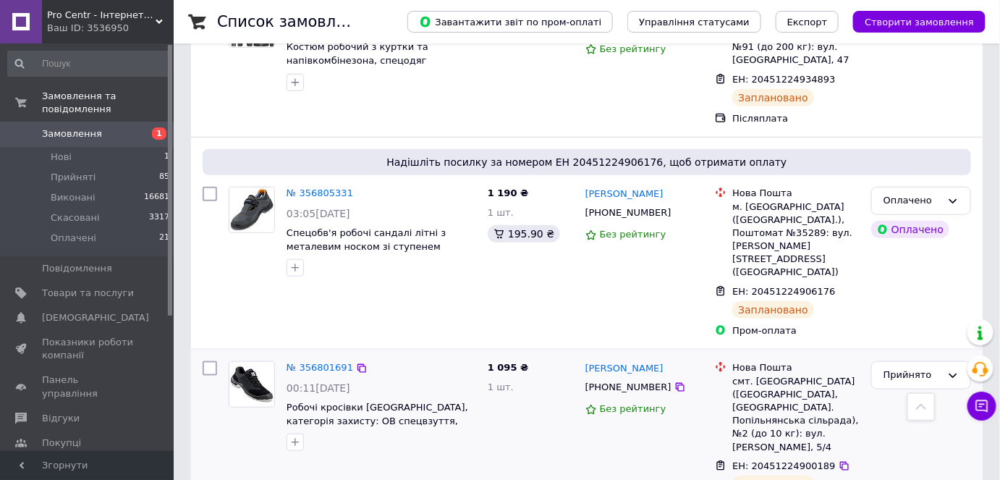
click at [619, 378] on div "+380976278048" at bounding box center [628, 387] width 92 height 19
click at [789, 460] on span "ЕН: 20451224900189" at bounding box center [783, 465] width 103 height 11
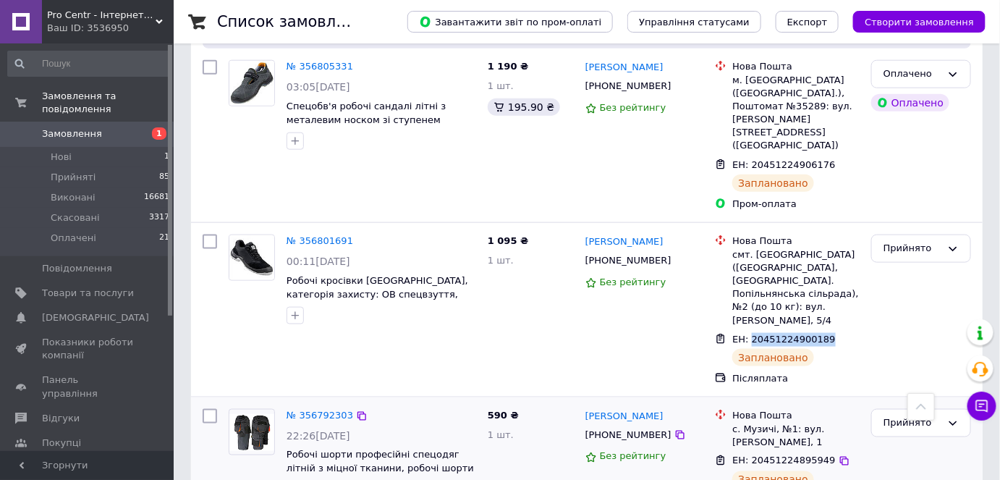
scroll to position [2302, 0]
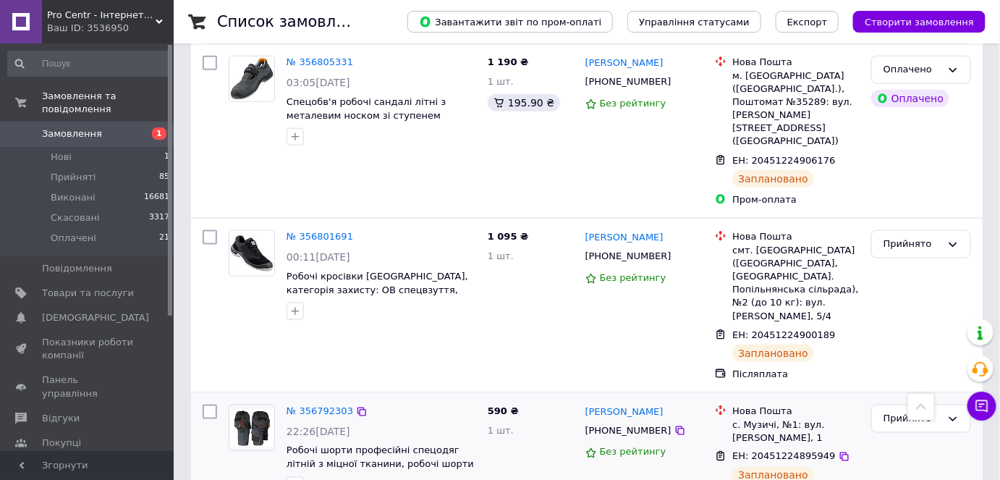
click at [622, 421] on div "+380973030256" at bounding box center [628, 430] width 92 height 19
click at [766, 451] on span "ЕН: 20451224895949" at bounding box center [783, 456] width 103 height 11
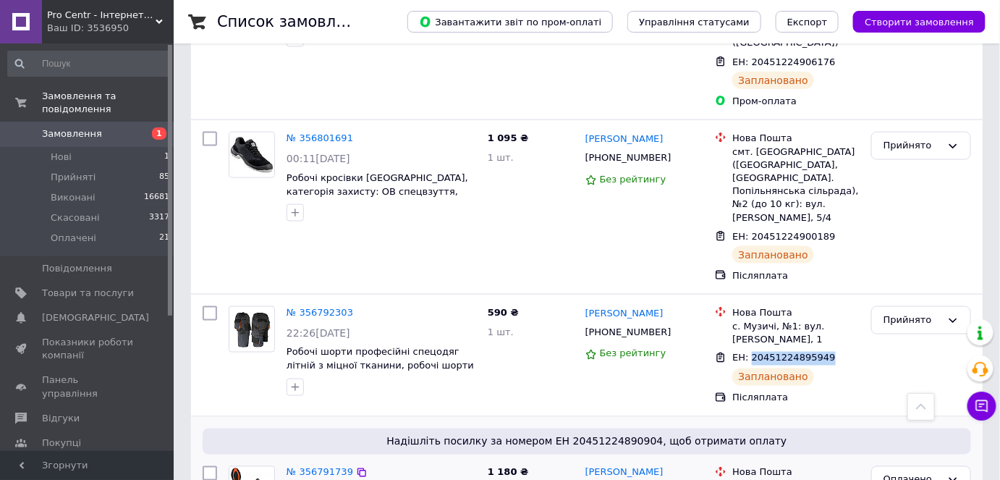
scroll to position [2433, 0]
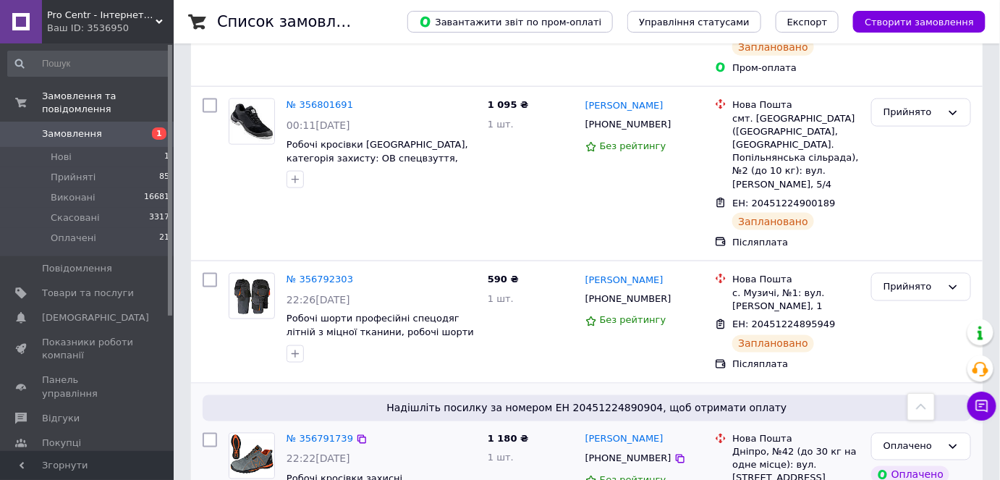
click at [619, 449] on div "+380993394770" at bounding box center [628, 458] width 92 height 19
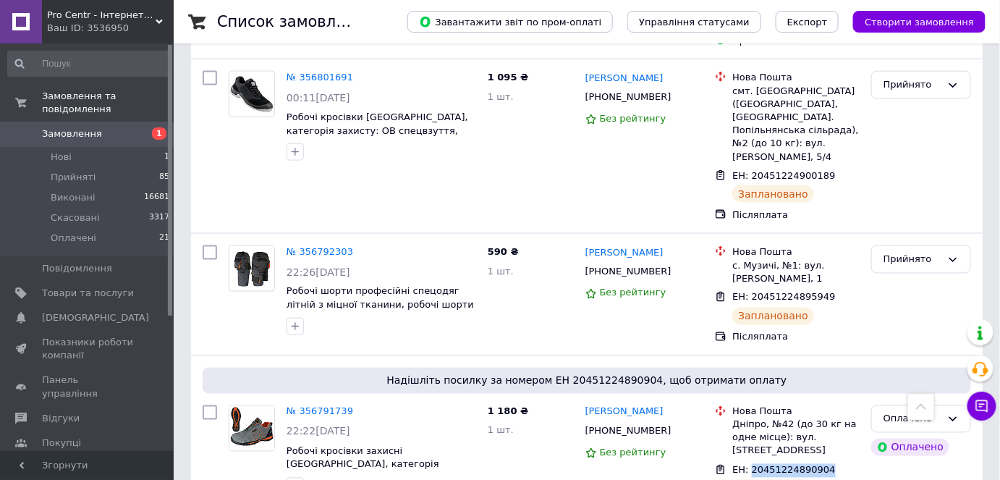
scroll to position [2476, 0]
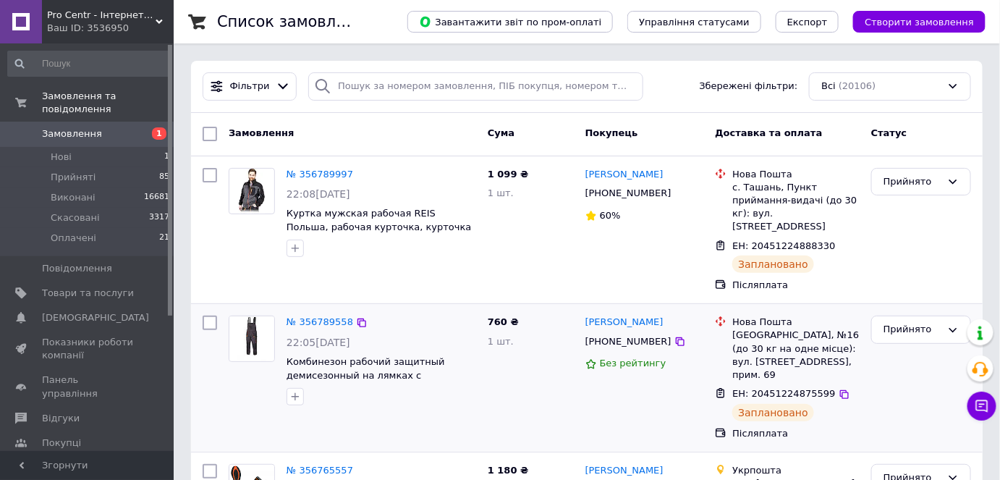
click at [600, 332] on div "+380674995753" at bounding box center [628, 341] width 92 height 19
click at [785, 240] on span "ЕН: 20451224888330" at bounding box center [783, 245] width 103 height 11
click at [779, 388] on span "ЕН: 20451224875599" at bounding box center [783, 393] width 103 height 11
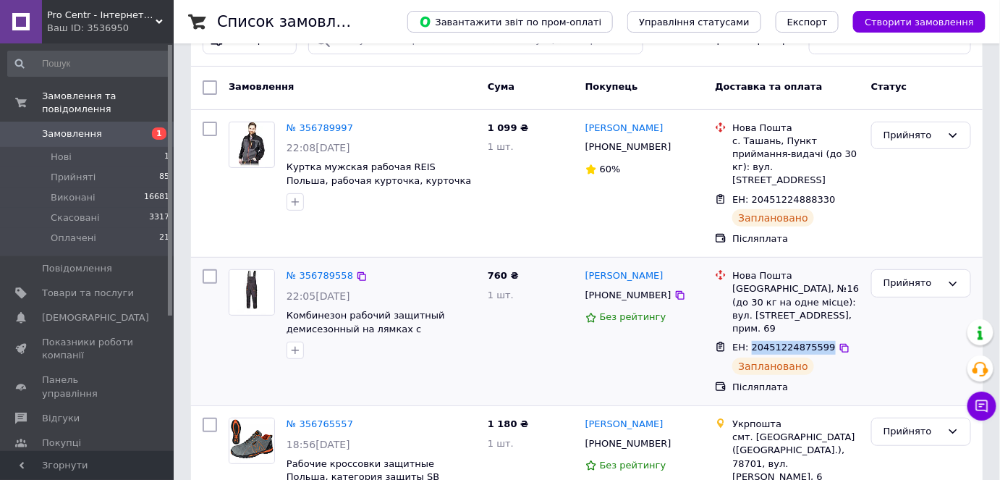
scroll to position [263, 0]
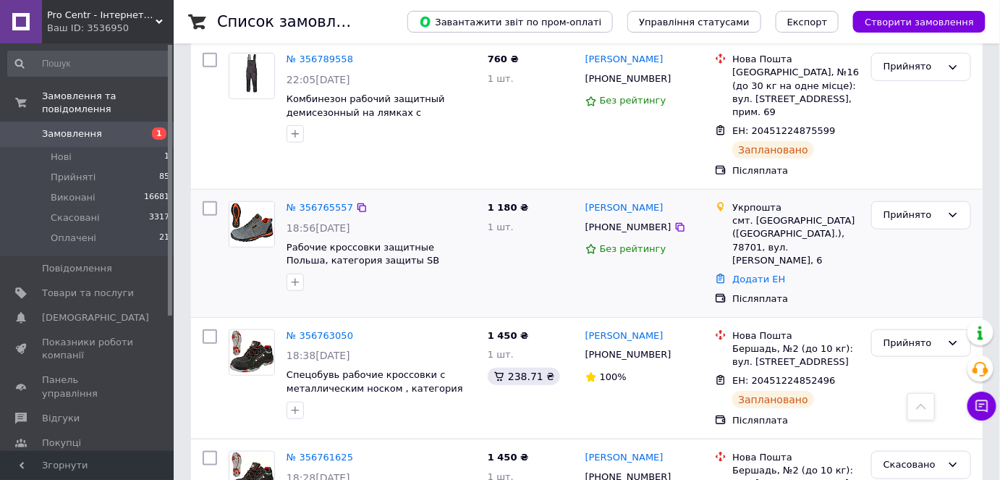
click at [612, 218] on div "+380675852757" at bounding box center [628, 227] width 92 height 19
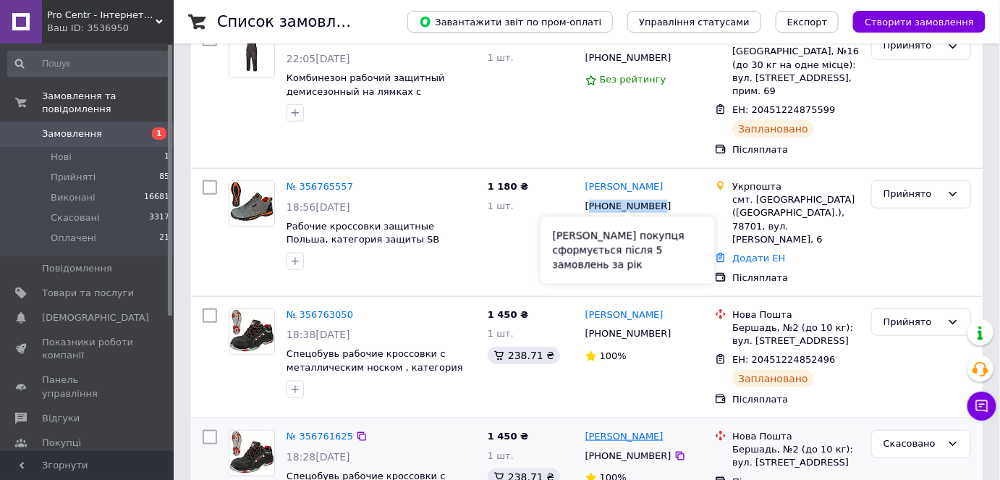
scroll to position [394, 0]
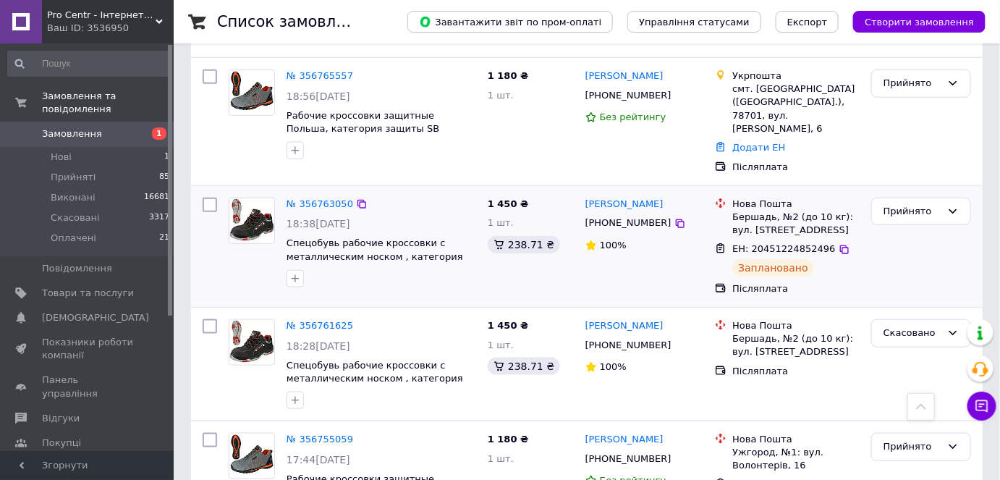
click at [616, 213] on div "+380981227554" at bounding box center [628, 222] width 92 height 19
click at [618, 213] on div "+380981227554" at bounding box center [628, 222] width 92 height 19
click at [619, 213] on div "+380981227554" at bounding box center [628, 222] width 92 height 19
click at [802, 243] on span "ЕН: 20451224852496" at bounding box center [783, 248] width 103 height 11
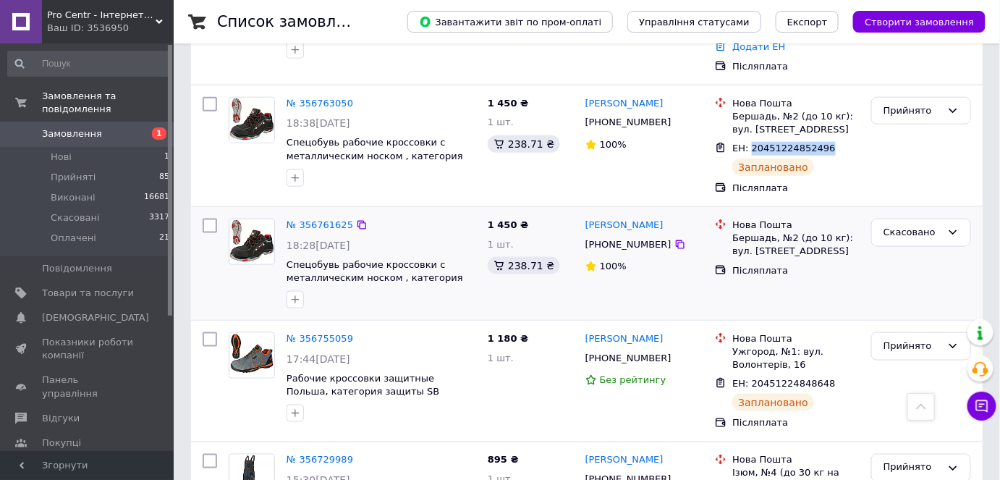
scroll to position [526, 0]
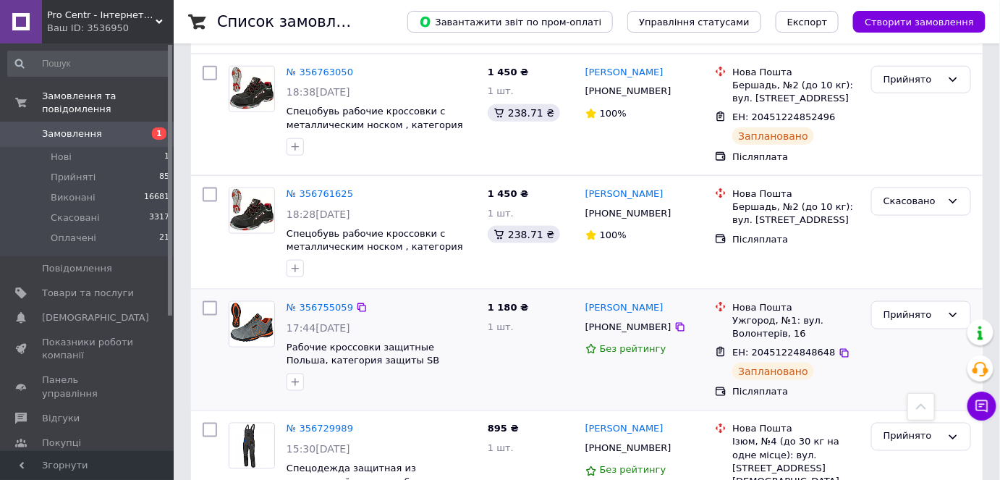
click at [635, 318] on div "+380957134993" at bounding box center [628, 327] width 92 height 19
click at [758, 347] on span "ЕН: 20451224848648" at bounding box center [783, 352] width 103 height 11
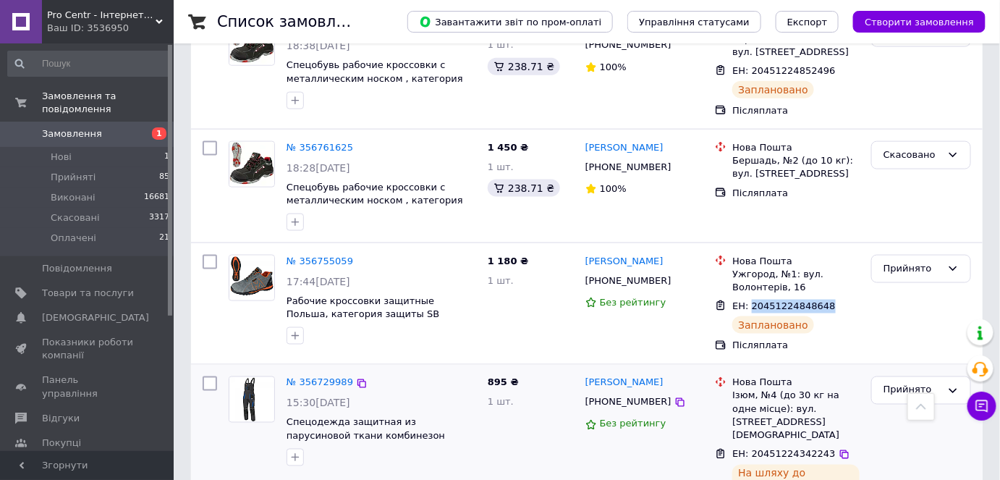
scroll to position [724, 0]
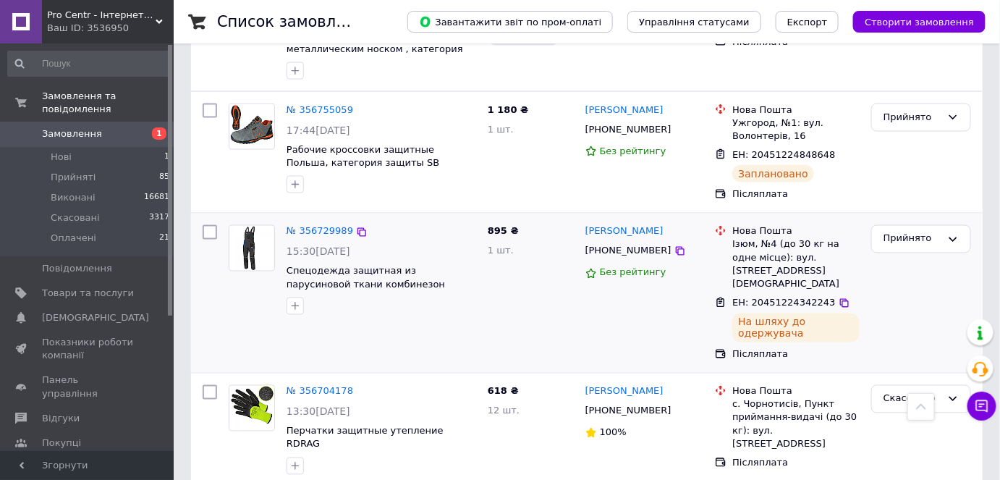
click at [613, 242] on div "+380955034941" at bounding box center [628, 251] width 92 height 19
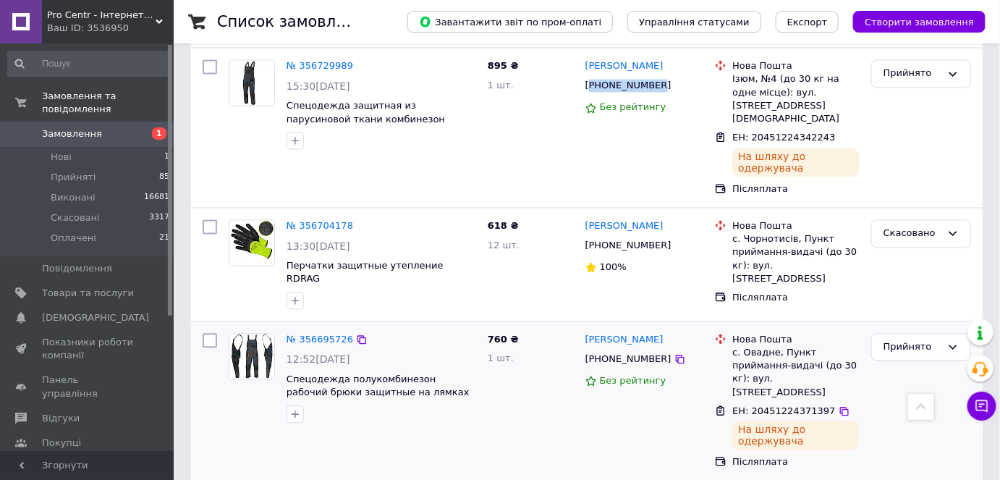
scroll to position [920, 0]
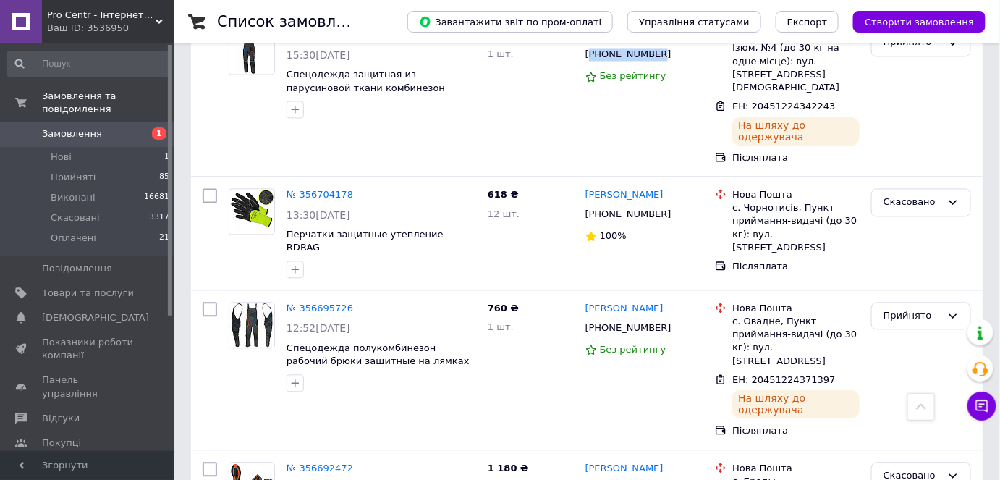
click at [88, 127] on span "Замовлення" at bounding box center [72, 133] width 60 height 13
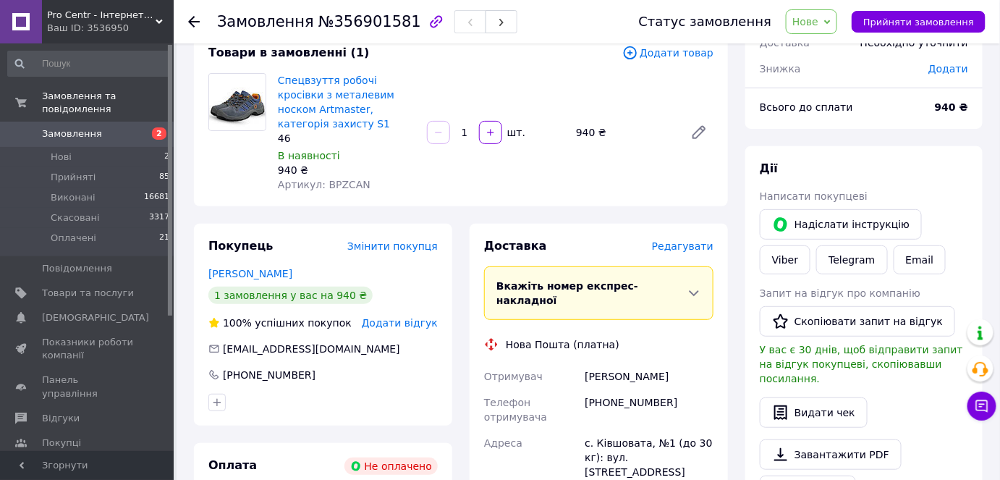
scroll to position [65, 0]
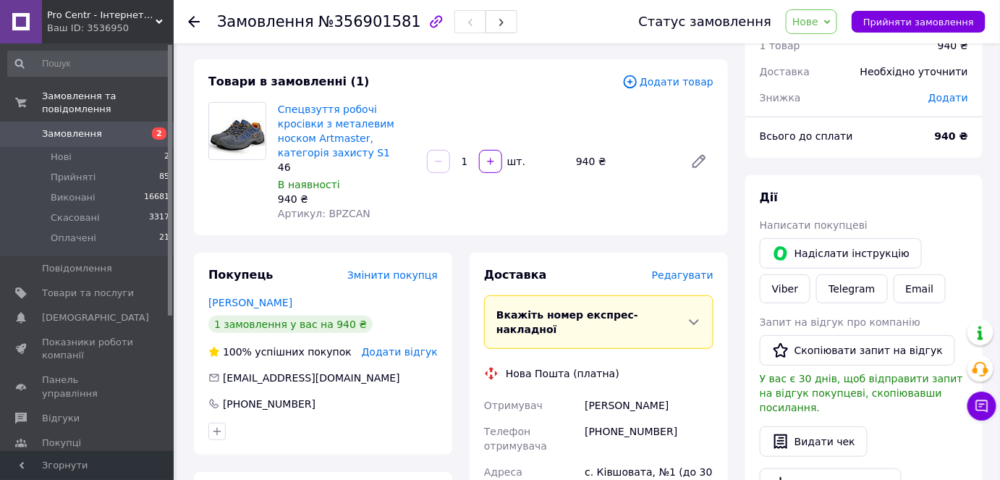
click at [679, 392] on div "[PERSON_NAME]" at bounding box center [649, 405] width 135 height 26
click at [870, 19] on button "Прийняти замовлення" at bounding box center [919, 22] width 134 height 22
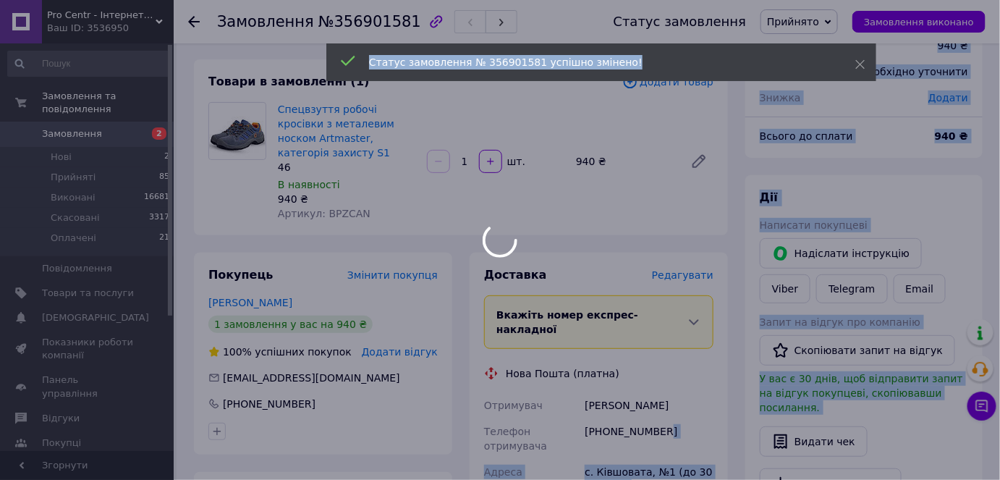
drag, startPoint x: 668, startPoint y: 405, endPoint x: 587, endPoint y: 396, distance: 81.6
click at [587, 396] on body "Pro Centr - Інтернет-магазин спецодягу, спецвзуття та засобів індивідуального з…" at bounding box center [500, 426] width 1000 height 982
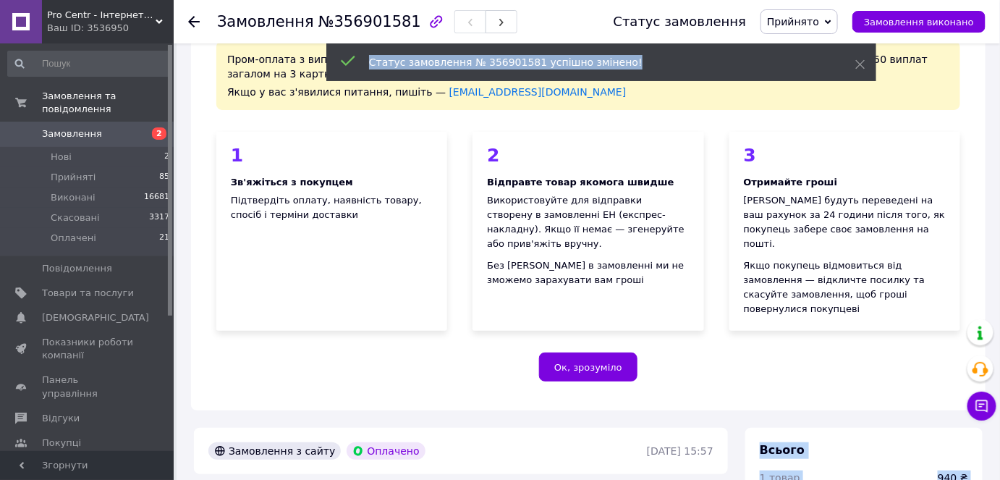
scroll to position [469, 0]
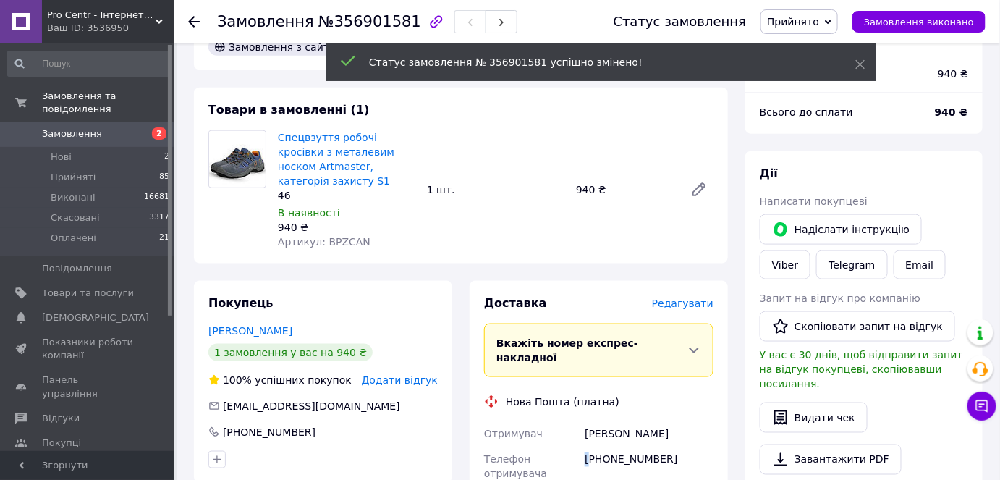
click at [588, 446] on div "[PHONE_NUMBER]" at bounding box center [649, 466] width 135 height 41
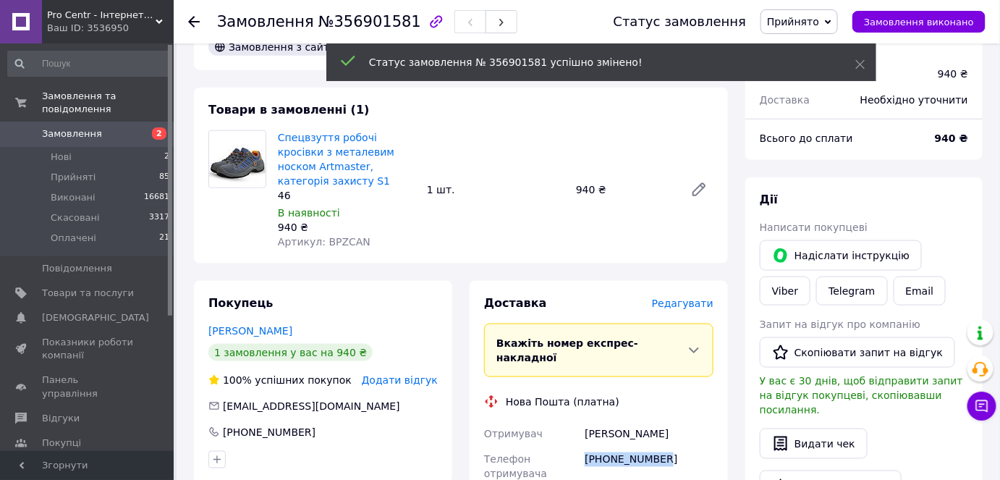
drag, startPoint x: 660, startPoint y: 397, endPoint x: 587, endPoint y: 402, distance: 73.2
click at [587, 446] on div "[PHONE_NUMBER]" at bounding box center [649, 466] width 135 height 41
copy div "[PHONE_NUMBER]"
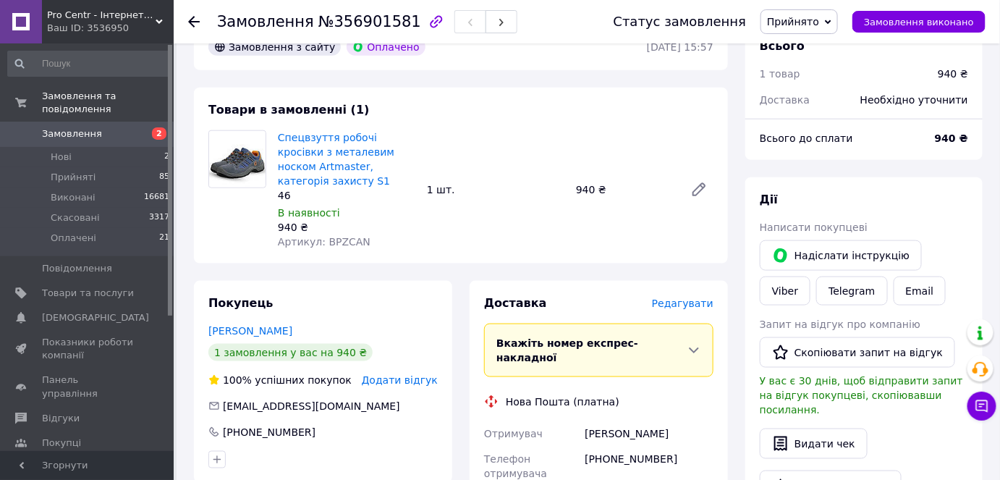
click at [602, 420] on div "[PERSON_NAME]" at bounding box center [649, 433] width 135 height 26
copy div "мугир"
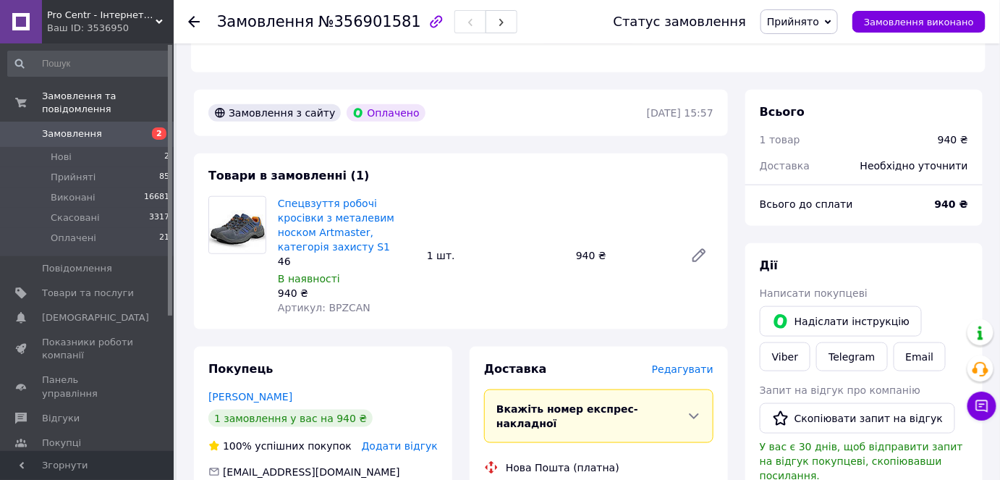
scroll to position [535, 0]
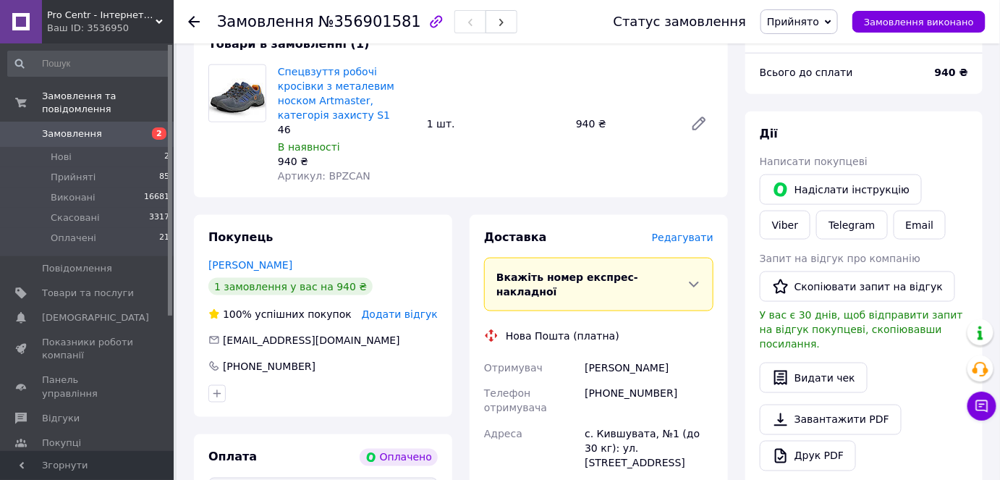
click at [609, 421] on div "с. Кившувата, №1 (до 30 кг): ул. [STREET_ADDRESS]" at bounding box center [649, 448] width 135 height 55
copy div "Кившувата"
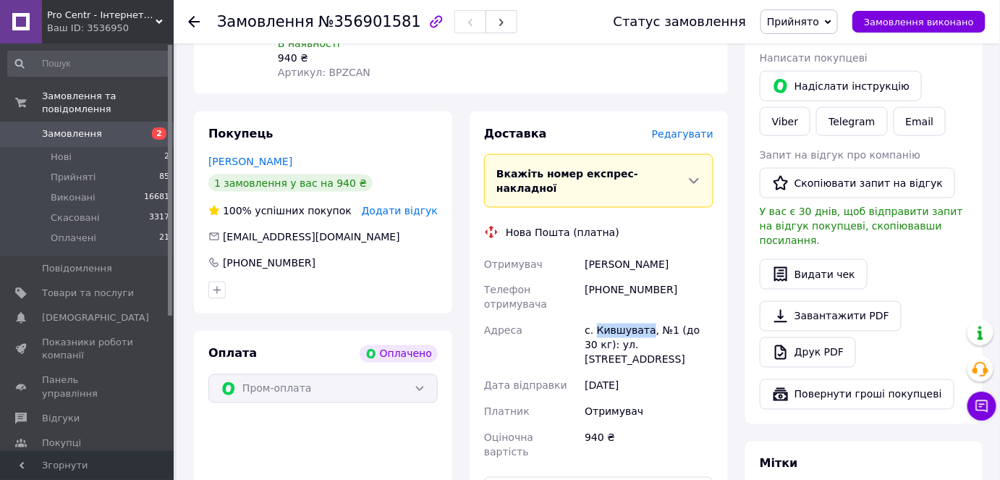
scroll to position [601, 0]
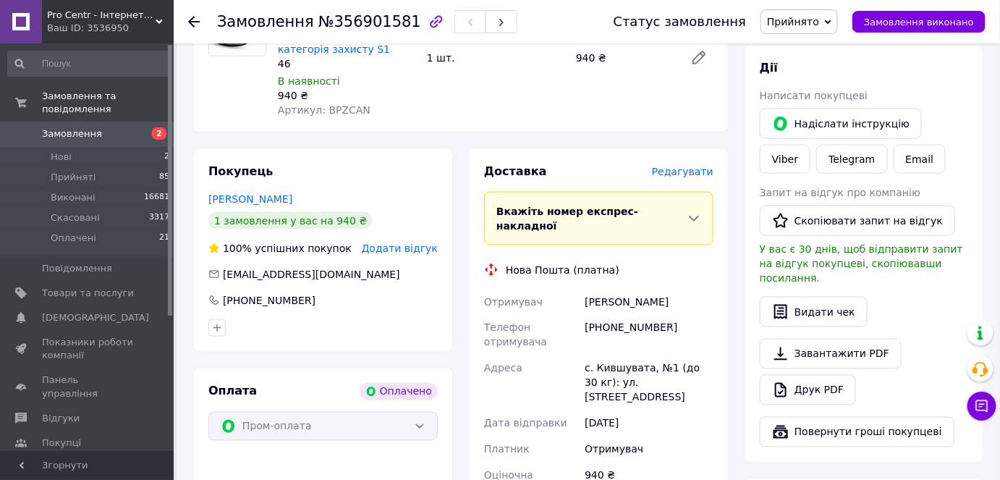
click at [585, 459] on div "Доставка [PERSON_NAME] Вкажіть номер експрес-накладної Обов'язково введіть номе…" at bounding box center [598, 403] width 229 height 479
paste input "20451225214446"
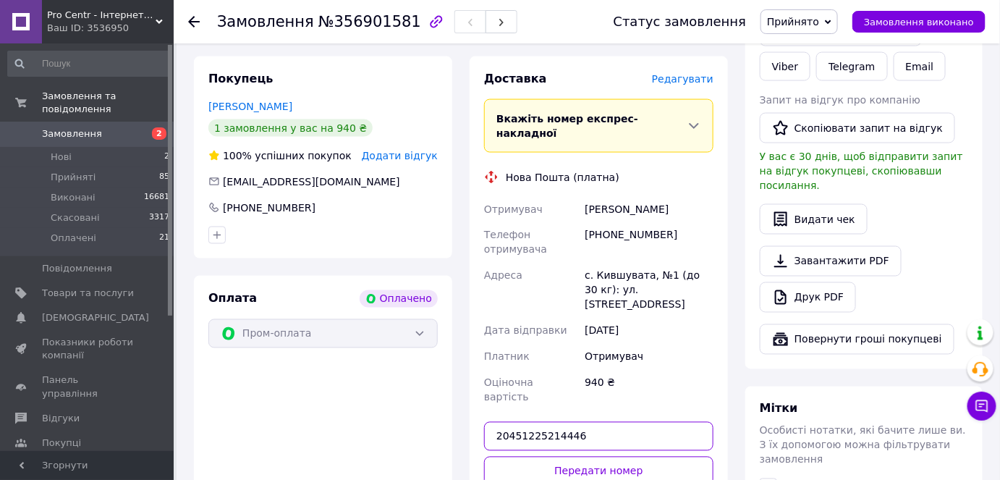
scroll to position [732, 0]
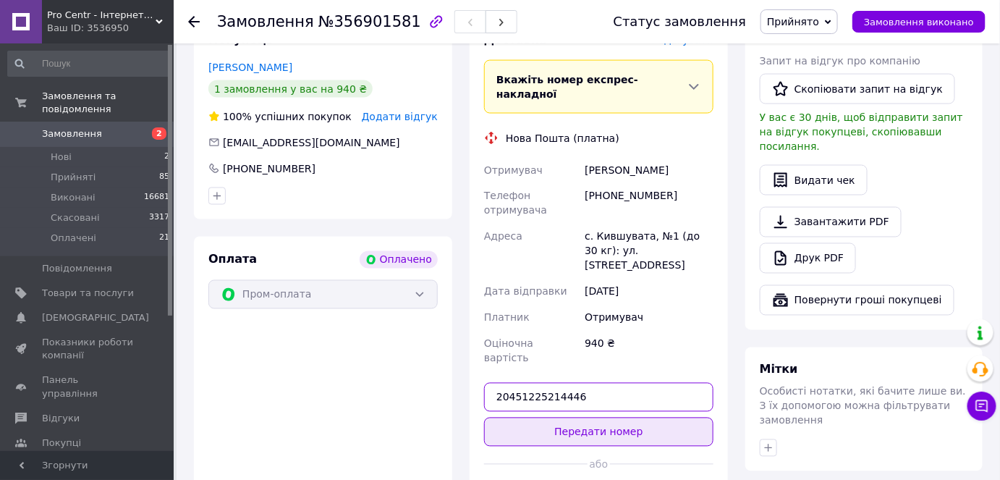
type input "20451225214446"
click at [593, 418] on button "Передати номер" at bounding box center [598, 432] width 229 height 29
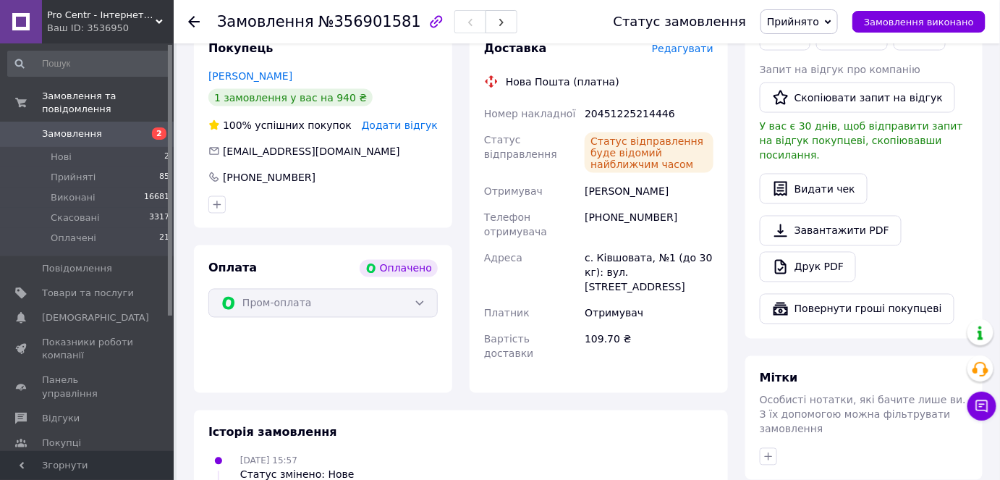
scroll to position [666, 0]
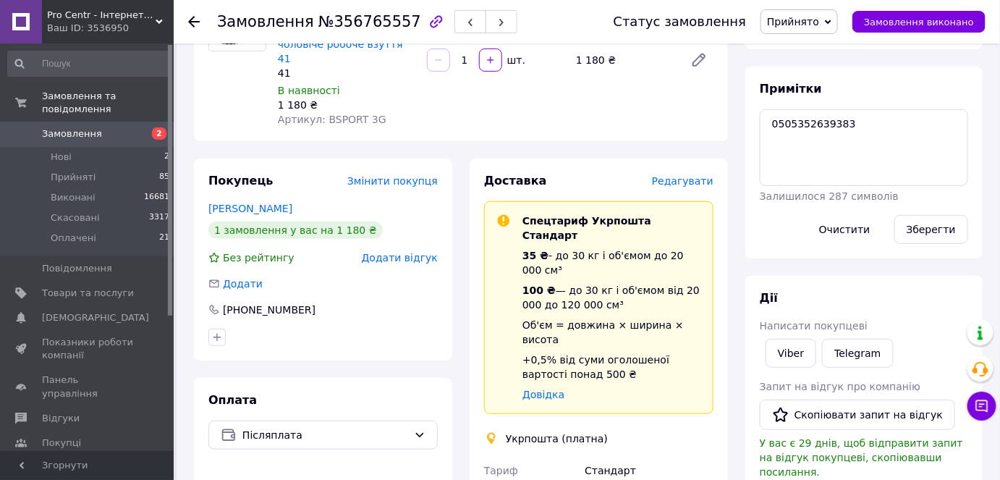
scroll to position [329, 0]
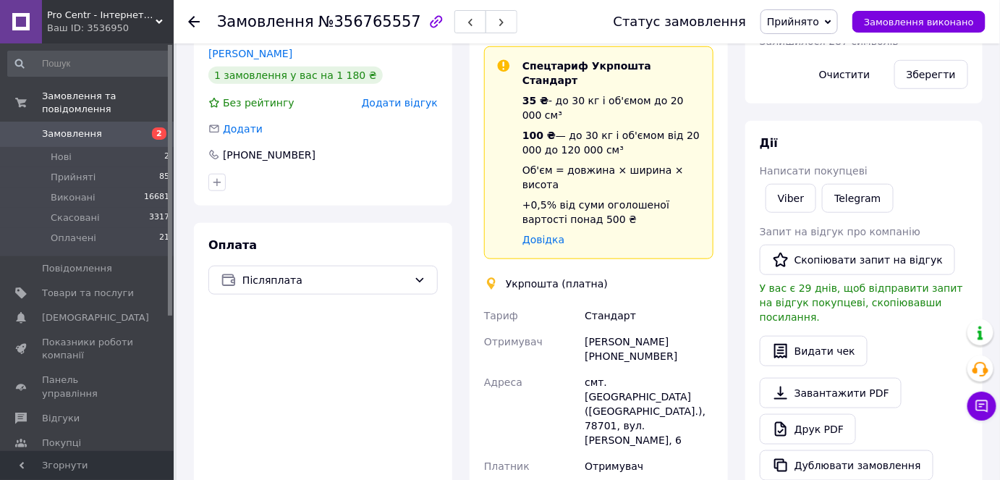
click at [606, 329] on div "[PERSON_NAME] [PHONE_NUMBER]" at bounding box center [649, 349] width 135 height 41
click at [607, 329] on div "[PERSON_NAME] [PHONE_NUMBER]" at bounding box center [649, 349] width 135 height 41
copy div "380675852757"
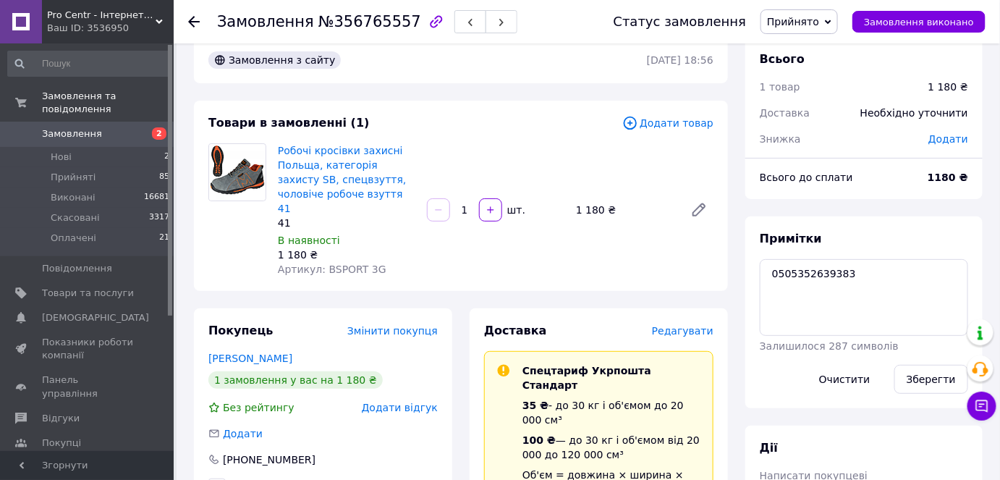
scroll to position [0, 0]
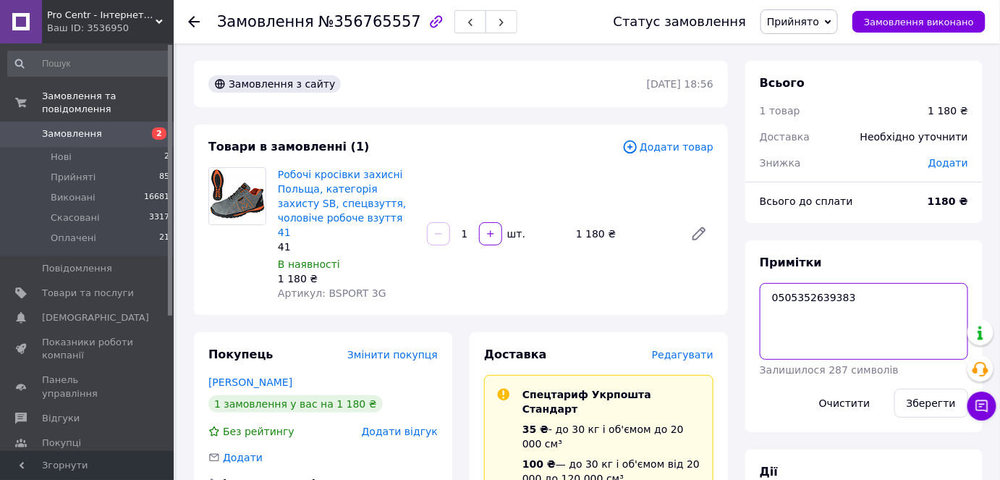
click at [791, 300] on textarea "0505352639383" at bounding box center [864, 321] width 208 height 77
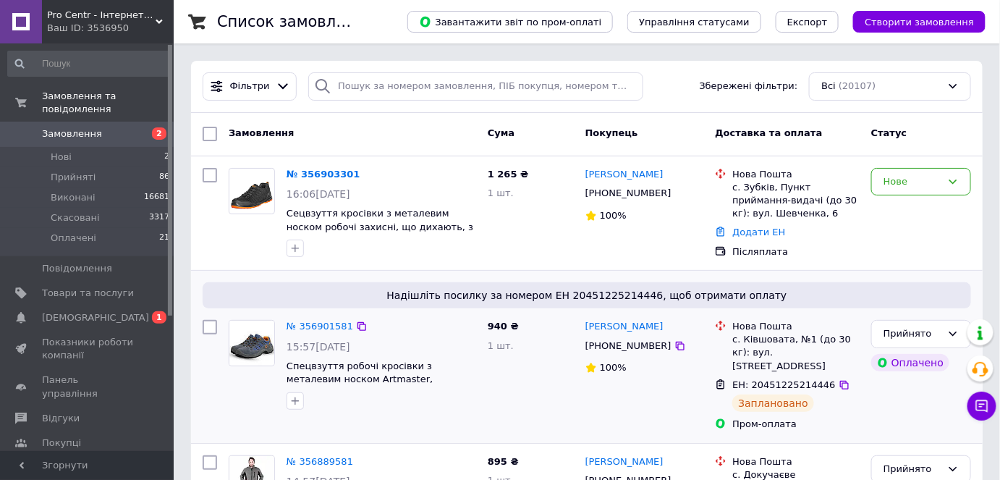
click at [766, 379] on span "ЕН: 20451225214446" at bounding box center [783, 384] width 103 height 11
drag, startPoint x: 333, startPoint y: 320, endPoint x: 343, endPoint y: 322, distance: 10.4
drag, startPoint x: 343, startPoint y: 322, endPoint x: 370, endPoint y: 329, distance: 28.3
click at [370, 329] on div "№ 356901581" at bounding box center [381, 326] width 192 height 17
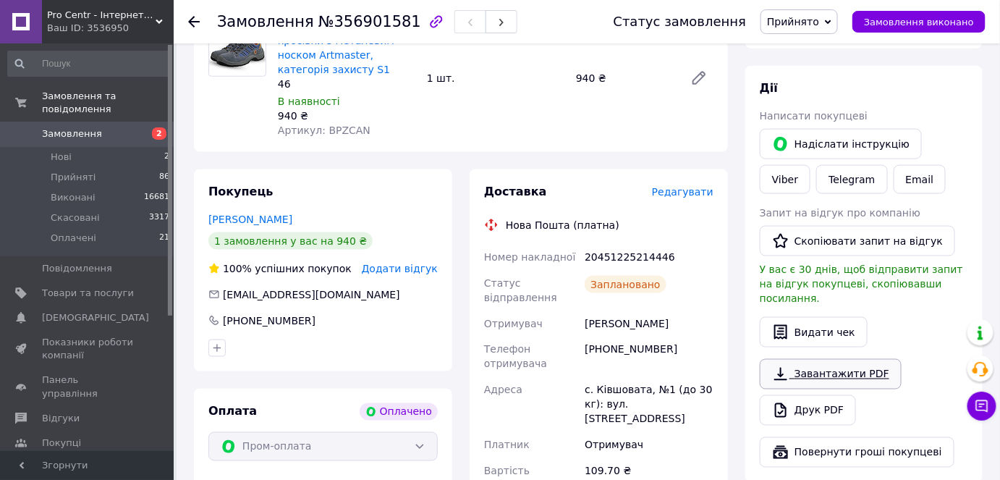
scroll to position [889, 0]
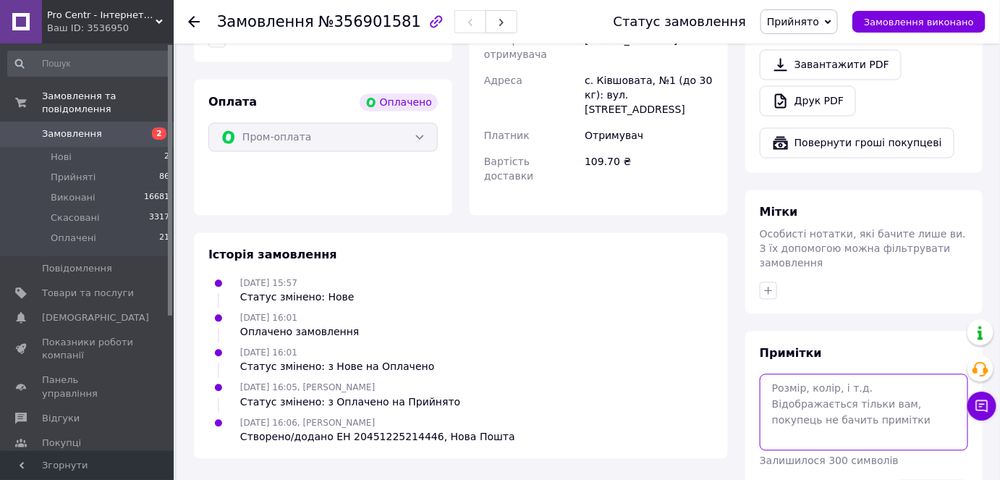
click at [826, 374] on textarea at bounding box center [864, 412] width 208 height 77
type textarea "оплата після того як вбила в 1С"
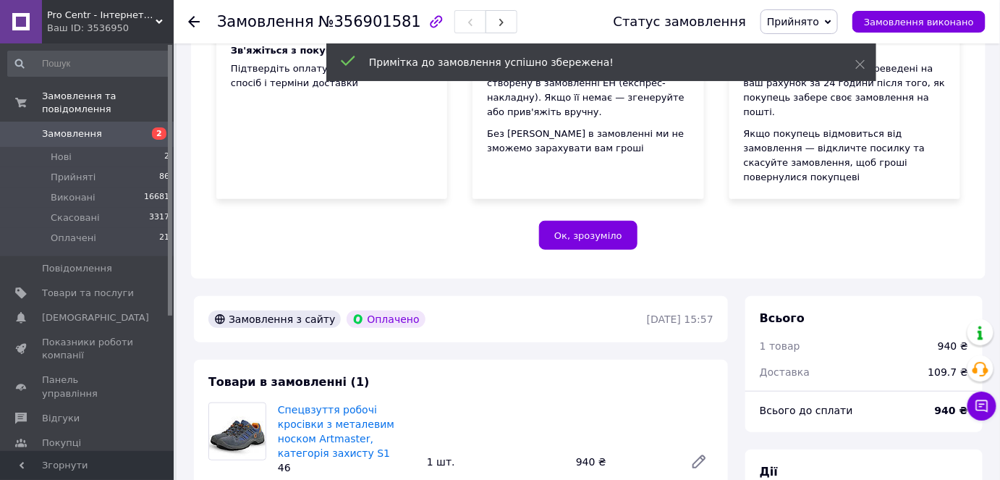
scroll to position [0, 0]
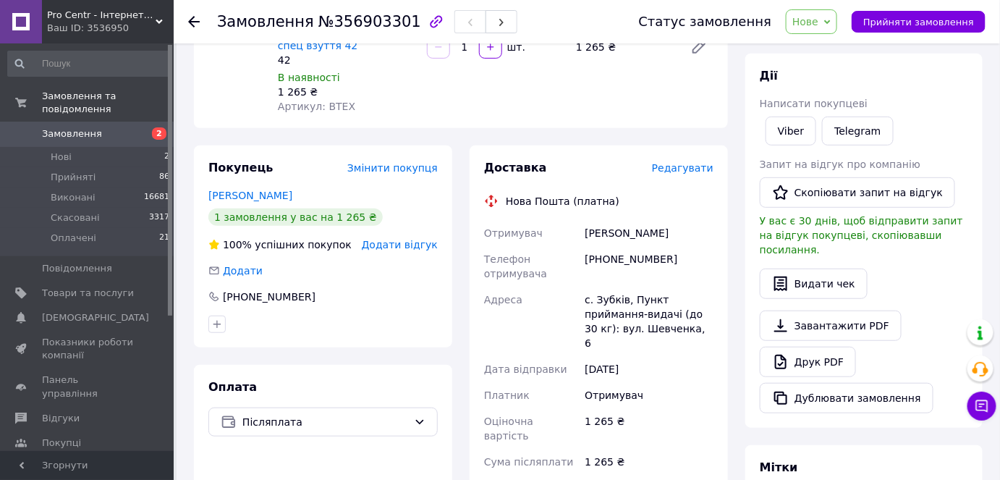
scroll to position [197, 0]
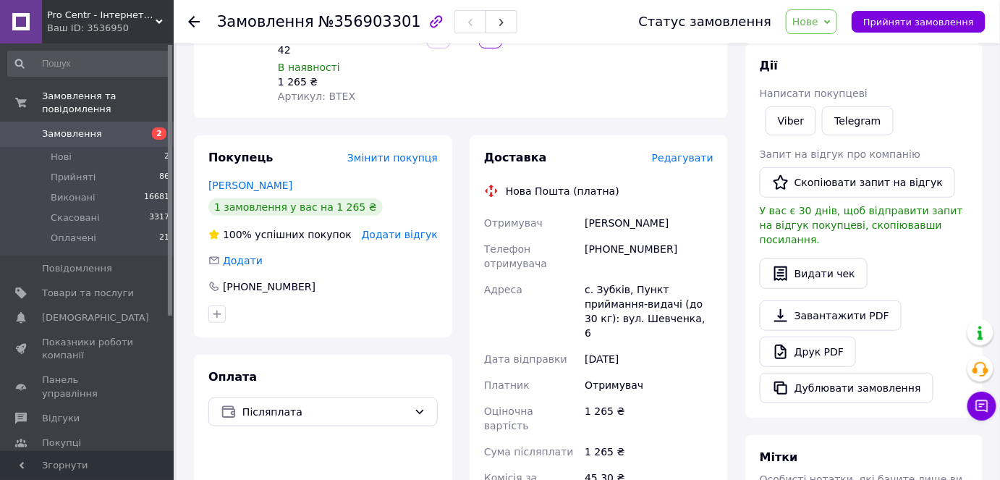
click at [607, 276] on div "с. Зубків, Пункт приймання-видачі (до 30 кг): вул. Шевченка, 6" at bounding box center [649, 310] width 135 height 69
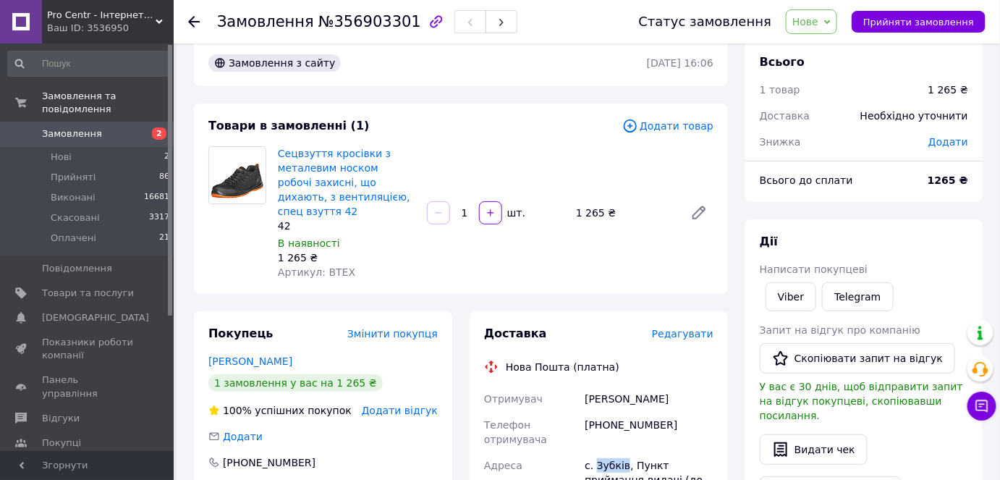
scroll to position [0, 0]
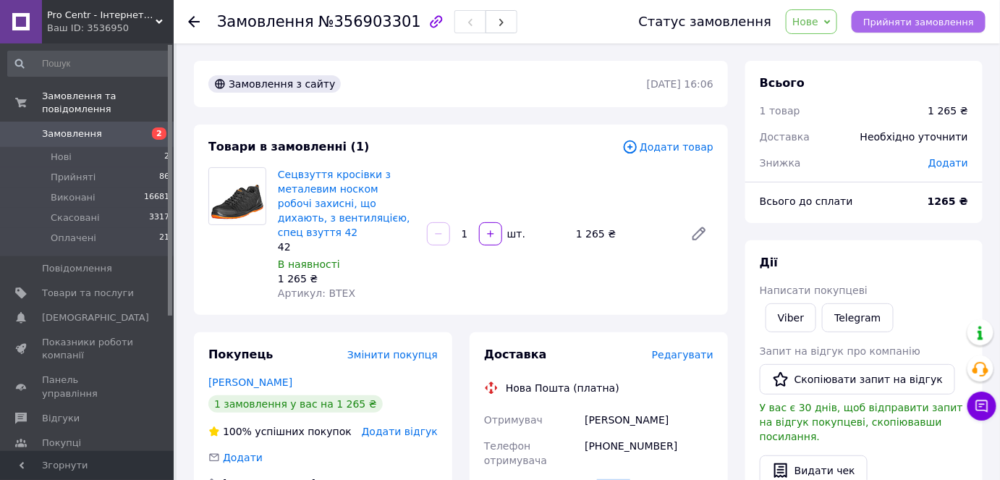
click at [948, 22] on span "Прийняти замовлення" at bounding box center [918, 22] width 111 height 11
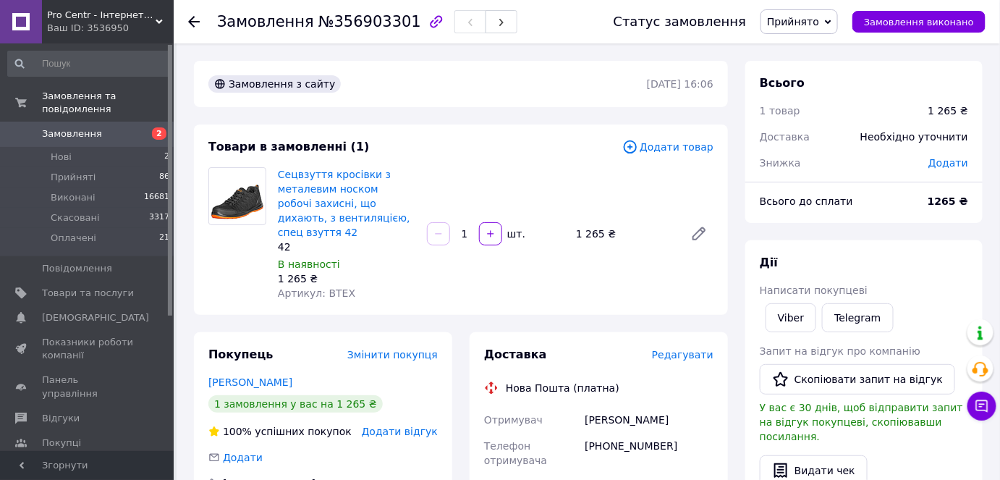
click at [635, 433] on div "[PHONE_NUMBER]" at bounding box center [649, 453] width 135 height 41
copy div "380632770852"
click at [592, 410] on div "Скакун Остап" at bounding box center [649, 420] width 135 height 26
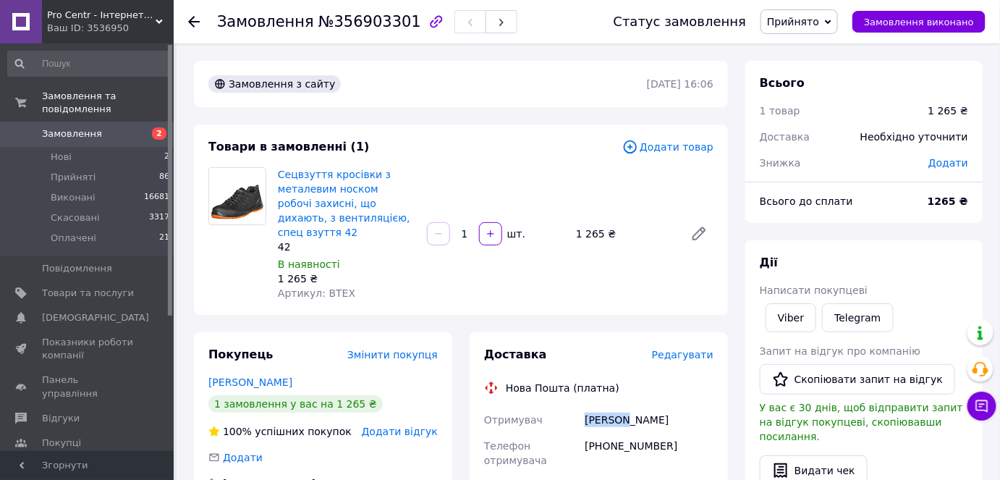
click at [592, 410] on div "Скакун Остап" at bounding box center [649, 420] width 135 height 26
copy div "Скакун"
click at [627, 407] on div "Скакун Остап" at bounding box center [649, 420] width 135 height 26
copy div "Остап"
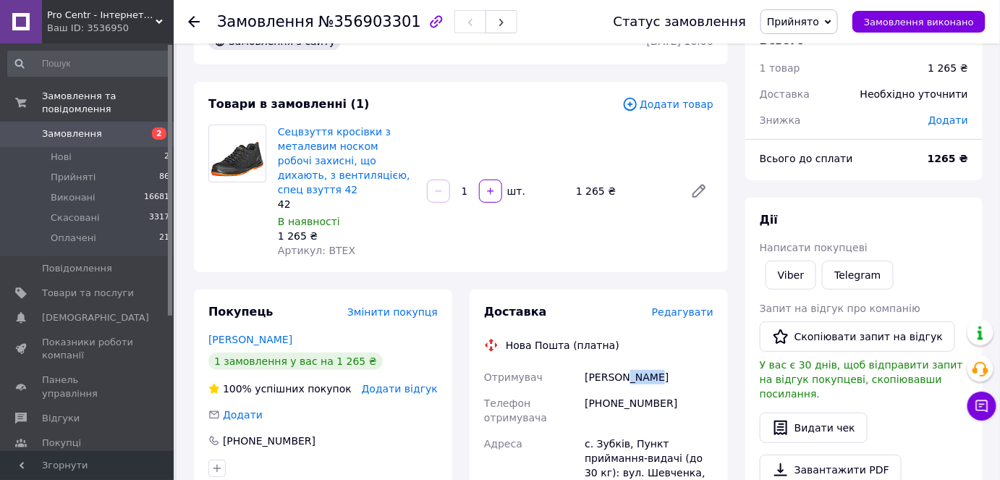
scroll to position [65, 0]
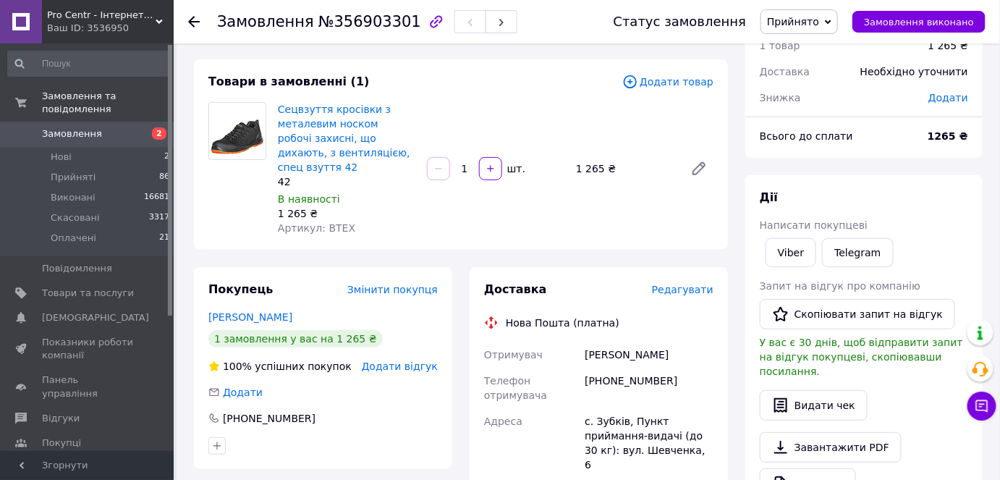
click at [609, 408] on div "с. Зубків, Пункт приймання-видачі (до 30 кг): вул. Шевченка, 6" at bounding box center [649, 442] width 135 height 69
copy div "Зубків"
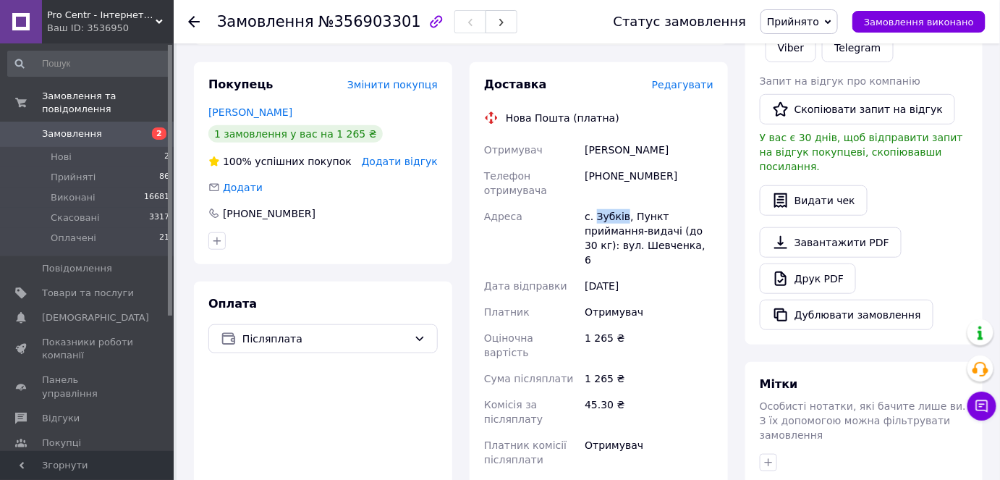
scroll to position [263, 0]
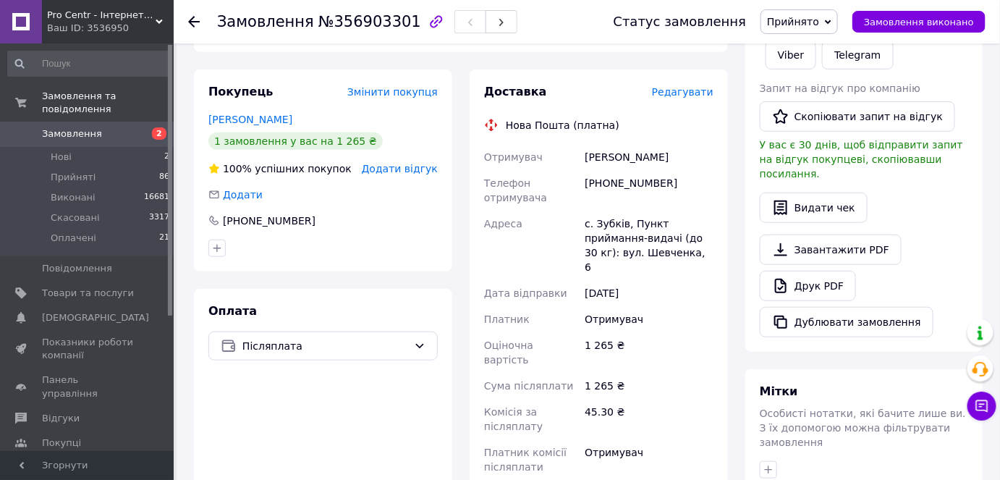
paste input "20451225231614"
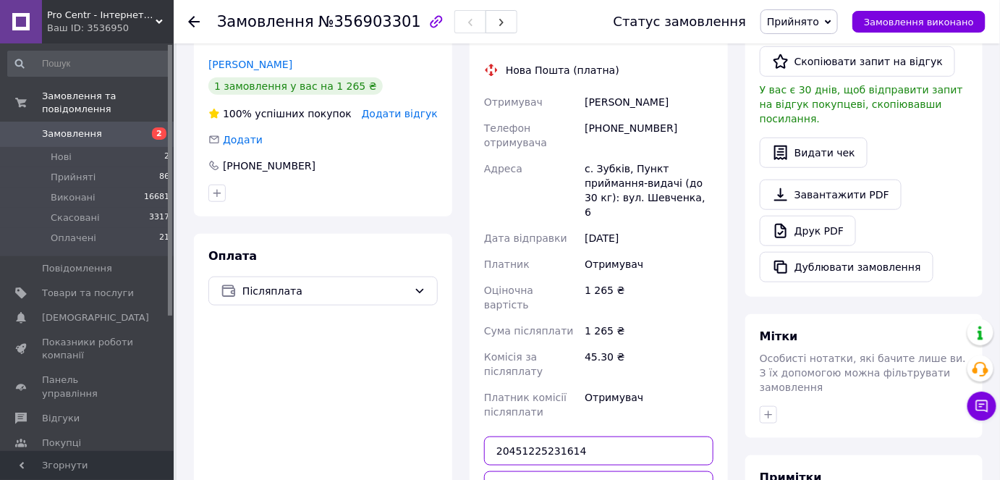
scroll to position [394, 0]
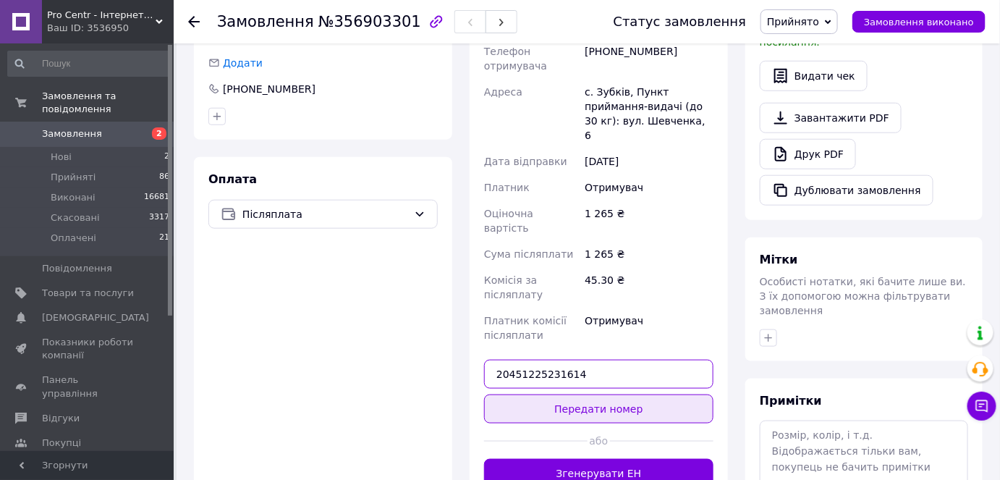
type input "20451225231614"
click at [610, 394] on button "Передати номер" at bounding box center [598, 408] width 229 height 29
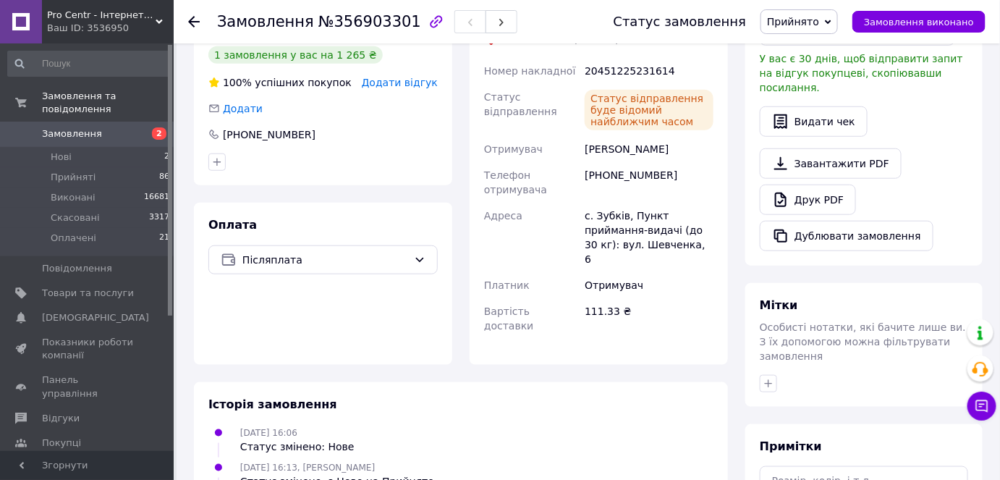
scroll to position [263, 0]
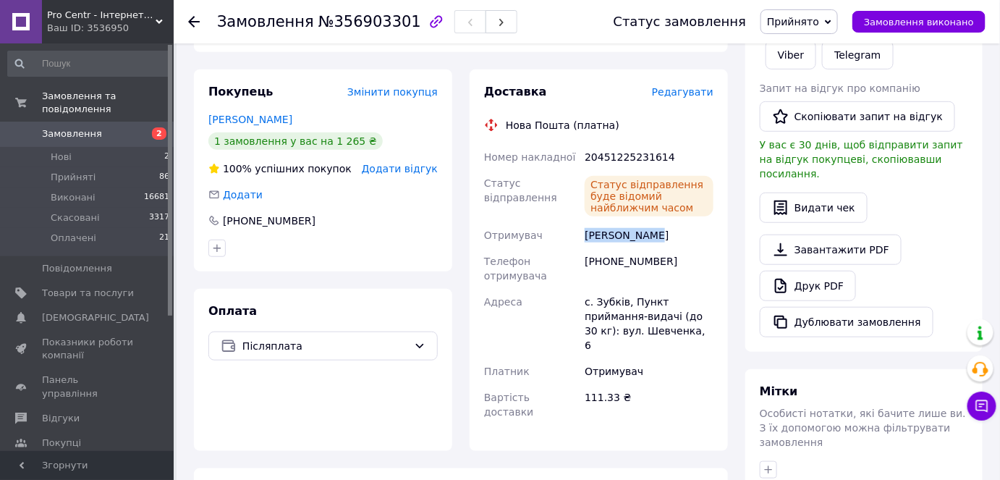
drag, startPoint x: 582, startPoint y: 213, endPoint x: 675, endPoint y: 213, distance: 92.6
click at [675, 222] on div "Скакун Остап" at bounding box center [649, 235] width 135 height 26
copy div "Скакун Остап"
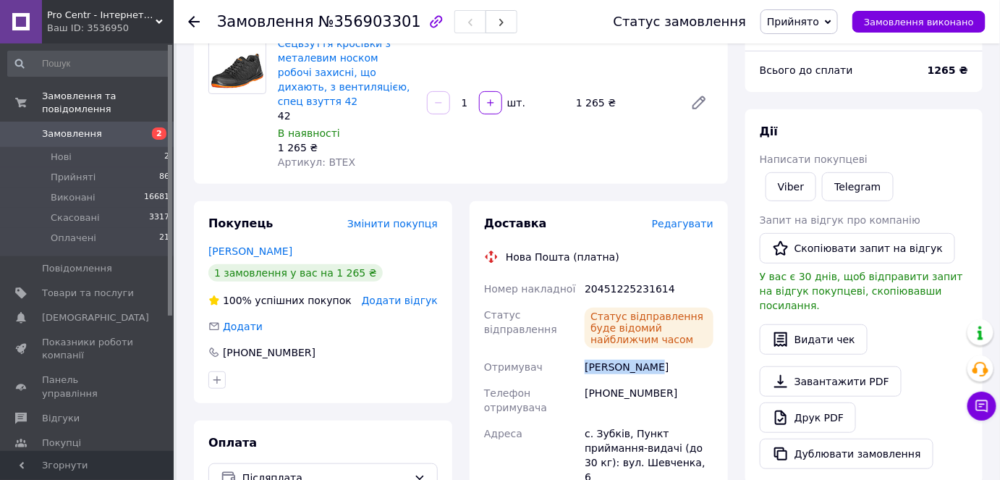
scroll to position [0, 0]
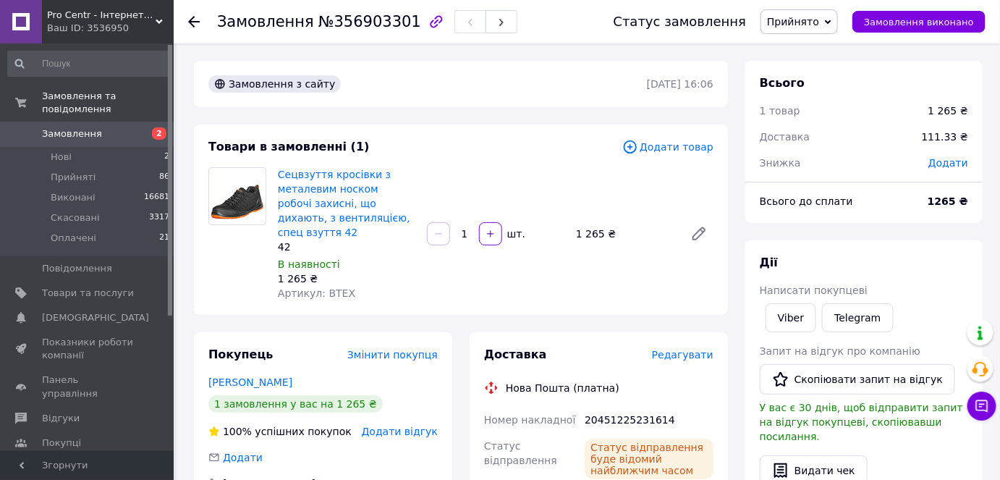
click at [621, 407] on div "20451225231614" at bounding box center [649, 420] width 135 height 26
copy div "20451225231614"
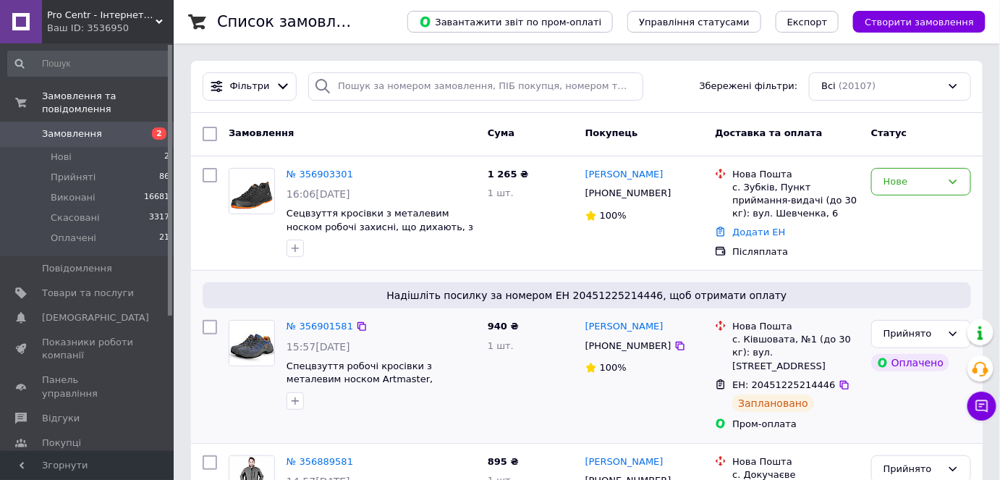
click at [624, 355] on div "[PHONE_NUMBER]" at bounding box center [628, 345] width 92 height 19
copy div "380677169596"
click at [482, 86] on input "search" at bounding box center [475, 86] width 335 height 28
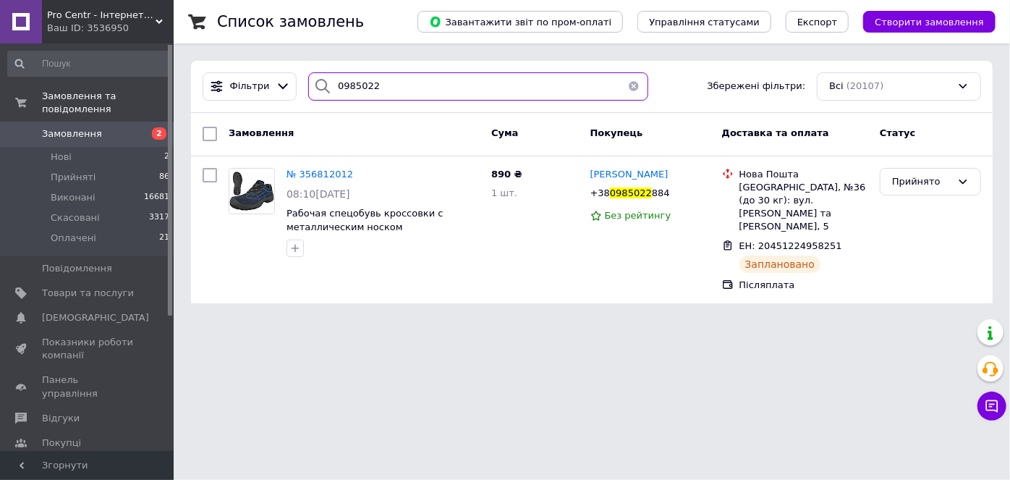
type input "0985022"
click at [633, 187] on span "0985022" at bounding box center [631, 192] width 42 height 11
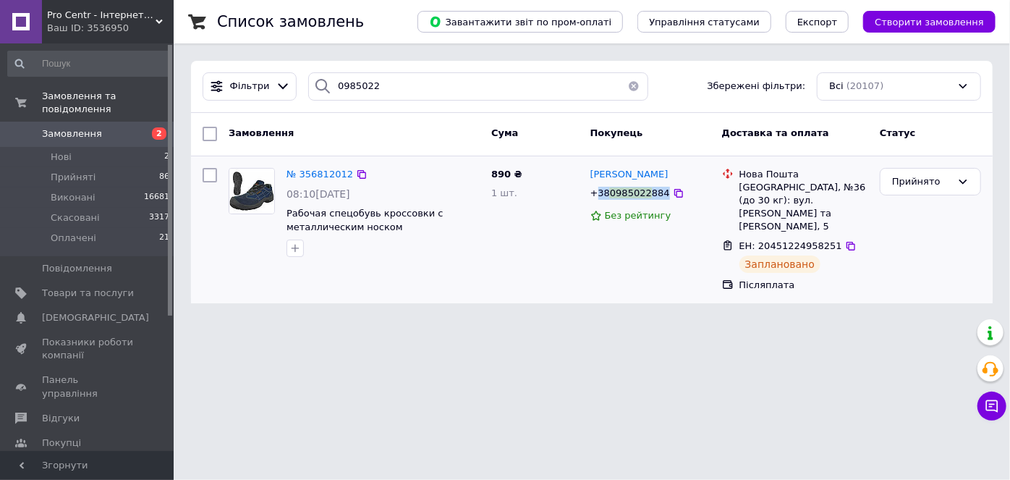
click at [634, 187] on div "[PHONE_NUMBER]" at bounding box center [630, 193] width 85 height 19
copy span "38 0985022 884"
click at [625, 87] on button "button" at bounding box center [633, 86] width 29 height 28
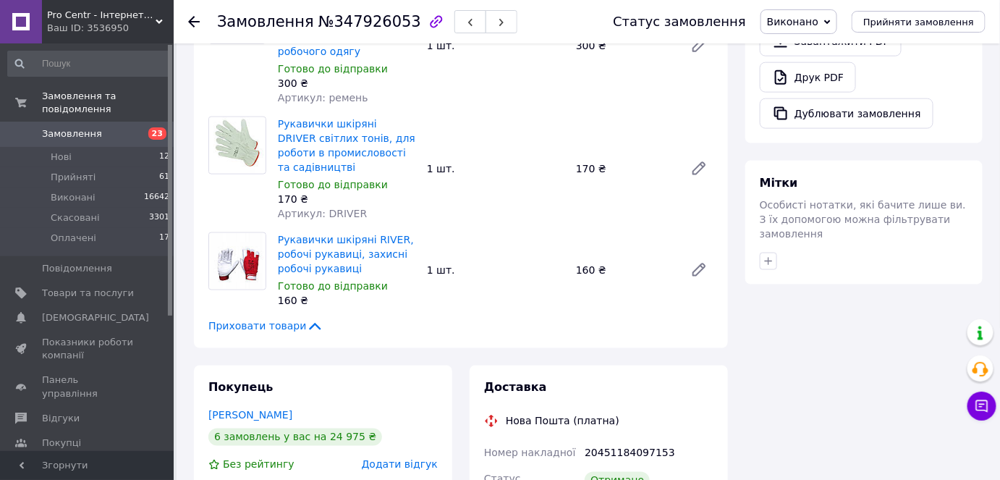
scroll to position [592, 0]
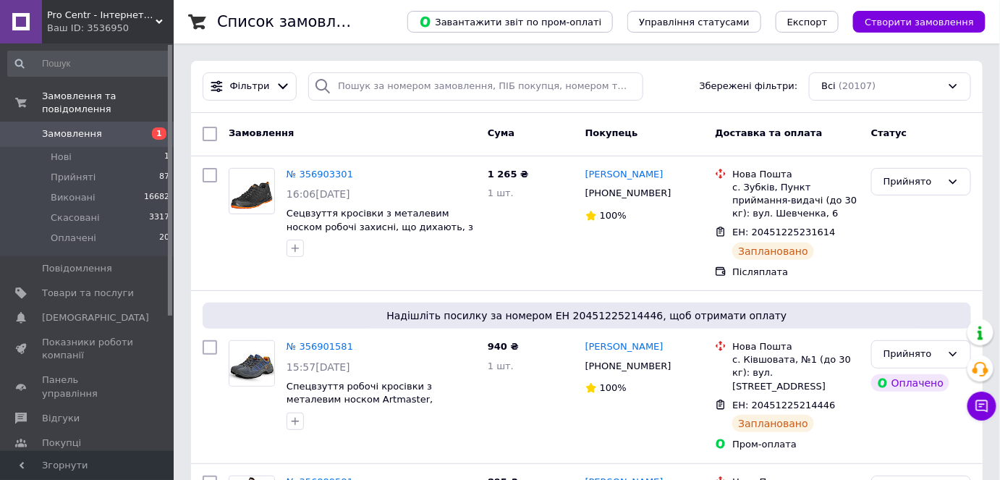
click at [66, 127] on span "Замовлення" at bounding box center [72, 133] width 60 height 13
click at [67, 412] on span "Відгуки" at bounding box center [61, 418] width 38 height 13
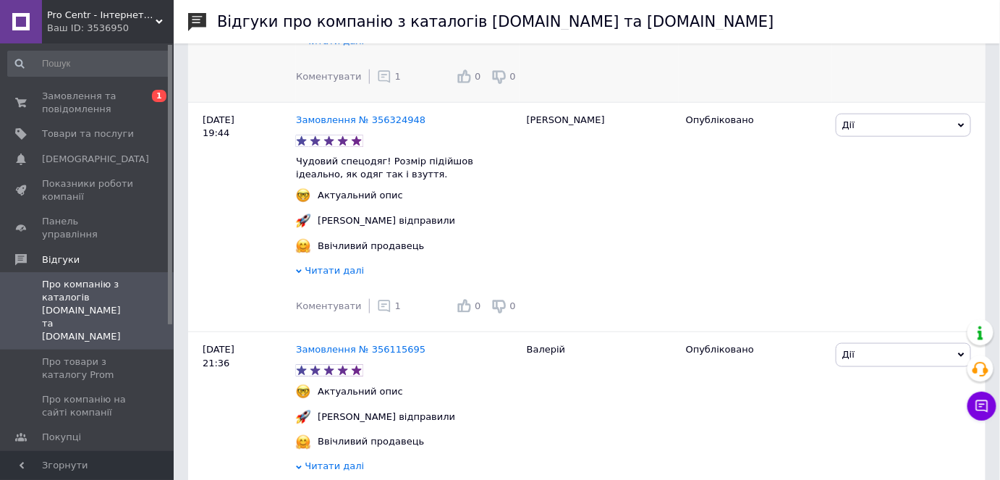
scroll to position [460, 0]
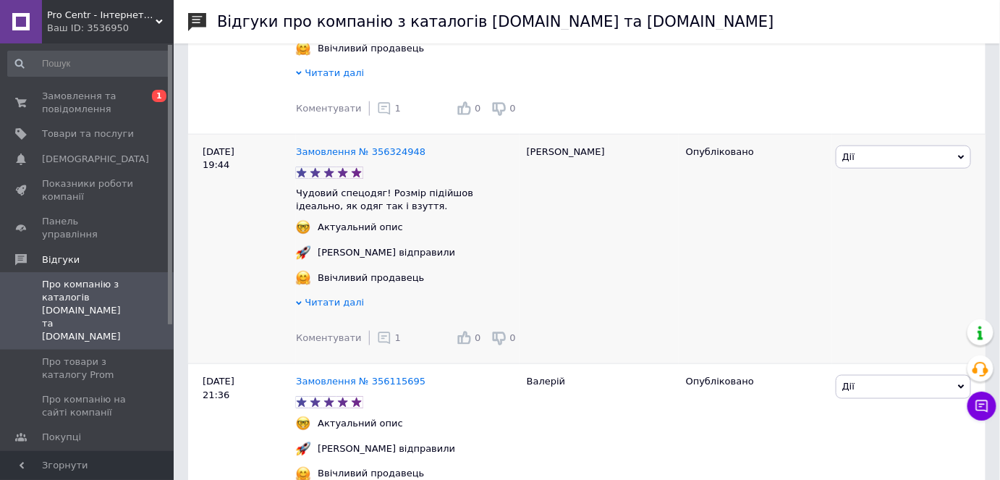
click at [365, 148] on div "Замовлення № 356324948" at bounding box center [360, 153] width 135 height 20
click at [370, 146] on link "Замовлення № 356324948" at bounding box center [361, 151] width 130 height 11
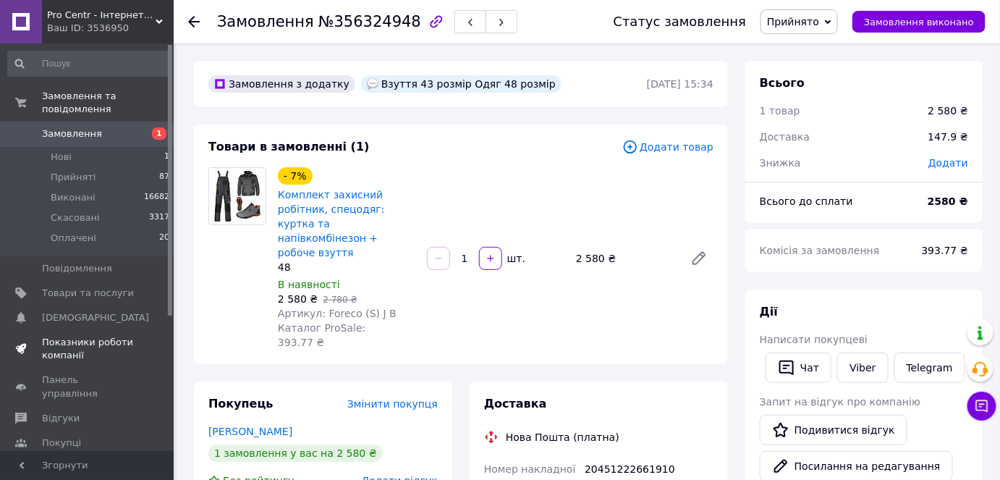
click at [67, 336] on span "Показники роботи компанії" at bounding box center [88, 349] width 92 height 26
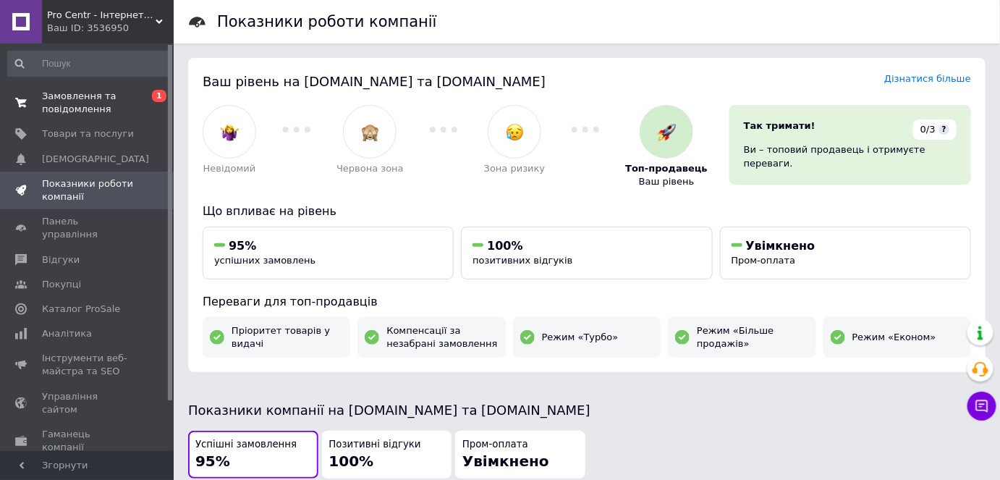
click at [79, 104] on span "Замовлення та повідомлення" at bounding box center [88, 103] width 92 height 26
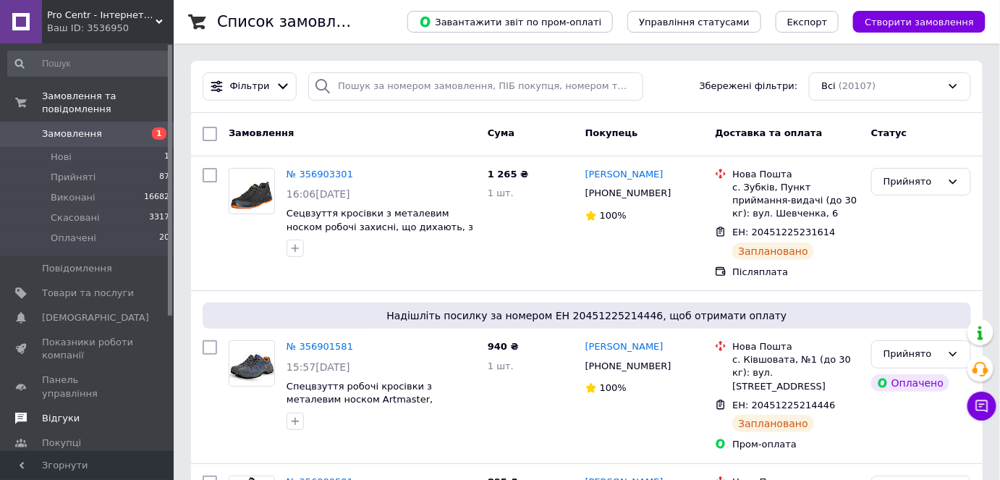
click at [74, 412] on span "Відгуки" at bounding box center [88, 418] width 92 height 13
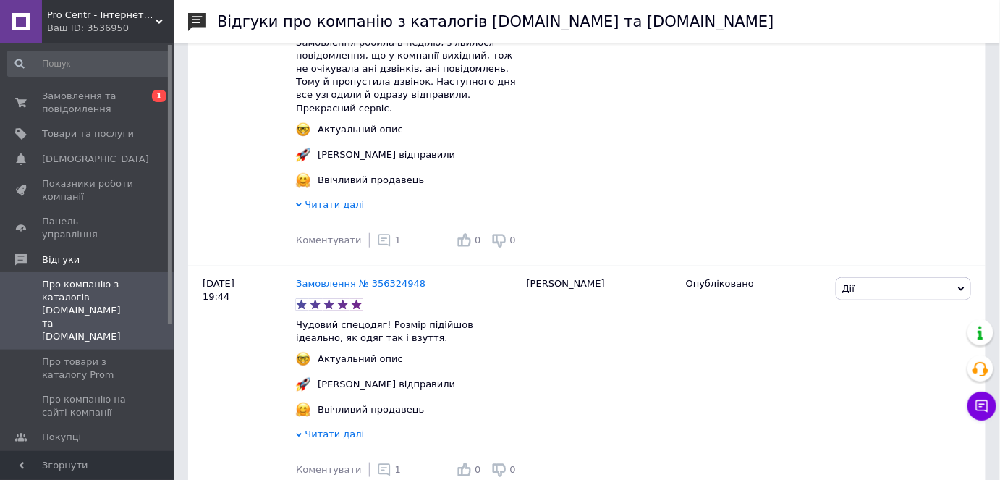
scroll to position [65, 0]
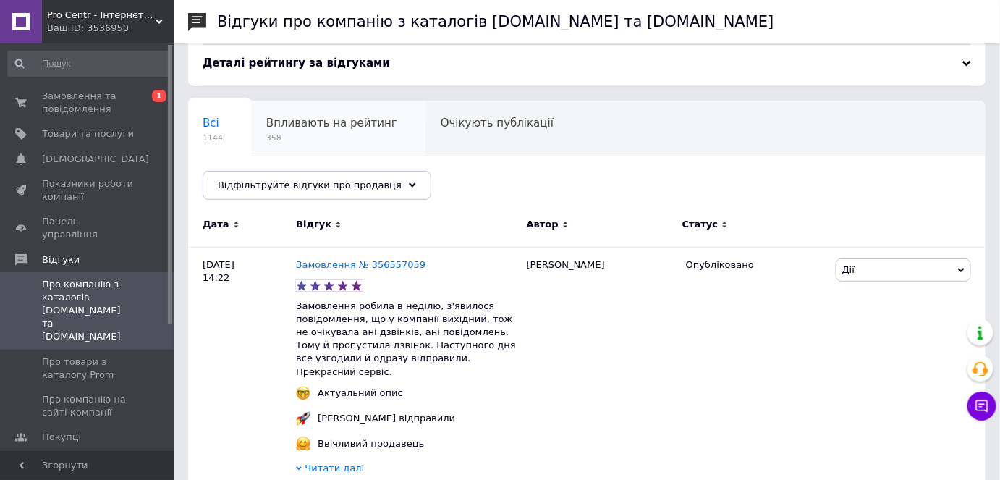
click at [308, 124] on span "Впливають на рейтинг" at bounding box center [331, 122] width 131 height 13
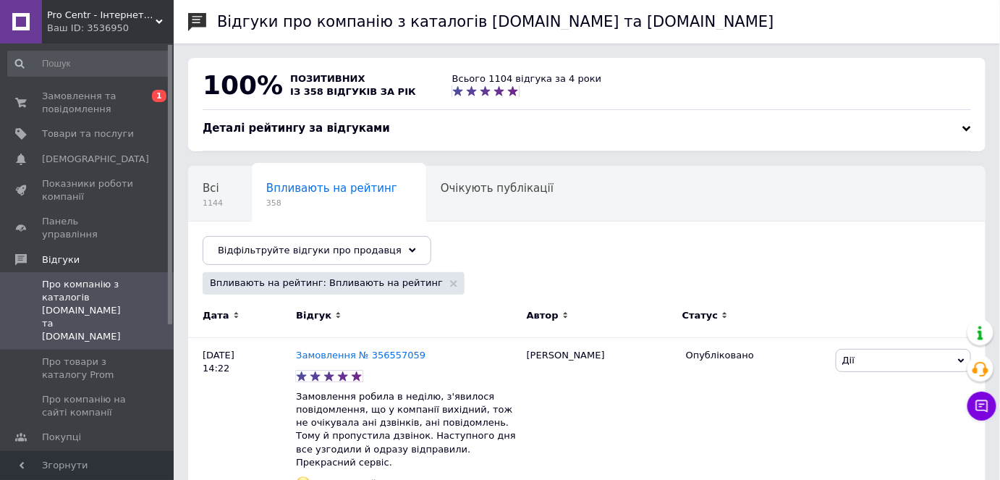
scroll to position [131, 0]
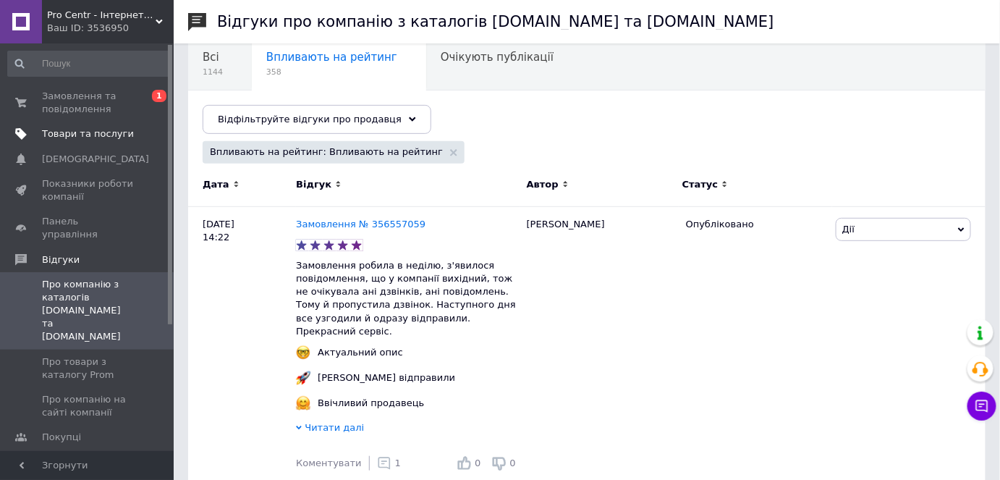
click at [73, 139] on span "Товари та послуги" at bounding box center [88, 133] width 92 height 13
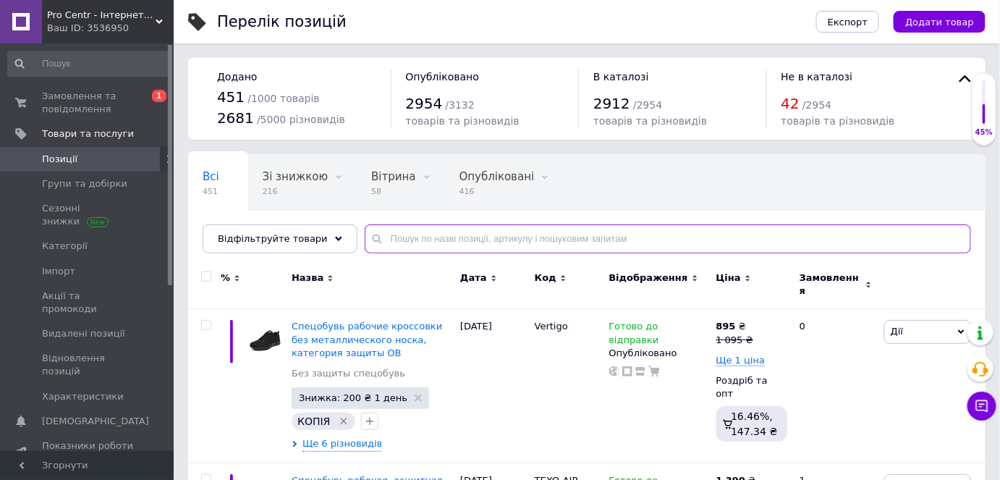
click at [399, 247] on input "text" at bounding box center [668, 238] width 606 height 29
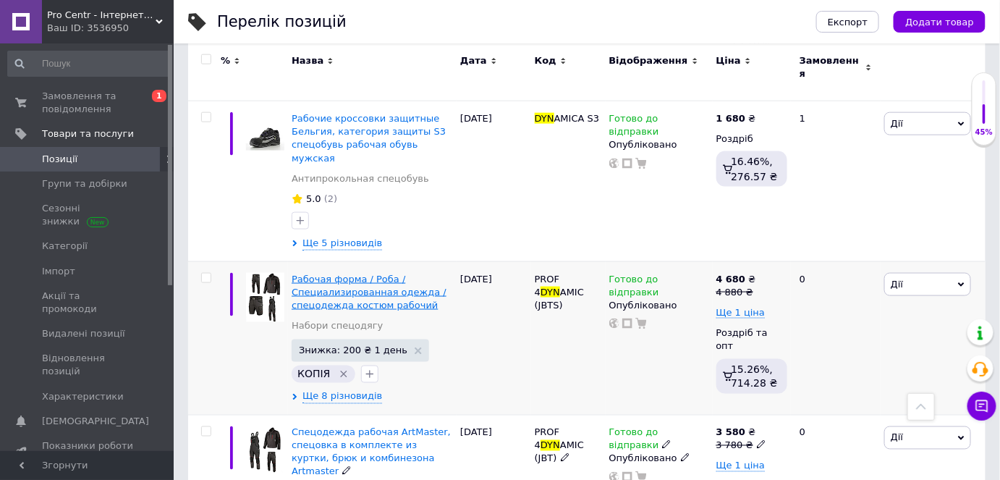
scroll to position [526, 0]
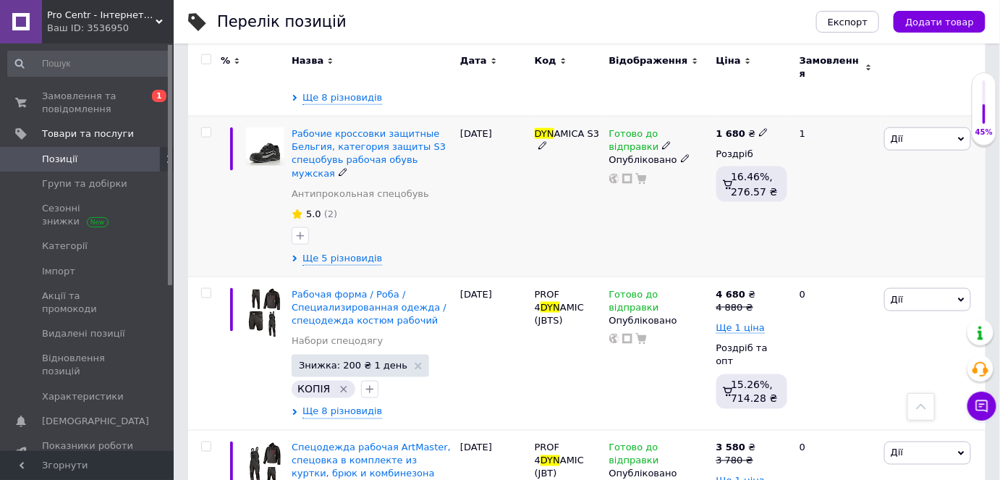
type input "dyn"
click at [373, 138] on div "Рабочие кроссовки защитные Бельгия, категория защиты S3 спецобувь рабочая обувь…" at bounding box center [372, 153] width 161 height 53
click at [381, 128] on span "Рабочие кроссовки защитные Бельгия, категория защиты S3 спецобувь рабочая обувь…" at bounding box center [369, 153] width 154 height 51
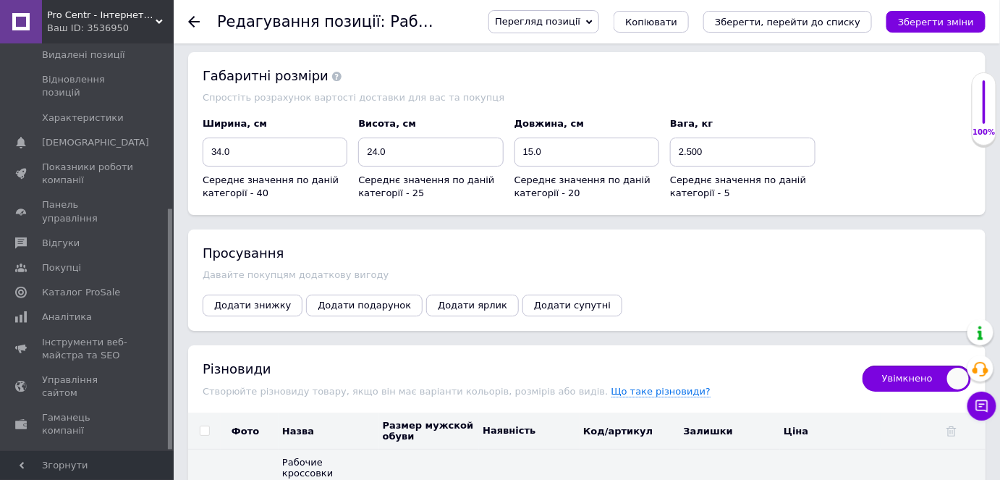
scroll to position [1710, 0]
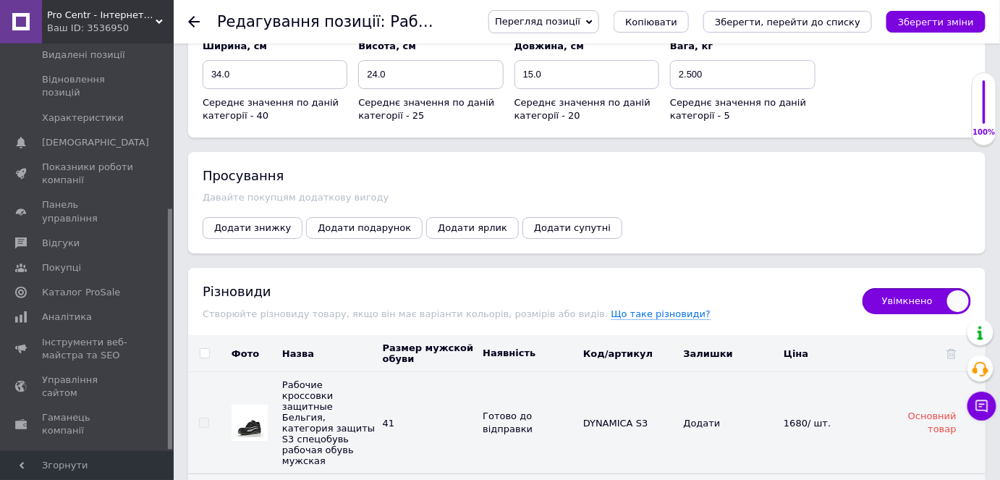
click at [251, 199] on div "Просування Давайте покупцям додаткову вигоду Додати знижку Додати подарунок Дод…" at bounding box center [586, 202] width 797 height 101
click at [251, 222] on span "Додати знижку" at bounding box center [252, 227] width 77 height 11
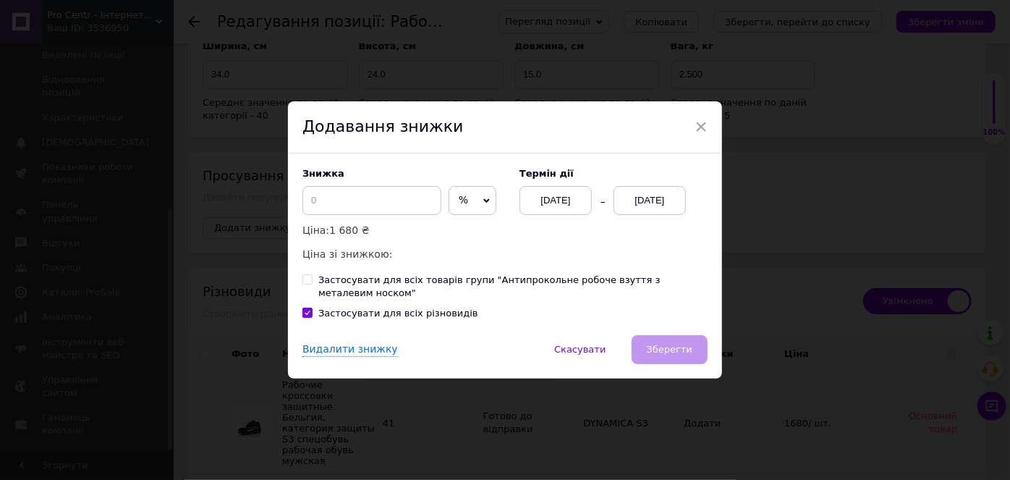
click at [470, 206] on span "%" at bounding box center [473, 200] width 48 height 29
click at [457, 237] on li "₴" at bounding box center [472, 231] width 46 height 20
click at [336, 201] on input at bounding box center [371, 200] width 139 height 29
drag, startPoint x: 329, startPoint y: 204, endPoint x: 302, endPoint y: 205, distance: 26.8
click at [302, 205] on input at bounding box center [371, 200] width 139 height 29
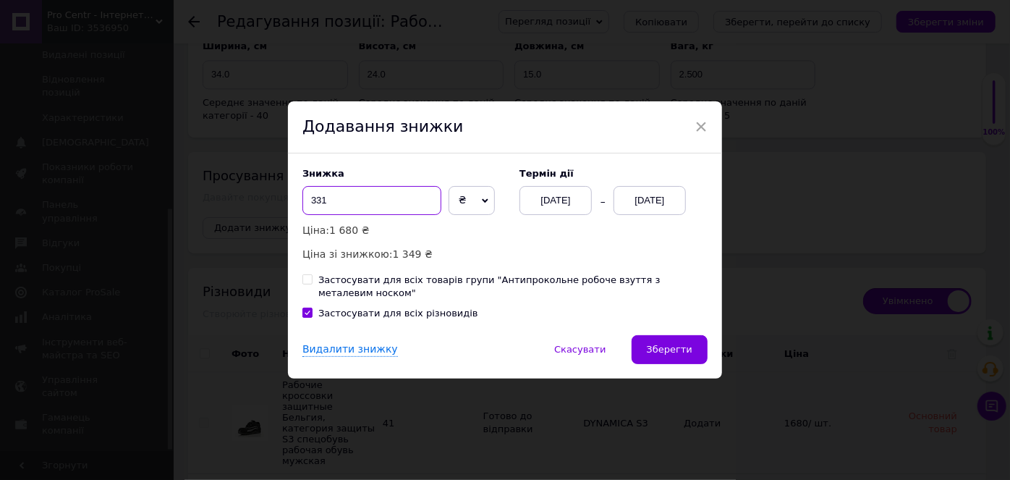
type input "331"
click at [667, 208] on div "12.08.2025" at bounding box center [650, 200] width 72 height 29
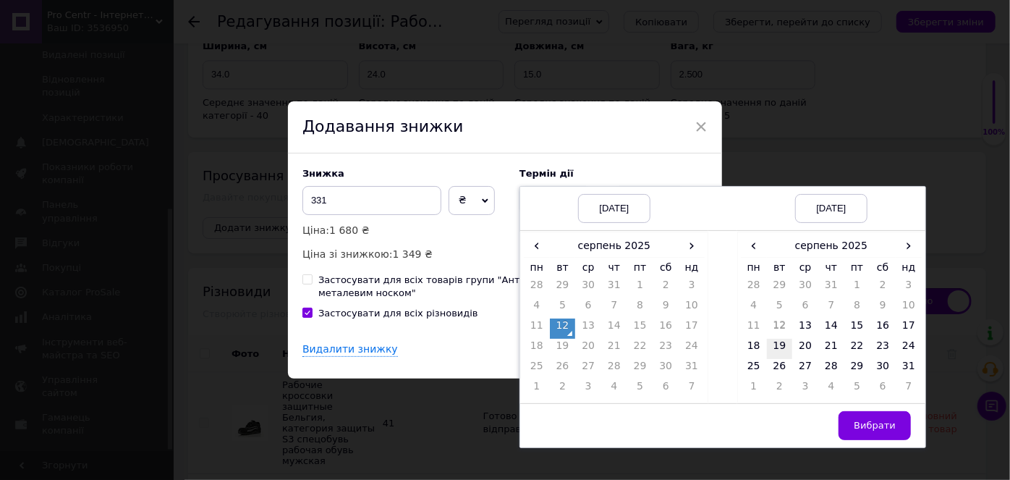
click at [779, 349] on td "19" at bounding box center [780, 349] width 26 height 20
click at [860, 425] on span "Вибрати" at bounding box center [875, 425] width 42 height 11
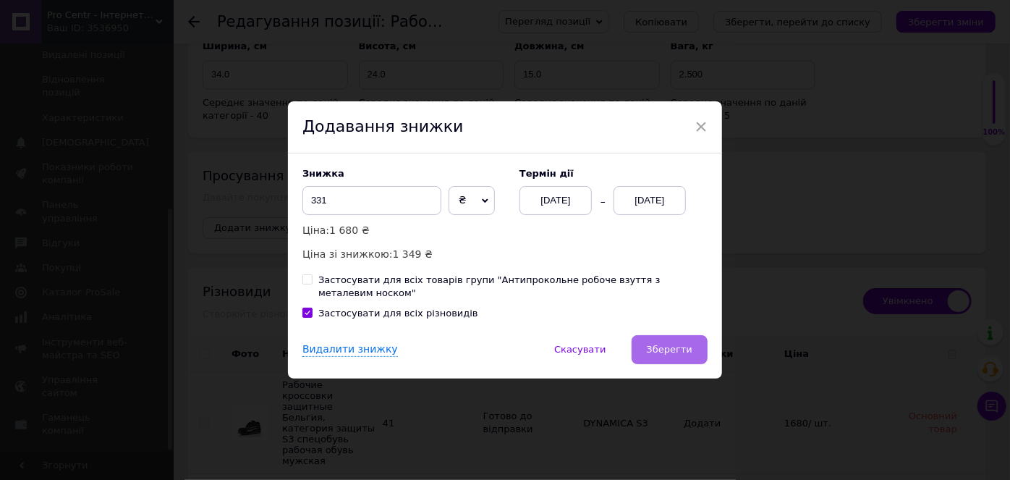
click at [671, 344] on span "Зберегти" at bounding box center [670, 349] width 46 height 11
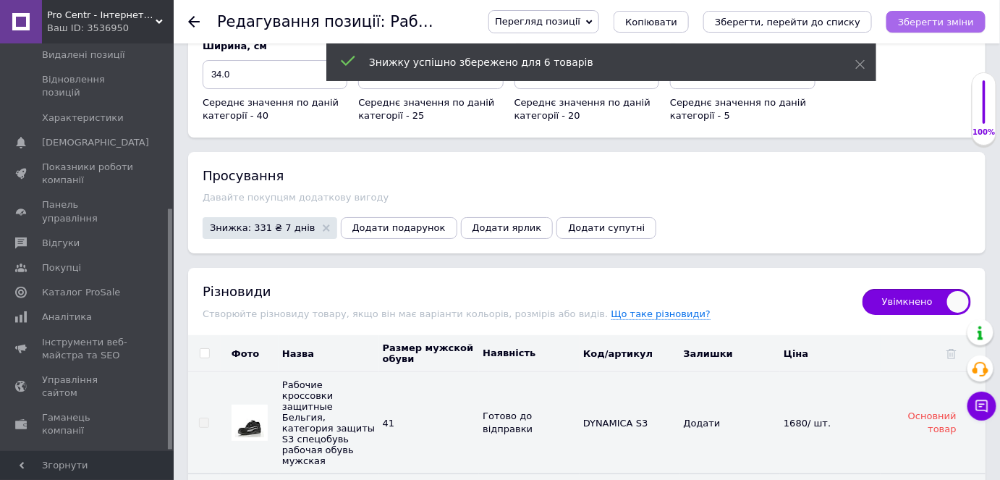
click at [909, 22] on icon "Зберегти зміни" at bounding box center [936, 22] width 76 height 11
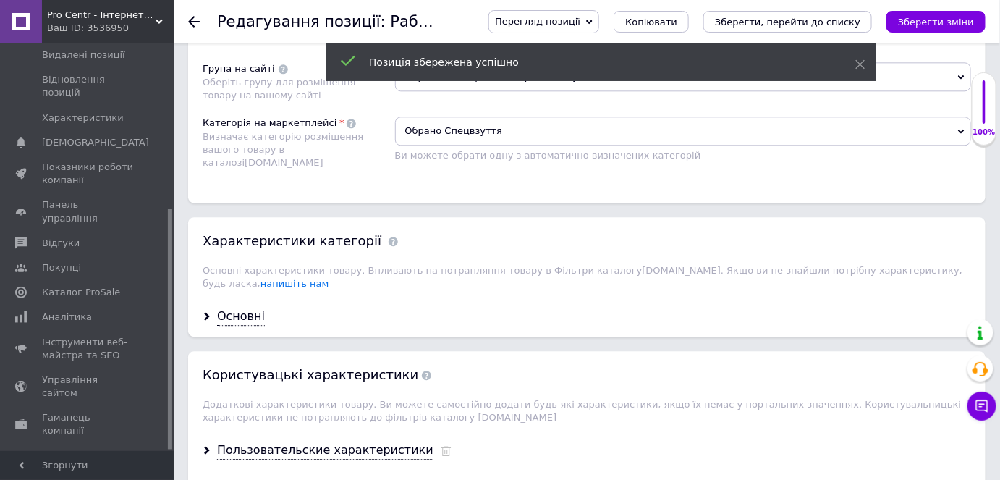
scroll to position [1118, 0]
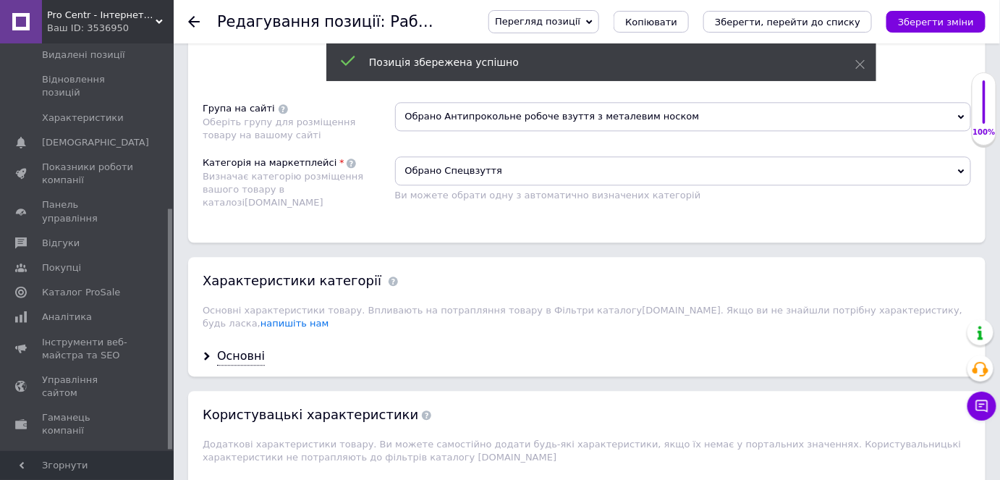
click at [931, 25] on icon "Зберегти зміни" at bounding box center [936, 22] width 76 height 11
click at [593, 21] on icon at bounding box center [589, 22] width 7 height 4
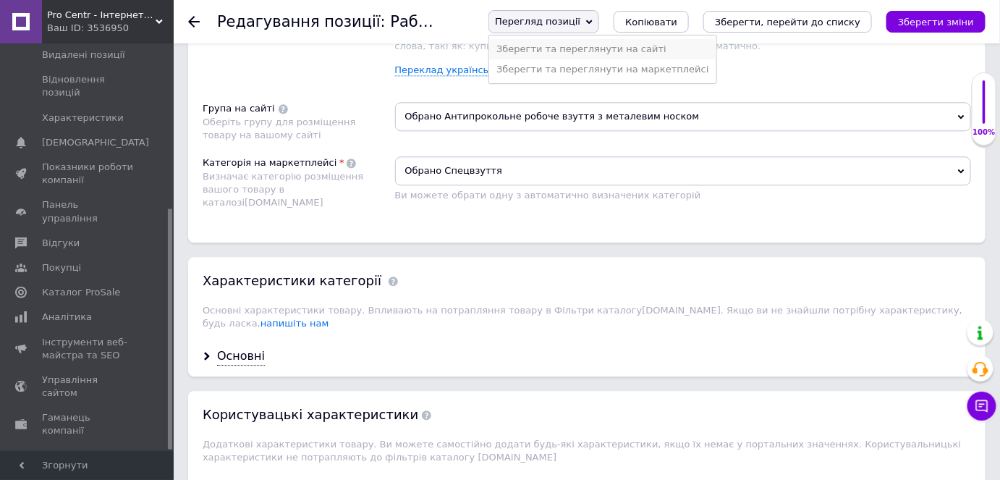
click at [673, 40] on li "Зберегти та переглянути на сайті" at bounding box center [602, 49] width 226 height 20
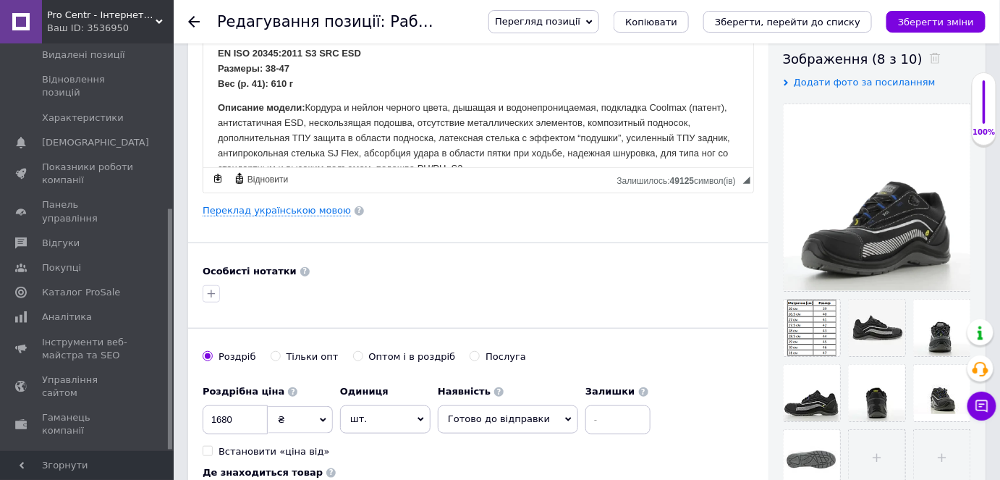
scroll to position [0, 0]
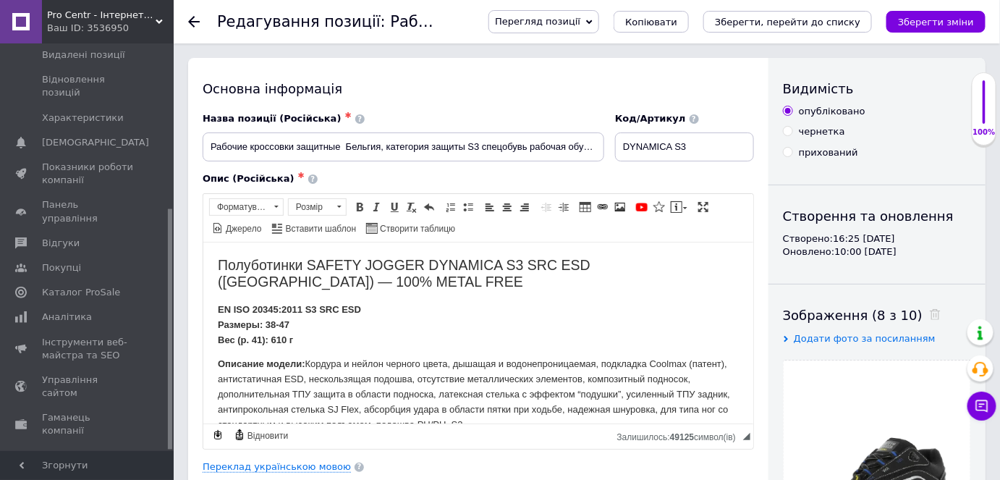
click at [184, 25] on div "Редагування позиції: Рабочие кроссовки защитные Бельгия, категория защиты S3 сп…" at bounding box center [587, 21] width 826 height 43
click at [205, 17] on div at bounding box center [202, 21] width 29 height 43
click at [195, 20] on icon at bounding box center [194, 22] width 12 height 12
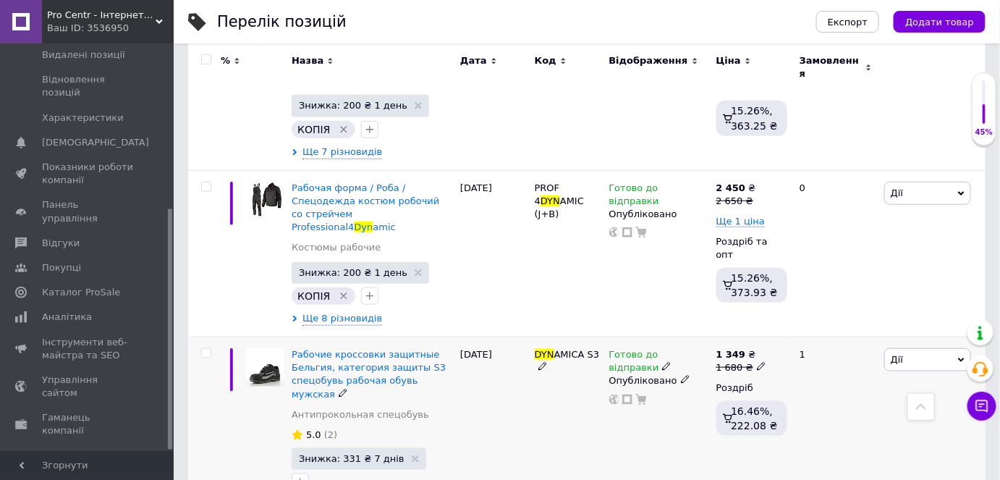
scroll to position [329, 0]
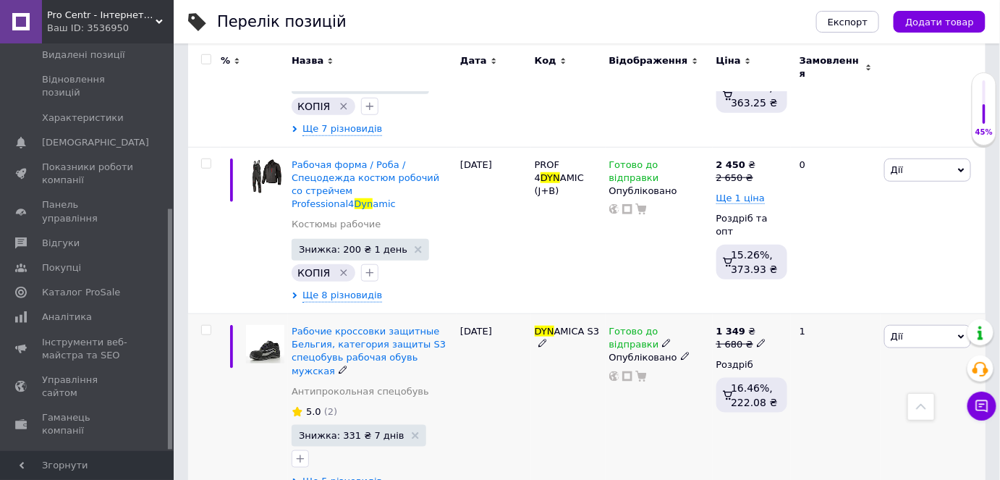
click at [951, 325] on span "Дії" at bounding box center [927, 336] width 87 height 23
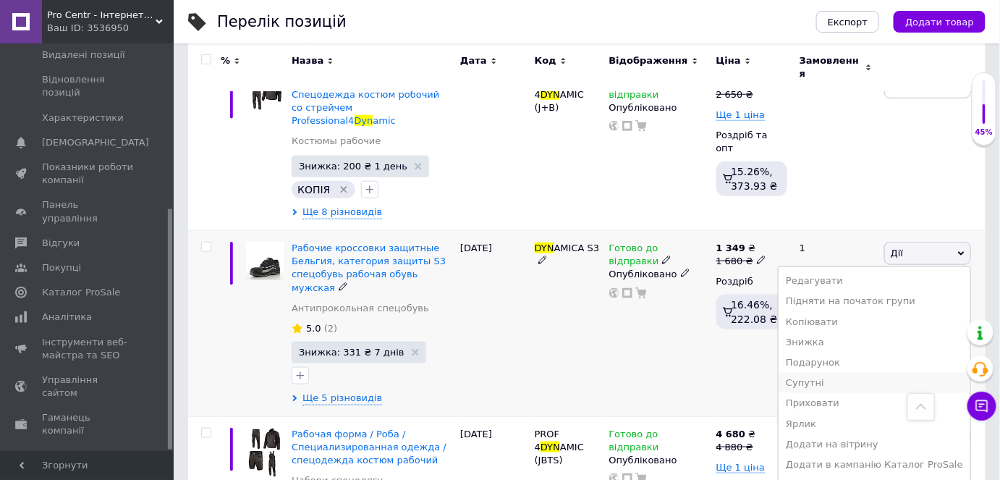
scroll to position [658, 0]
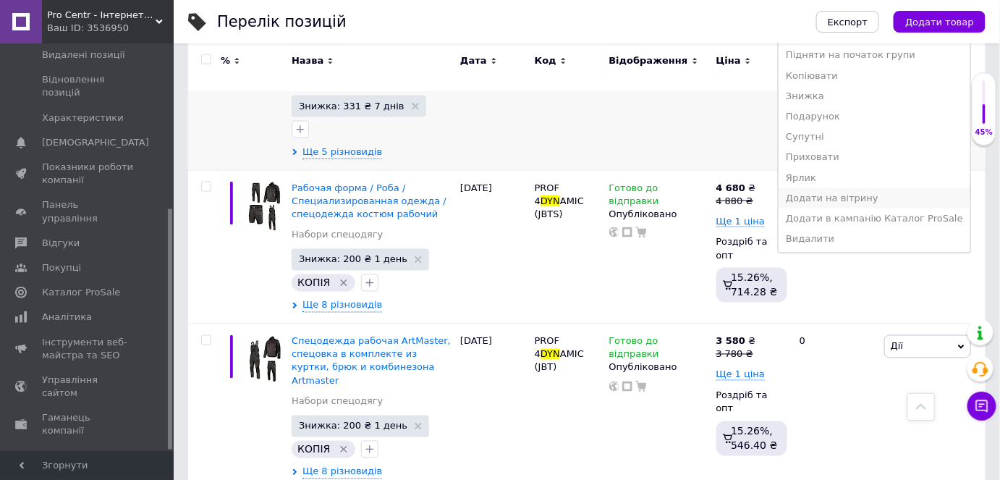
click at [864, 188] on li "Додати на вітрину" at bounding box center [875, 198] width 192 height 20
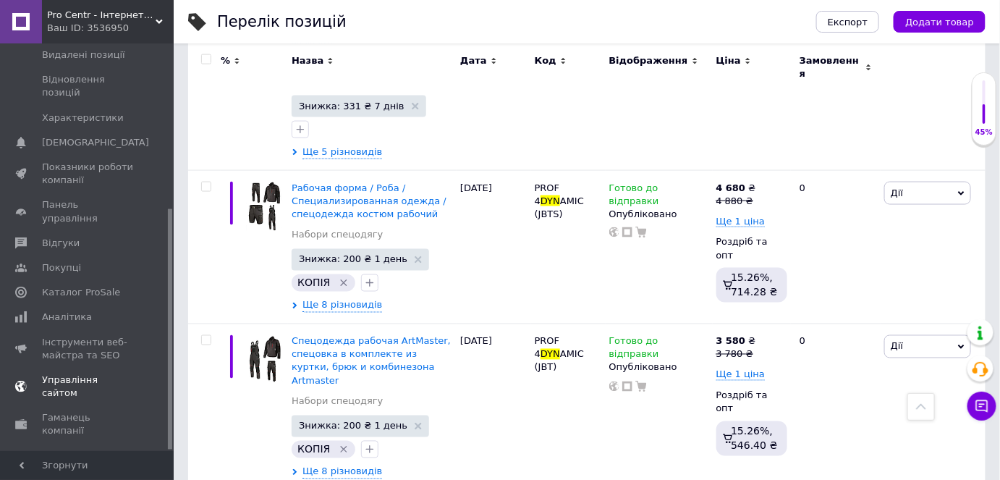
click at [79, 368] on link "Управління сайтом" at bounding box center [89, 387] width 178 height 38
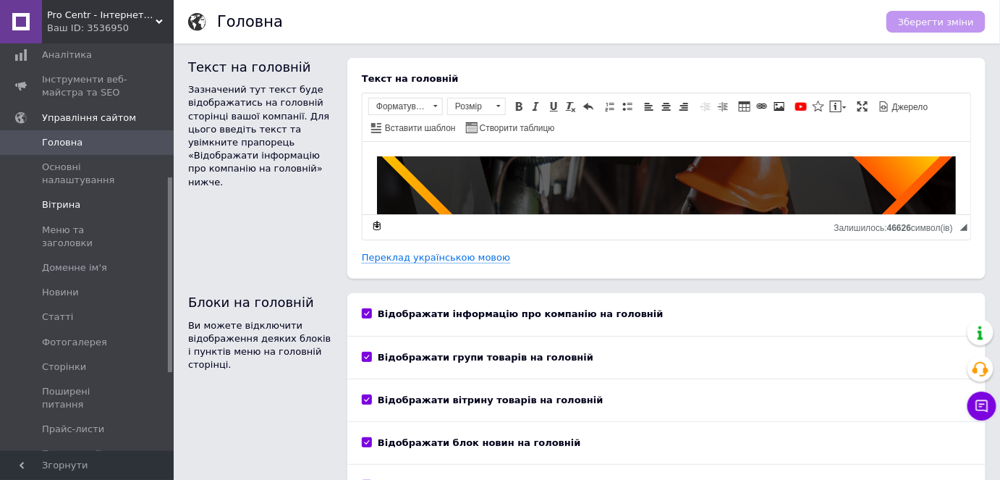
click at [82, 198] on span "Вітрина" at bounding box center [88, 204] width 92 height 13
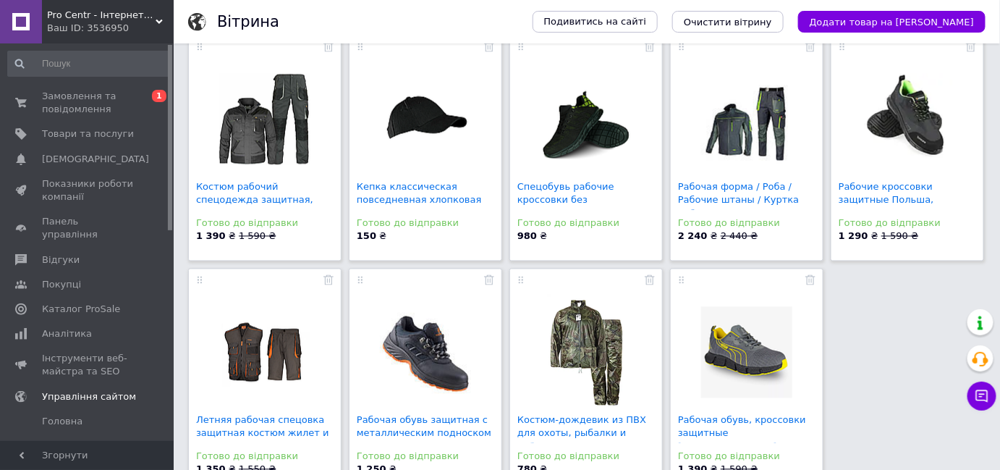
scroll to position [932, 0]
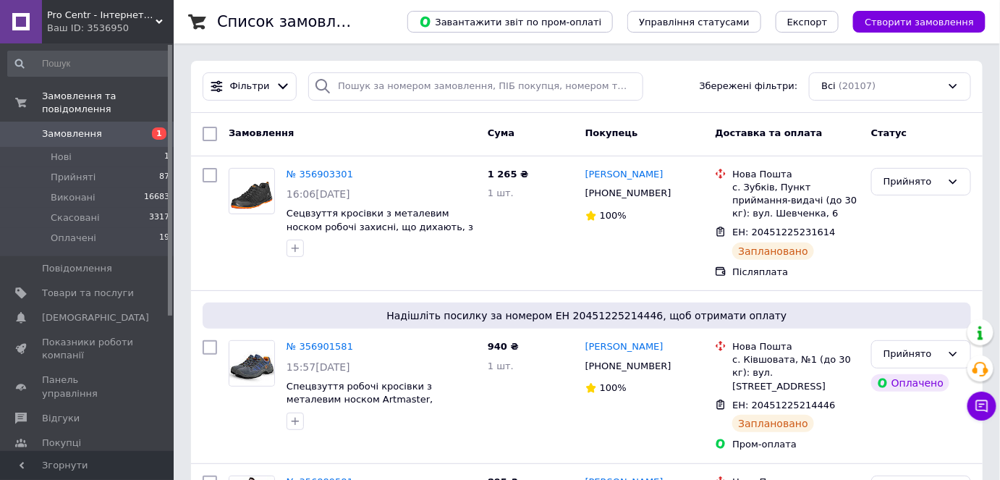
click at [65, 127] on span "Замовлення" at bounding box center [72, 133] width 60 height 13
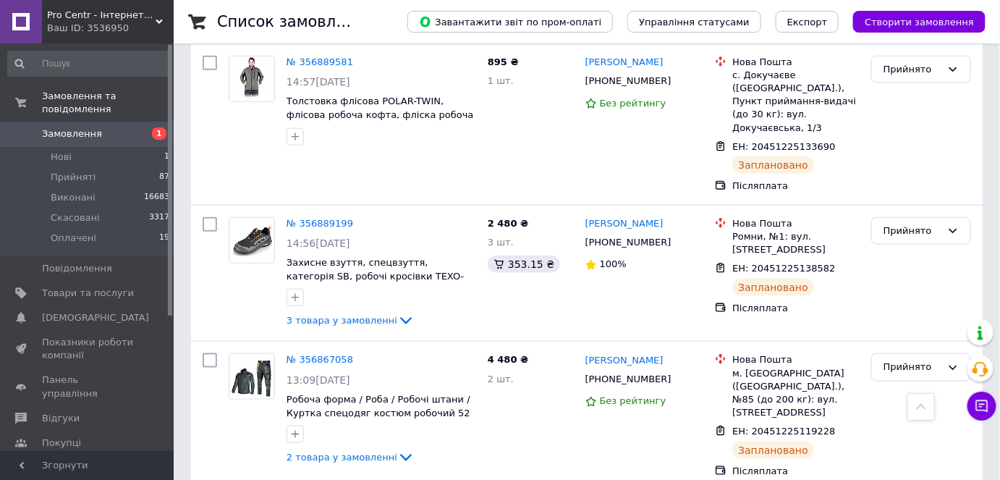
click at [56, 127] on span "Замовлення" at bounding box center [72, 133] width 60 height 13
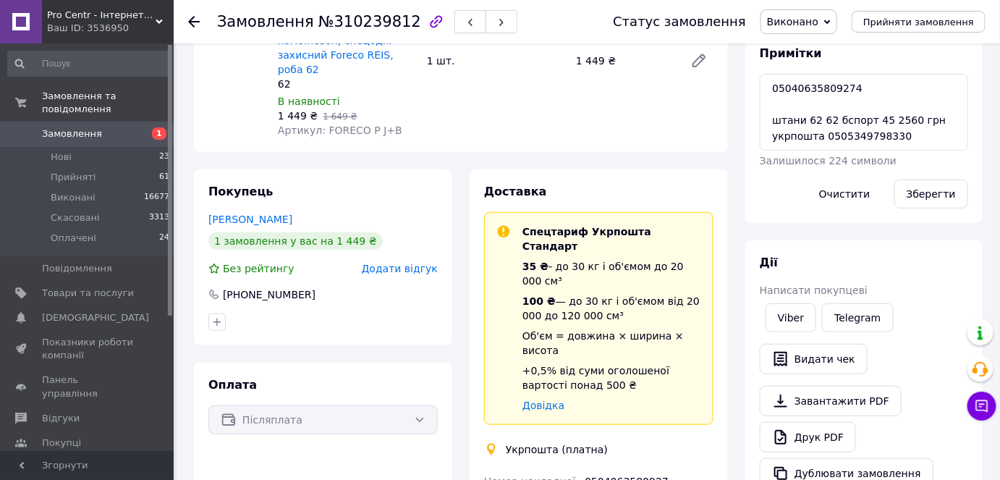
scroll to position [394, 0]
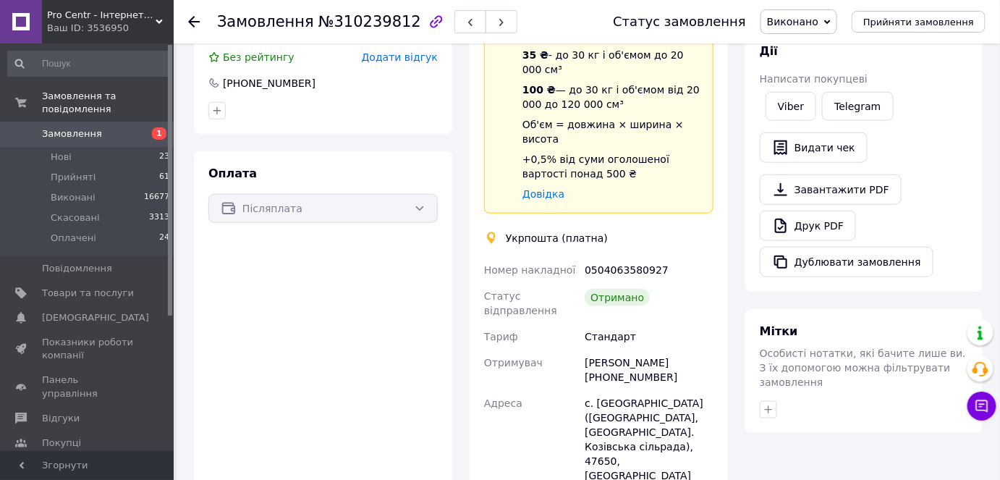
click at [655, 349] on div "[PERSON_NAME] [PHONE_NUMBER]" at bounding box center [649, 369] width 135 height 41
copy div "Химера"
click at [598, 349] on div "[PERSON_NAME] [PHONE_NUMBER]" at bounding box center [649, 369] width 135 height 41
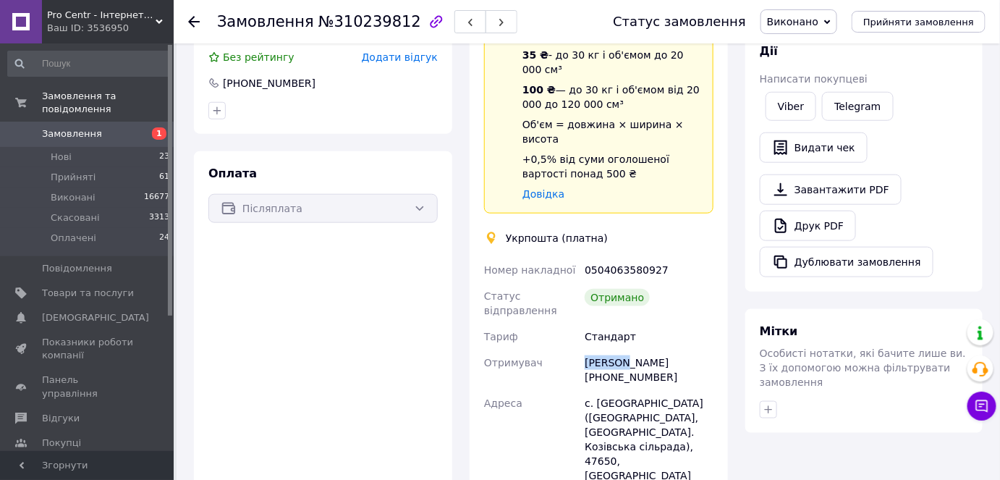
copy div "[PERSON_NAME]"
drag, startPoint x: 603, startPoint y: 335, endPoint x: 687, endPoint y: 336, distance: 83.2
click at [687, 349] on div "[PERSON_NAME] [PHONE_NUMBER]" at bounding box center [649, 369] width 135 height 41
copy div "0965519508"
click at [683, 390] on div "с. [GEOGRAPHIC_DATA] ([GEOGRAPHIC_DATA], [GEOGRAPHIC_DATA]. Козівська сільрада)…" at bounding box center [649, 446] width 135 height 113
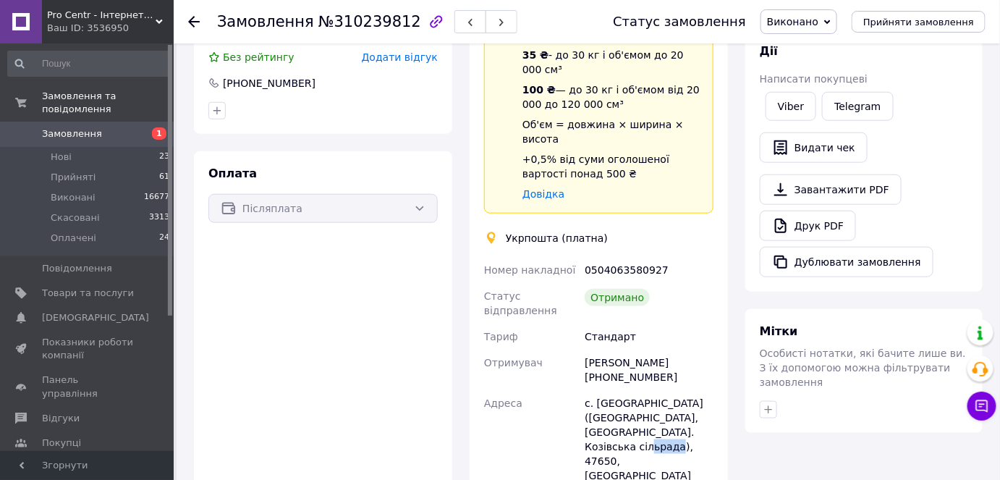
click at [683, 390] on div "с. [GEOGRAPHIC_DATA] ([GEOGRAPHIC_DATA], [GEOGRAPHIC_DATA]. Козівська сільрада)…" at bounding box center [649, 446] width 135 height 113
copy div "47650"
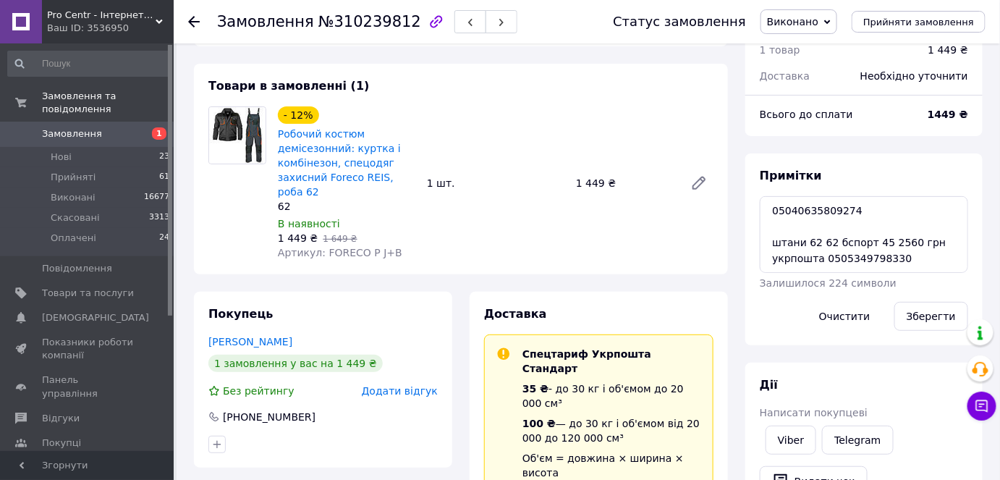
scroll to position [0, 0]
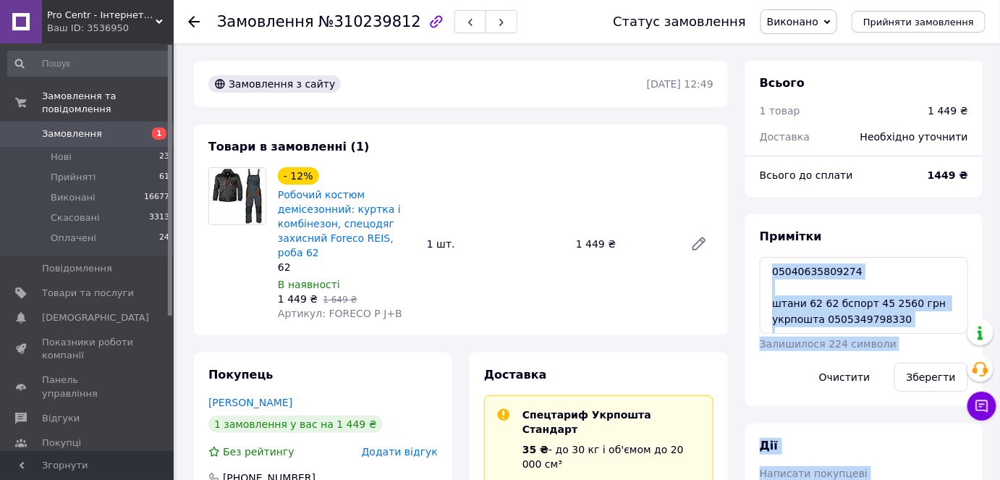
drag, startPoint x: 1009, startPoint y: 342, endPoint x: 1004, endPoint y: 330, distance: 13.3
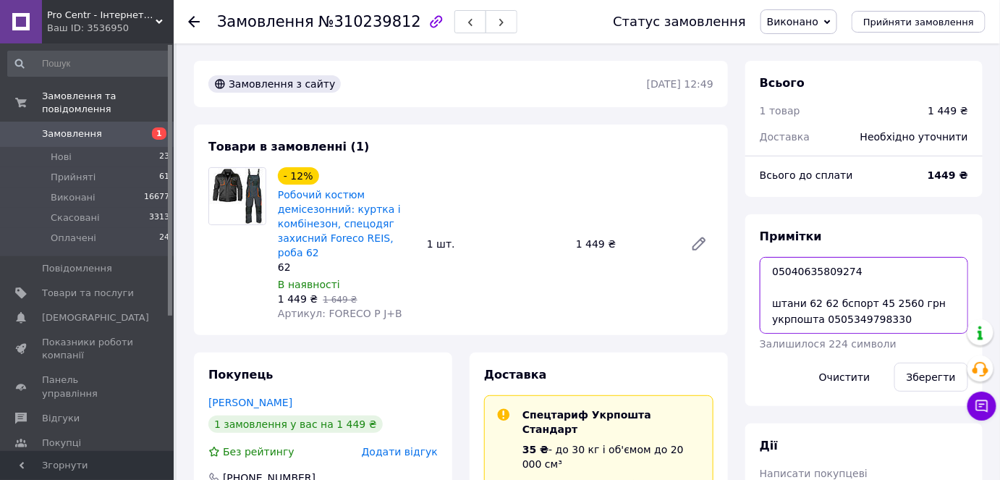
click at [916, 313] on textarea "05040635809274 штани 62 62 бспорт 45 2560 грн укрпошта 0505349798330 54 54" at bounding box center [864, 295] width 208 height 77
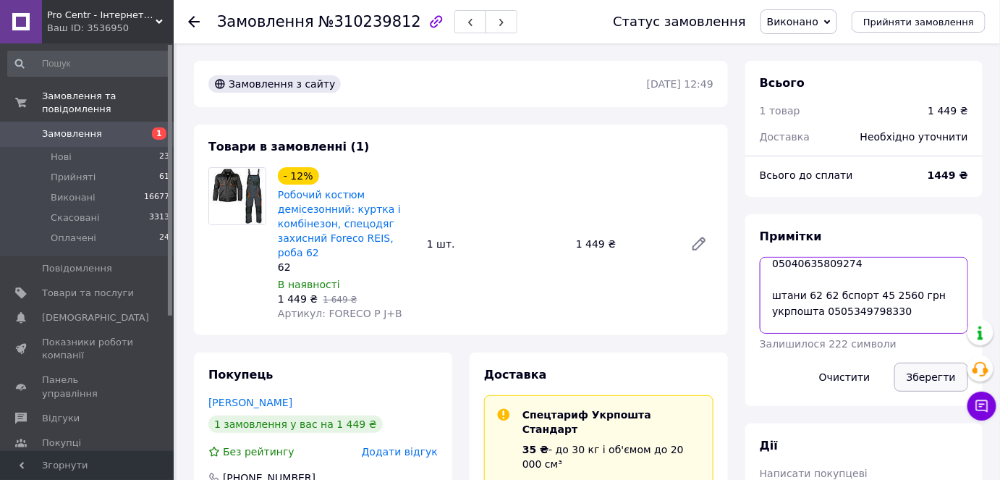
scroll to position [24, 0]
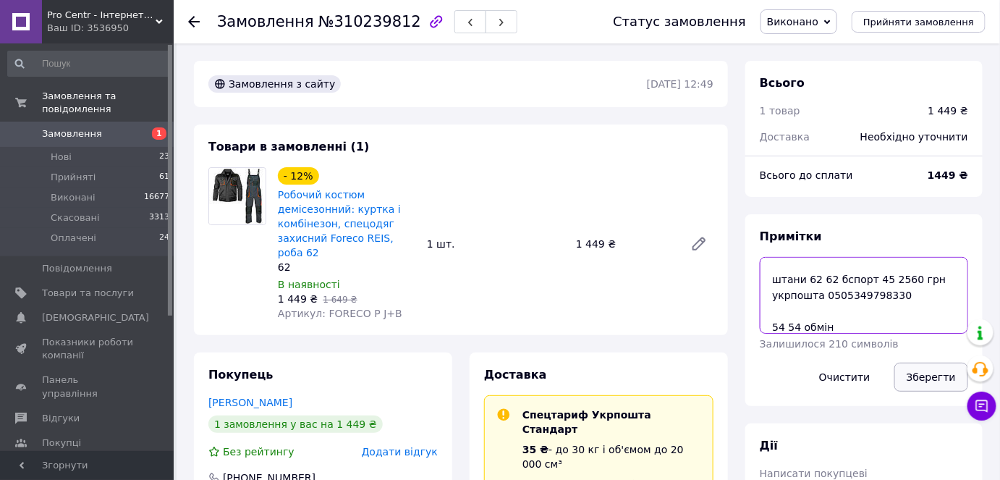
paste textarea "0505352958365"
type textarea "05040635809274 штани 62 62 бспорт 45 2560 грн укрпошта 0505349798330 54 54 обмі…"
click at [946, 363] on button "Зберегти" at bounding box center [931, 377] width 74 height 29
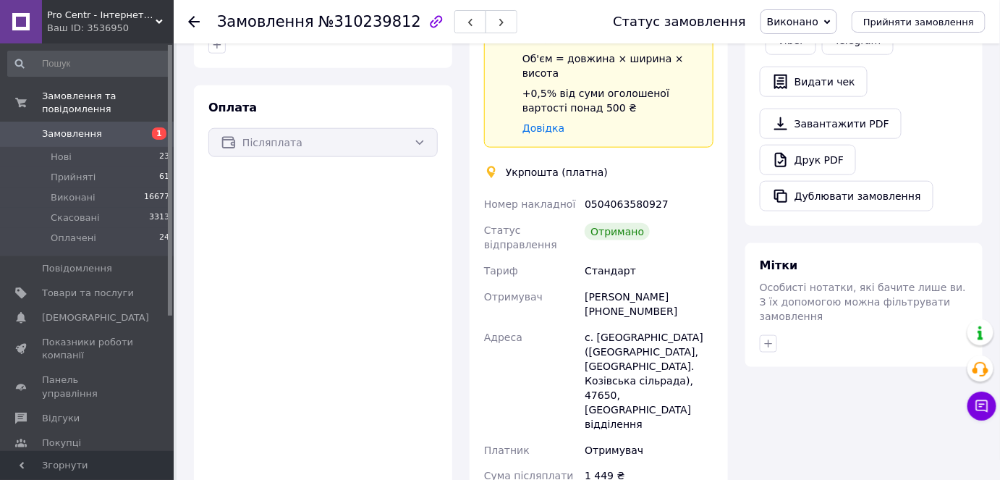
scroll to position [197, 0]
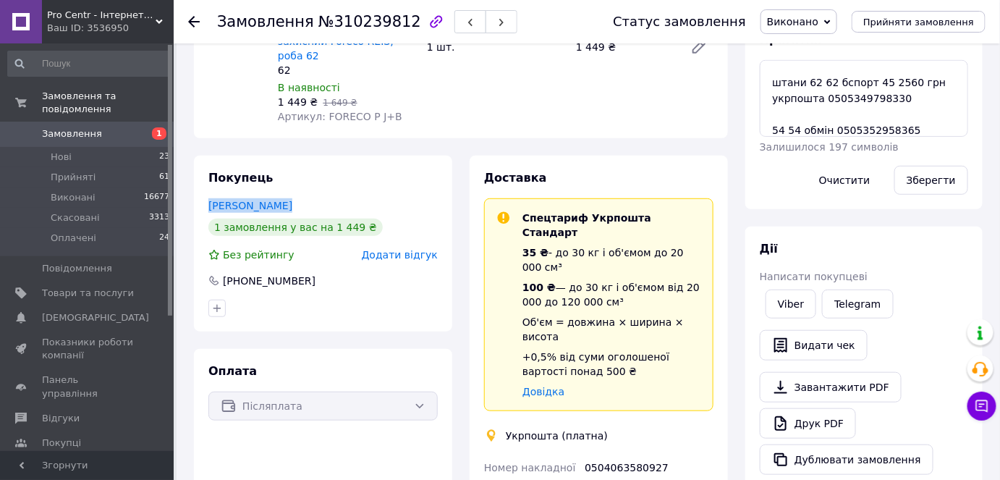
drag, startPoint x: 206, startPoint y: 201, endPoint x: 285, endPoint y: 204, distance: 78.9
click at [285, 204] on div "Покупець [PERSON_NAME] 1 замовлення у вас на 1 449 ₴ Без рейтингу Додати відгук…" at bounding box center [323, 244] width 258 height 176
copy link "[PERSON_NAME]"
drag, startPoint x: 213, startPoint y: 205, endPoint x: 318, endPoint y: 214, distance: 104.6
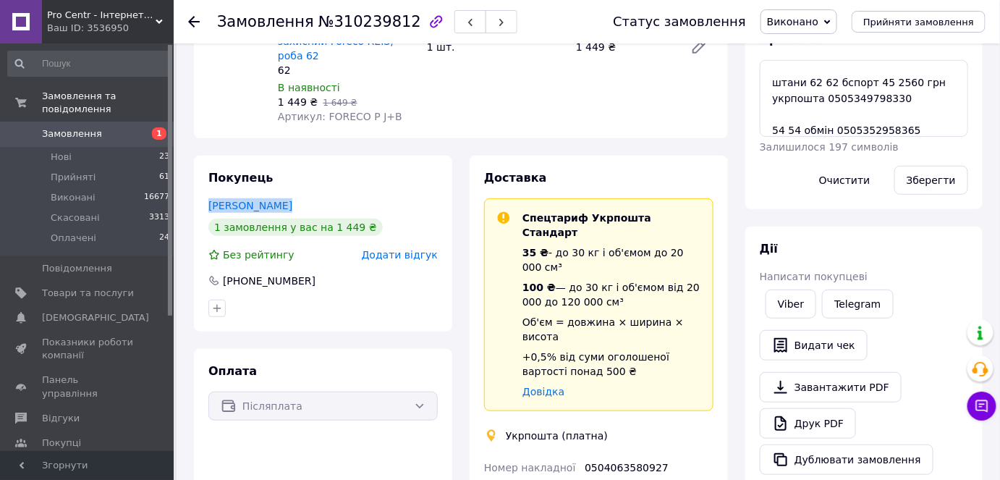
click at [318, 214] on div "Покупець [PERSON_NAME] 1 замовлення у вас на 1 449 ₴ Без рейтингу Додати відгук…" at bounding box center [323, 244] width 258 height 176
copy link "[PERSON_NAME]"
